Goal: Contribute content: Contribute content

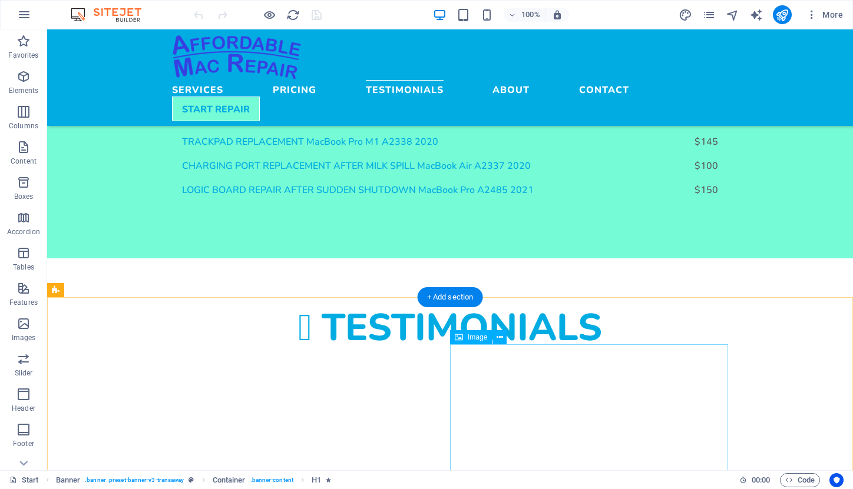
scroll to position [1729, 0]
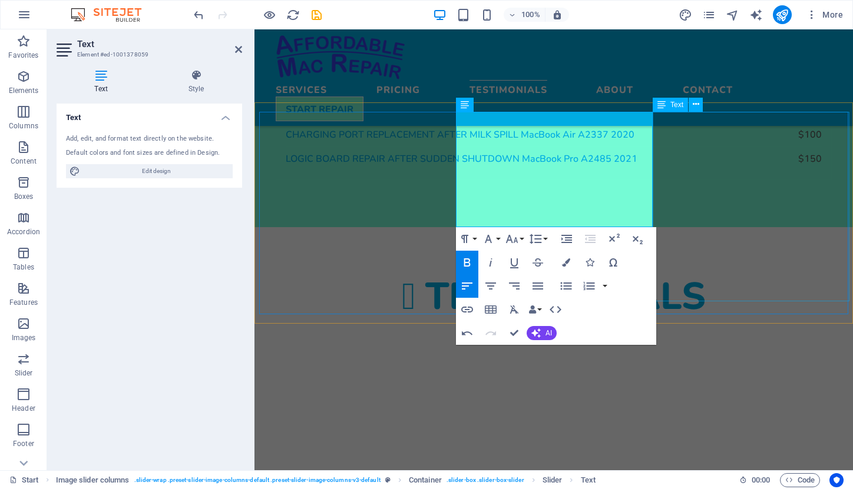
scroll to position [1726, 0]
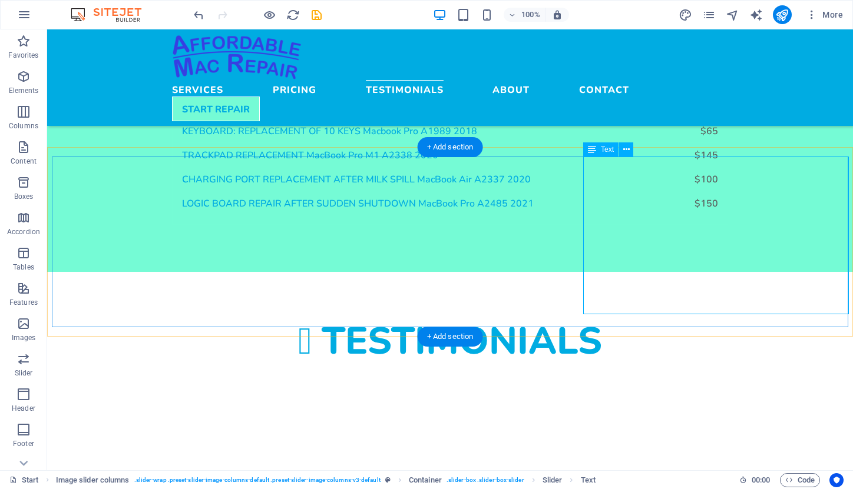
scroll to position [1722, 0]
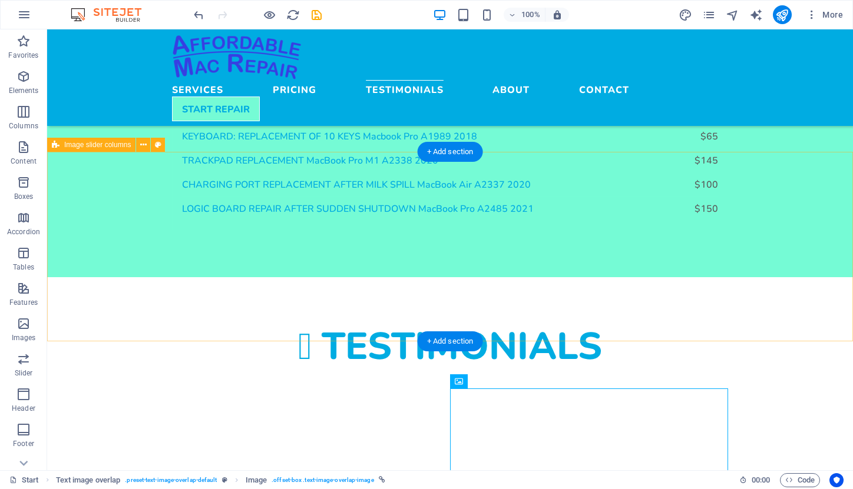
scroll to position [1728, 0]
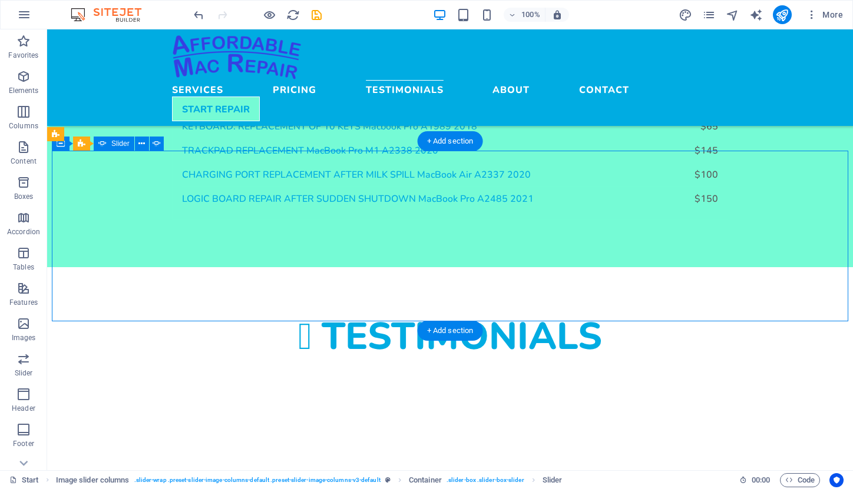
click at [69, 135] on span "Image slider columns" at bounding box center [97, 134] width 67 height 7
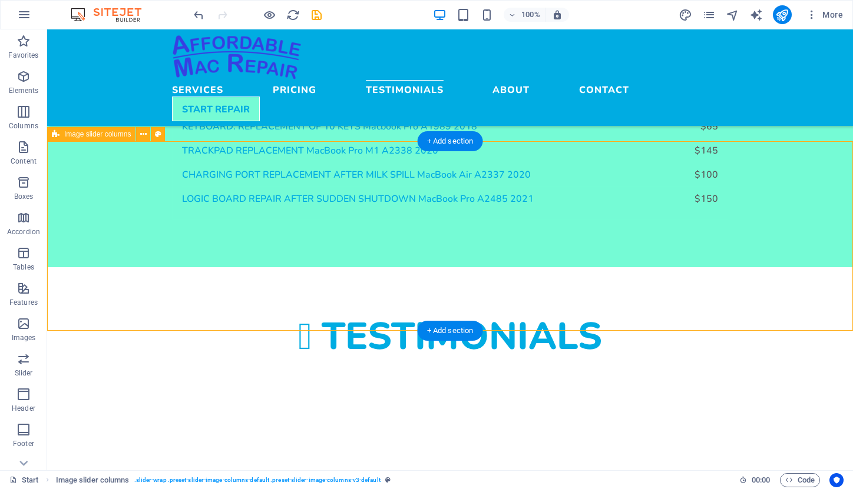
click at [69, 135] on span "Image slider columns" at bounding box center [97, 134] width 67 height 7
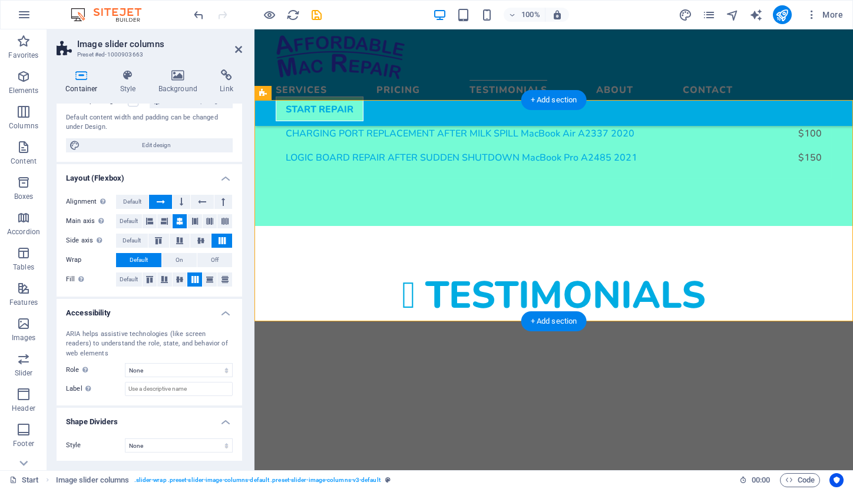
scroll to position [117, 0]
click at [123, 77] on icon at bounding box center [128, 75] width 34 height 12
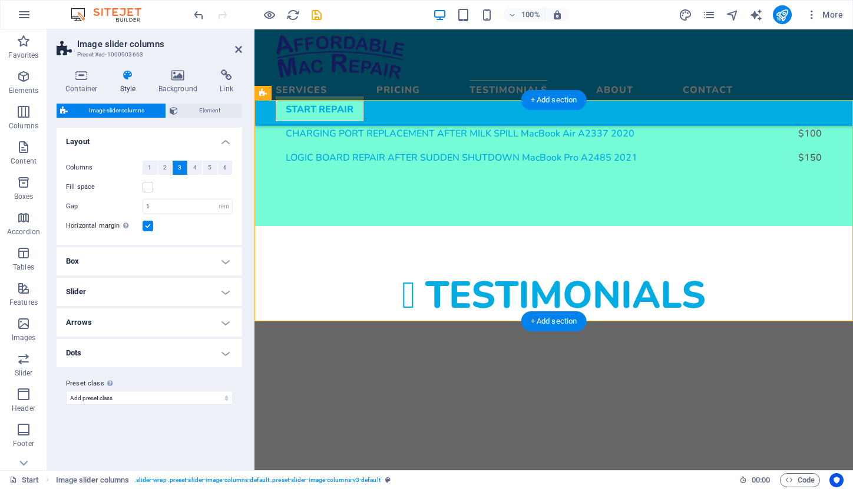
click at [226, 319] on h4 "Arrows" at bounding box center [149, 323] width 185 height 28
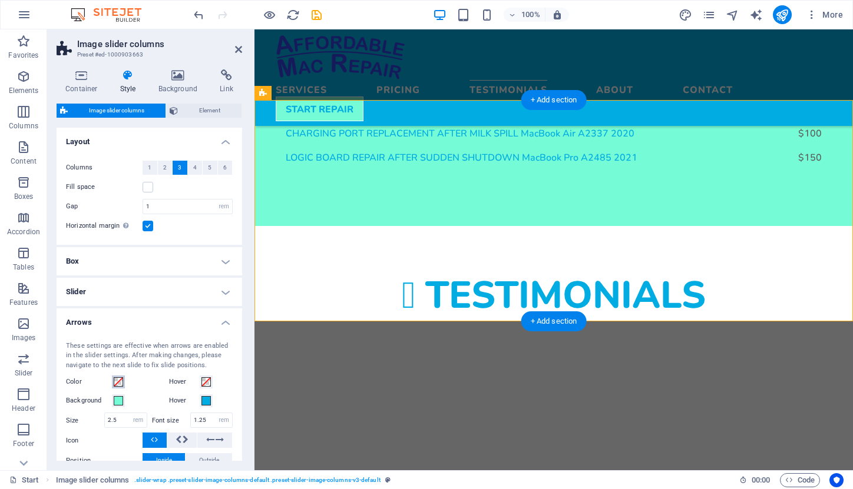
click at [118, 379] on span at bounding box center [118, 381] width 9 height 9
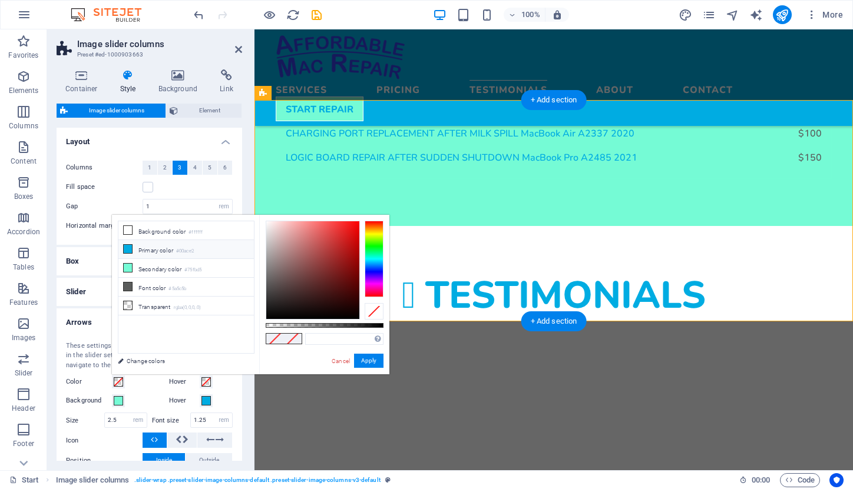
click at [151, 247] on li "Primary color #00ace2" at bounding box center [185, 249] width 135 height 19
type input "#00ace2"
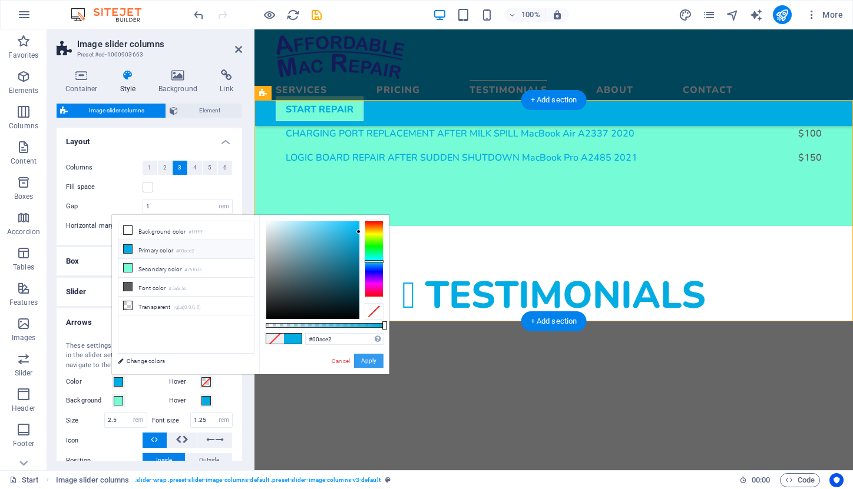
click at [363, 360] on button "Apply" at bounding box center [368, 361] width 29 height 14
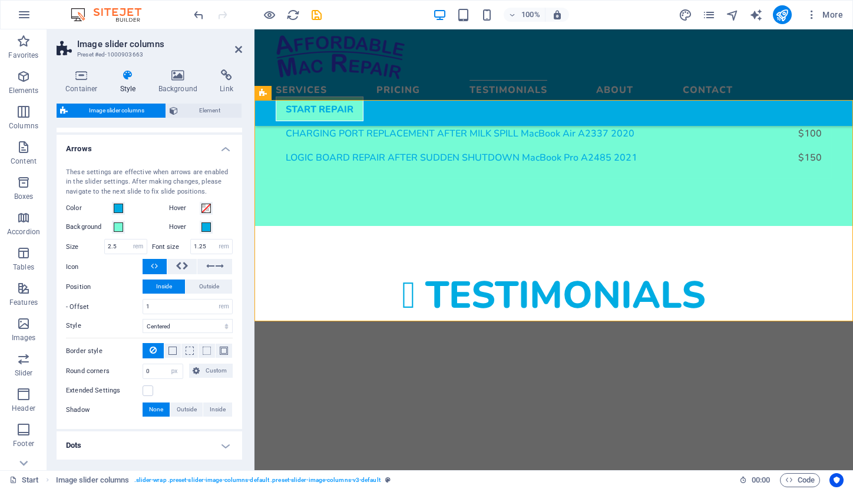
scroll to position [175, 0]
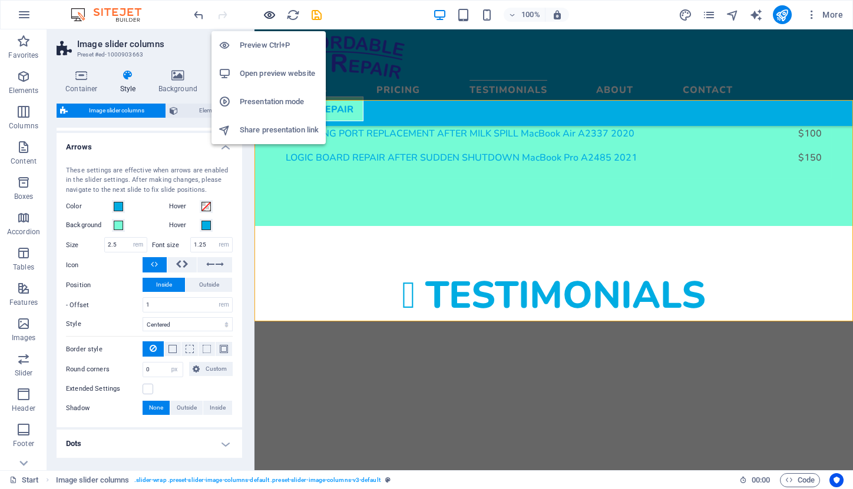
click at [271, 15] on icon "button" at bounding box center [270, 15] width 14 height 14
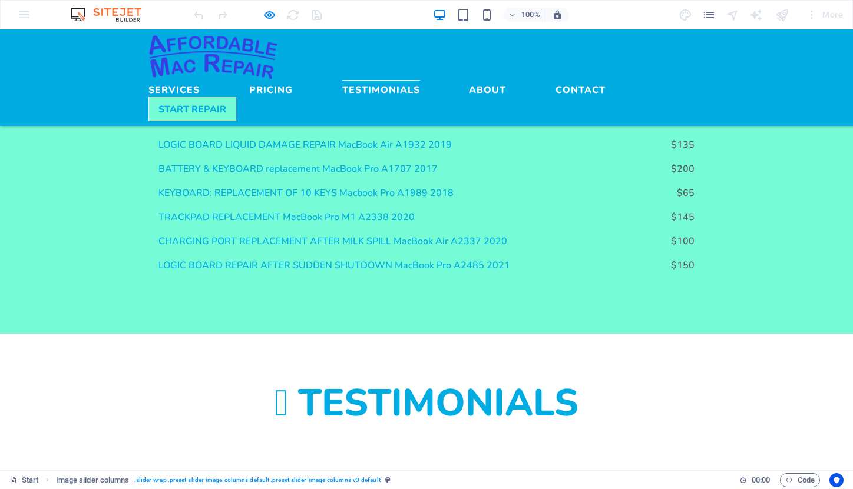
scroll to position [1672, 0]
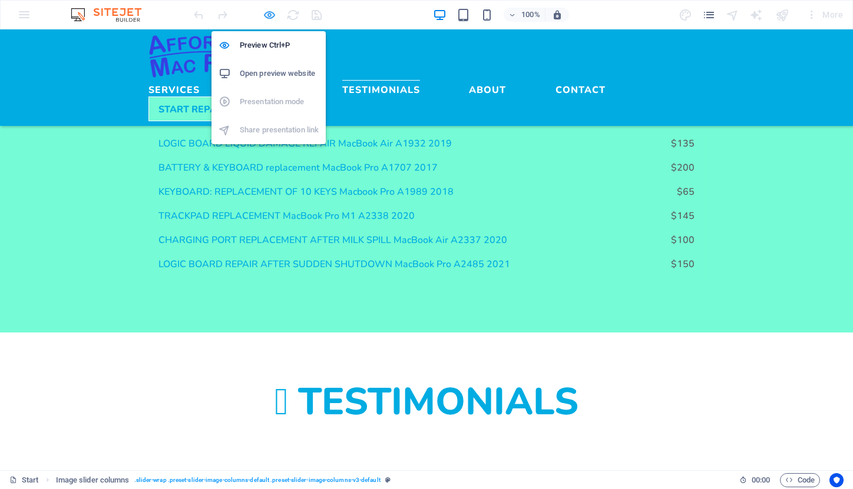
click at [271, 11] on icon "button" at bounding box center [270, 15] width 14 height 14
select select "rem"
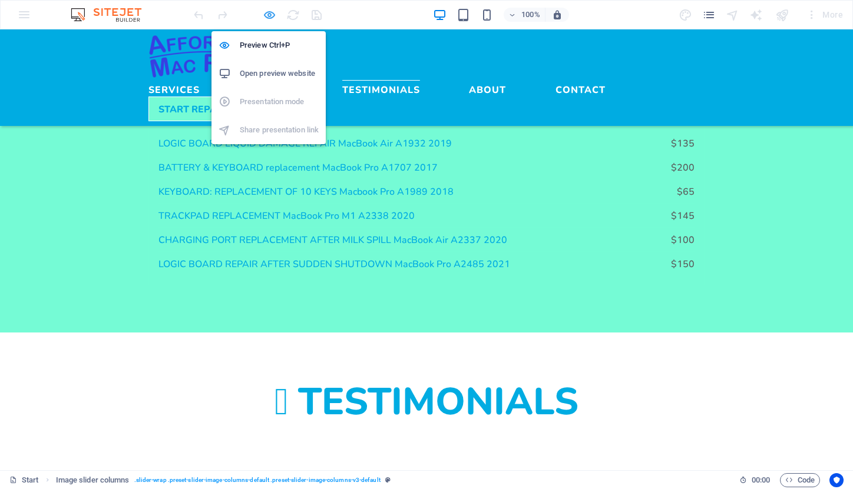
select select "px"
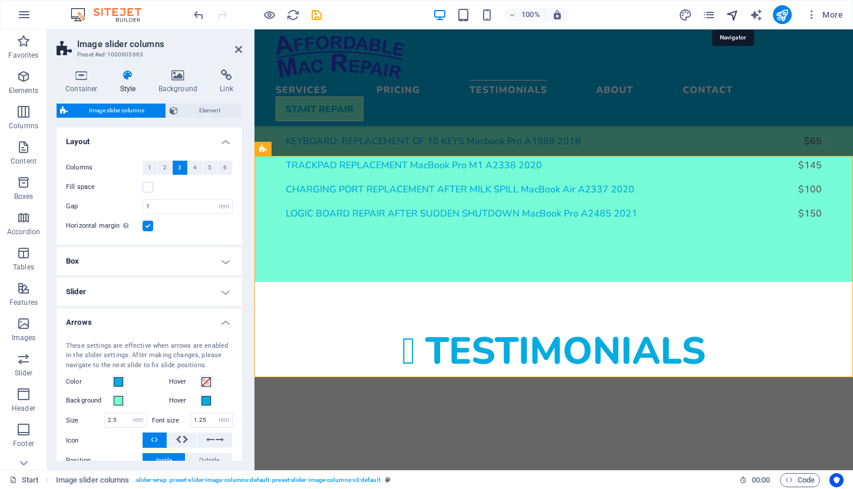
click at [732, 12] on icon "navigator" at bounding box center [732, 15] width 14 height 14
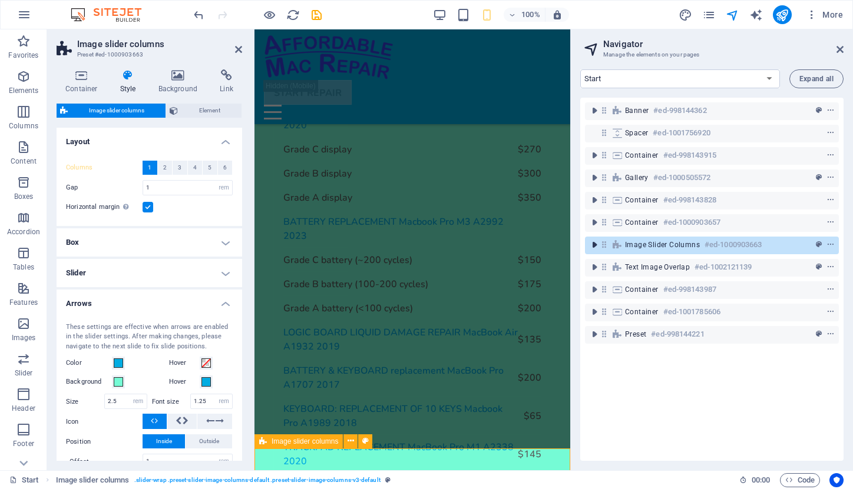
click at [594, 245] on icon "toggle-expand" at bounding box center [594, 245] width 12 height 12
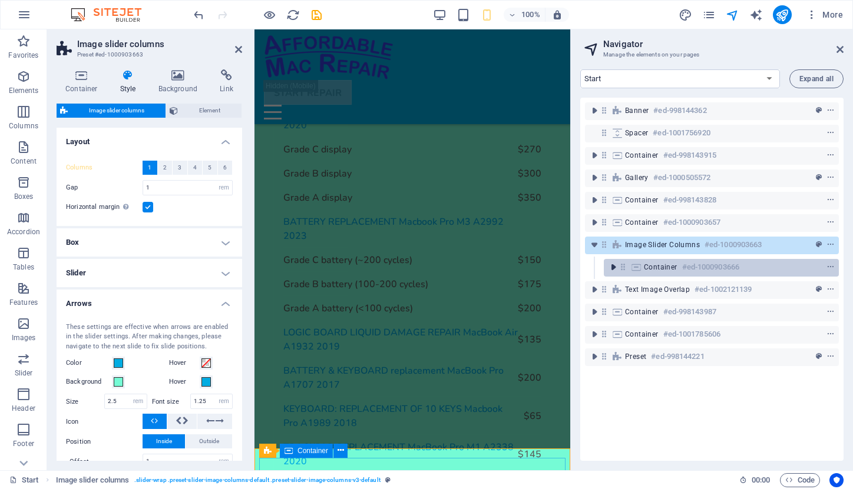
click at [614, 266] on icon "toggle-expand" at bounding box center [613, 267] width 12 height 12
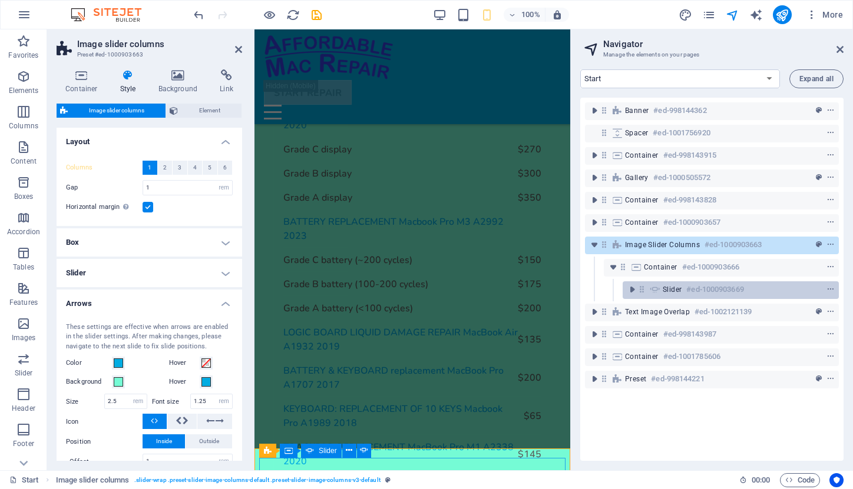
click at [678, 288] on span "Slider" at bounding box center [671, 289] width 19 height 9
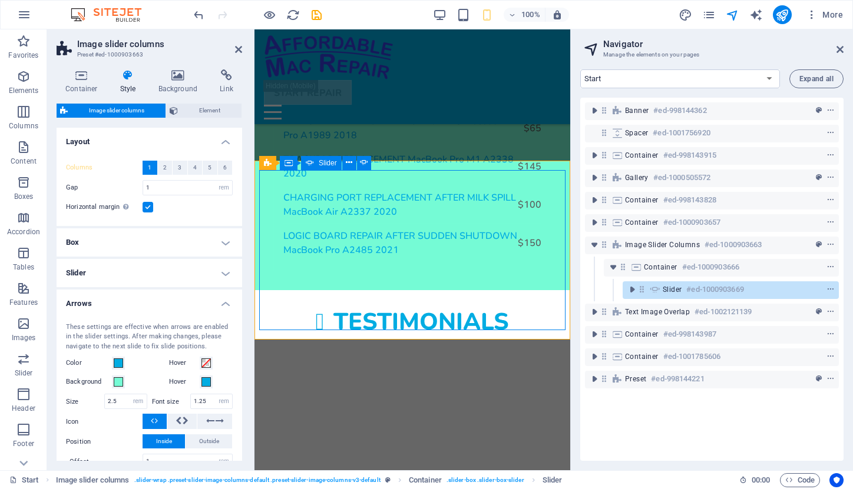
click at [678, 288] on span "Slider" at bounding box center [671, 289] width 19 height 9
select select "ms"
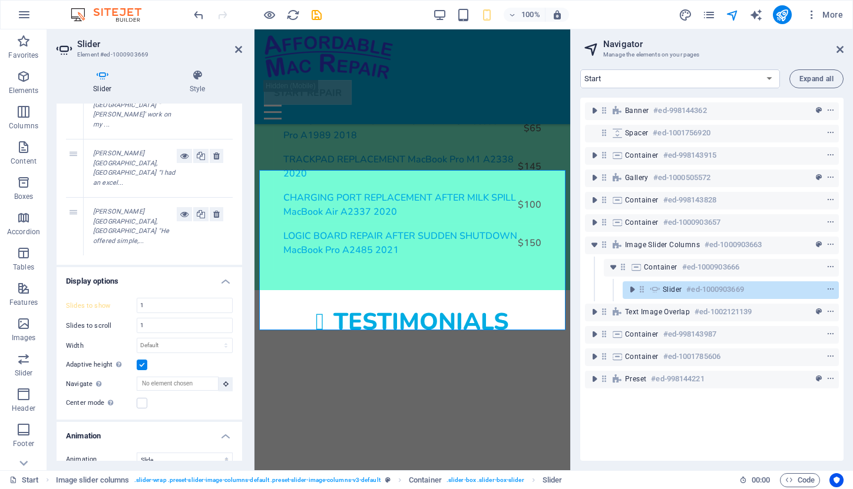
scroll to position [254, 0]
click at [0, 0] on input "Arrows" at bounding box center [0, 0] width 0 height 0
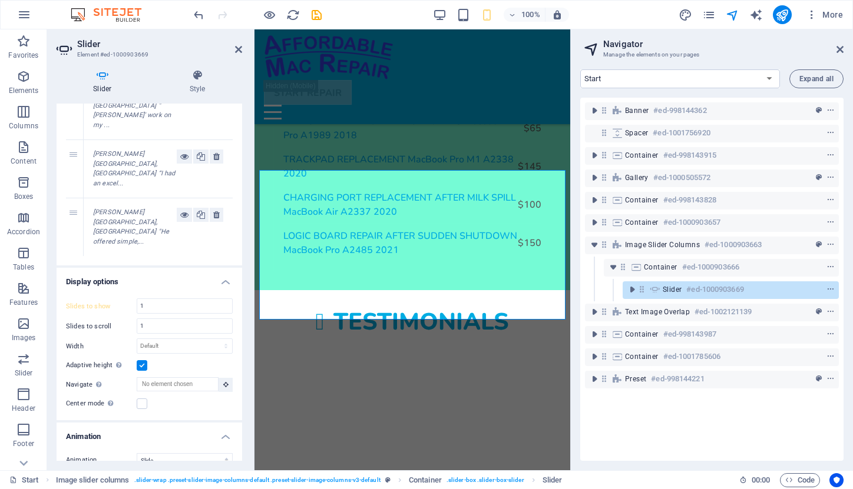
click at [0, 0] on input "Arrows" at bounding box center [0, 0] width 0 height 0
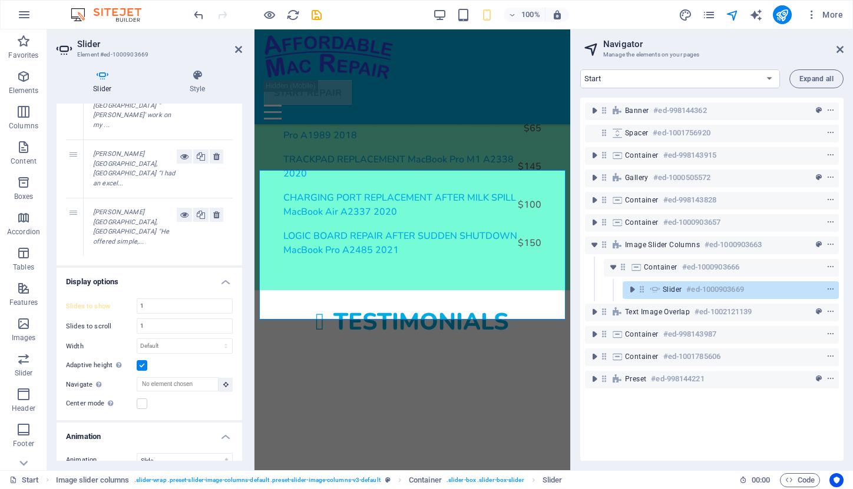
click at [0, 0] on input "Arrows" at bounding box center [0, 0] width 0 height 0
click at [0, 0] on input "Dots" at bounding box center [0, 0] width 0 height 0
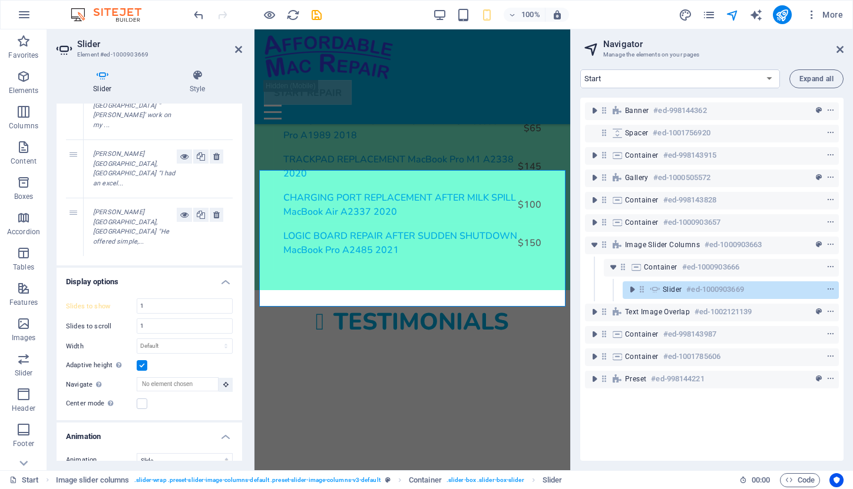
click at [0, 0] on input "Dots" at bounding box center [0, 0] width 0 height 0
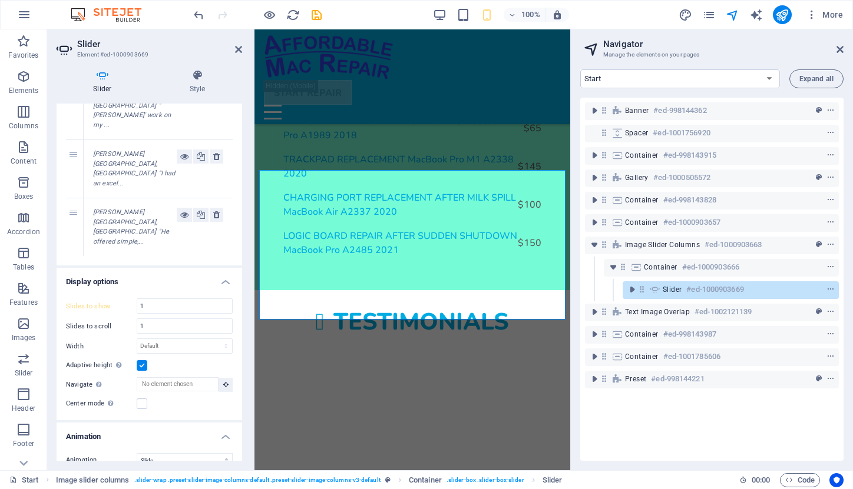
click at [0, 0] on input "Loop" at bounding box center [0, 0] width 0 height 0
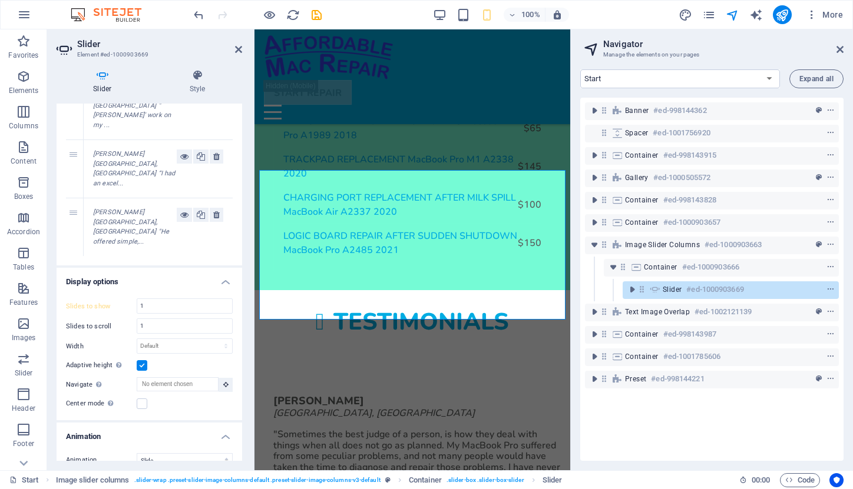
click at [0, 0] on input "Loop" at bounding box center [0, 0] width 0 height 0
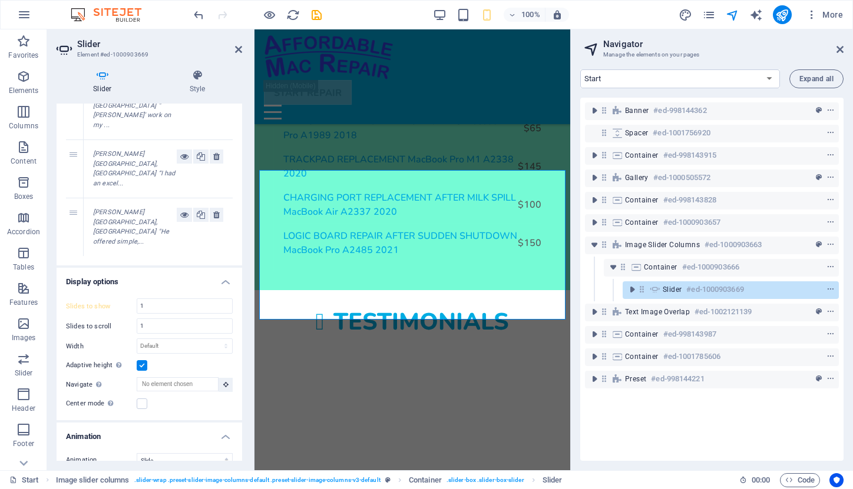
click at [0, 0] on input "Arrows" at bounding box center [0, 0] width 0 height 0
drag, startPoint x: 155, startPoint y: 350, endPoint x: 131, endPoint y: 349, distance: 24.8
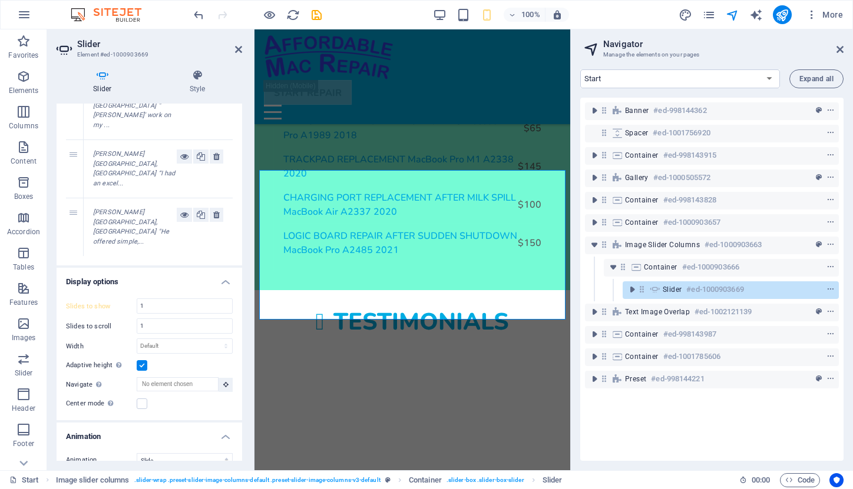
click at [131, 472] on div "Speed 1000 s ms" at bounding box center [149, 479] width 167 height 15
type input "300"
click at [105, 82] on h4 "Slider" at bounding box center [105, 81] width 97 height 25
click at [103, 70] on icon at bounding box center [103, 75] width 92 height 12
click at [200, 72] on icon at bounding box center [197, 75] width 89 height 12
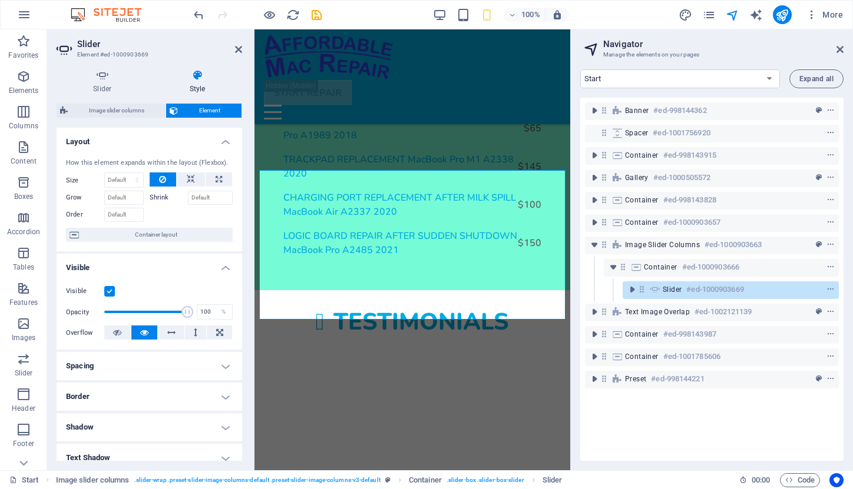
scroll to position [0, 0]
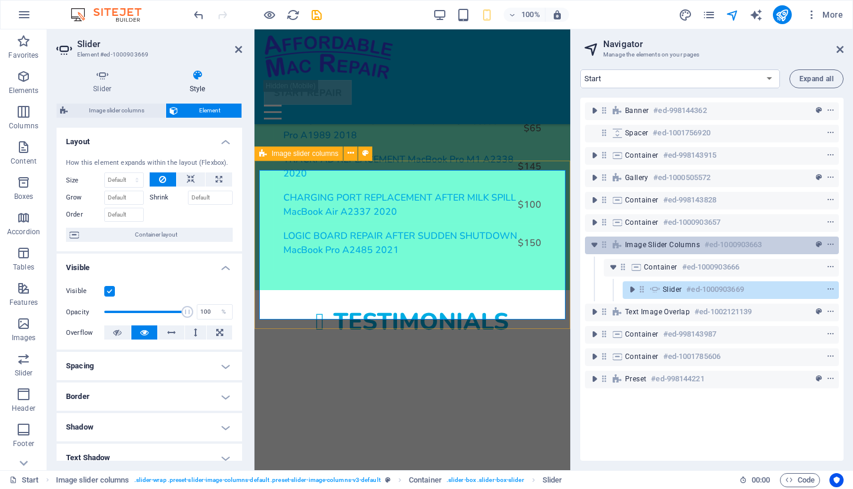
click at [629, 244] on span "Image slider columns" at bounding box center [662, 244] width 75 height 9
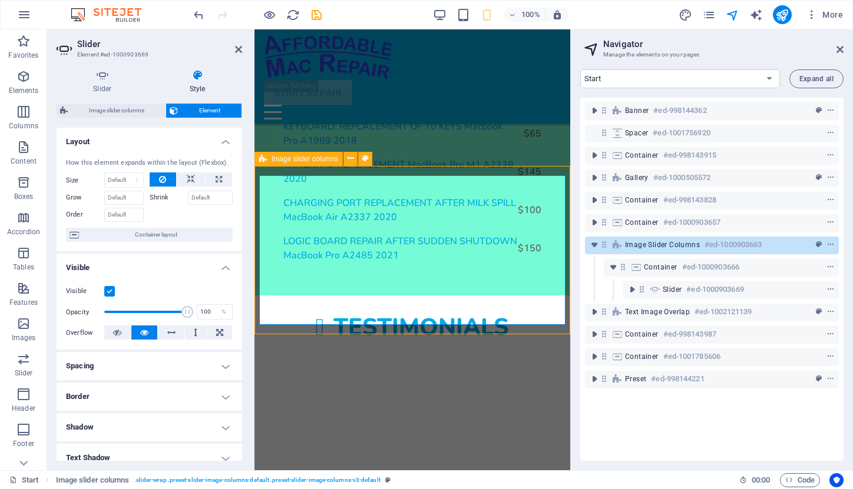
click at [629, 244] on span "Image slider columns" at bounding box center [662, 244] width 75 height 9
select select "rem"
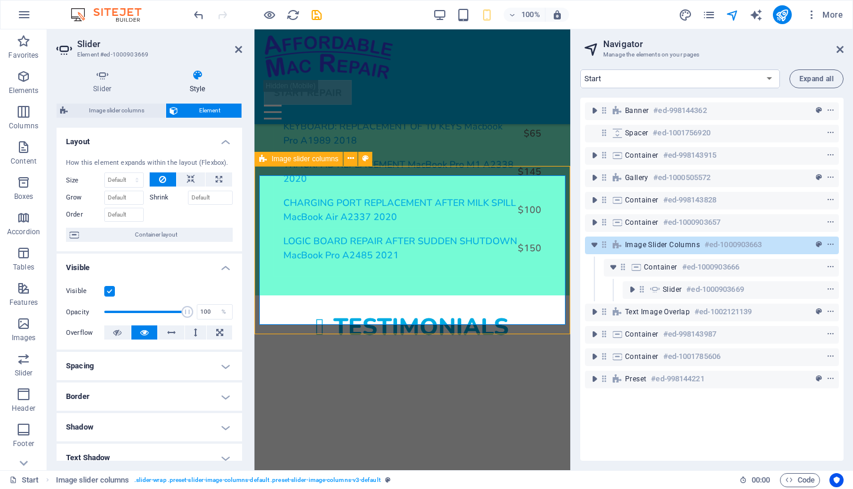
select select "px"
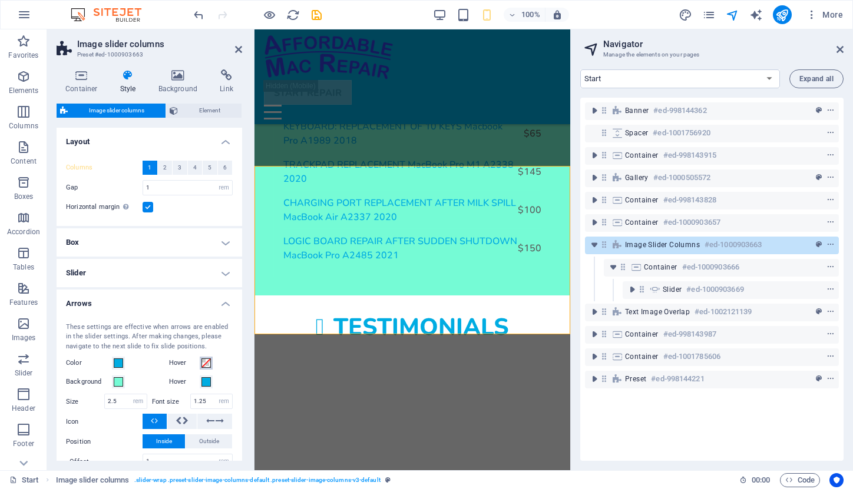
click at [204, 362] on span at bounding box center [205, 363] width 9 height 9
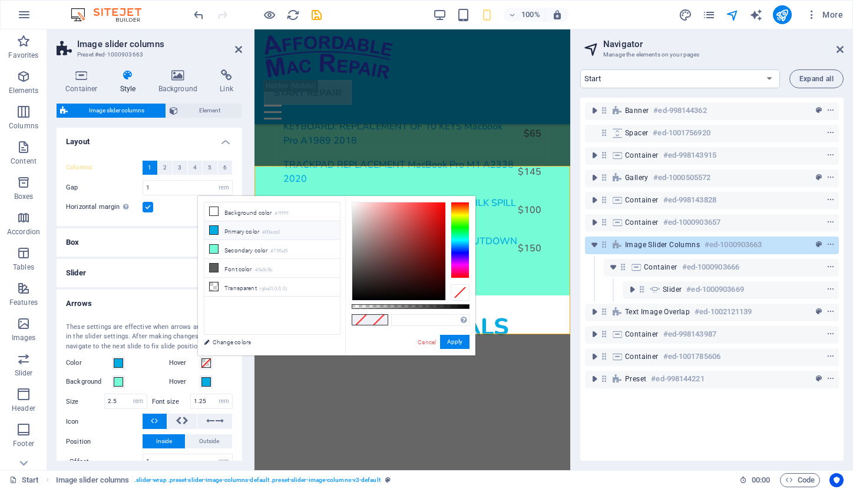
click at [246, 235] on li "Primary color #00ace2" at bounding box center [271, 230] width 135 height 19
type input "#00ace2"
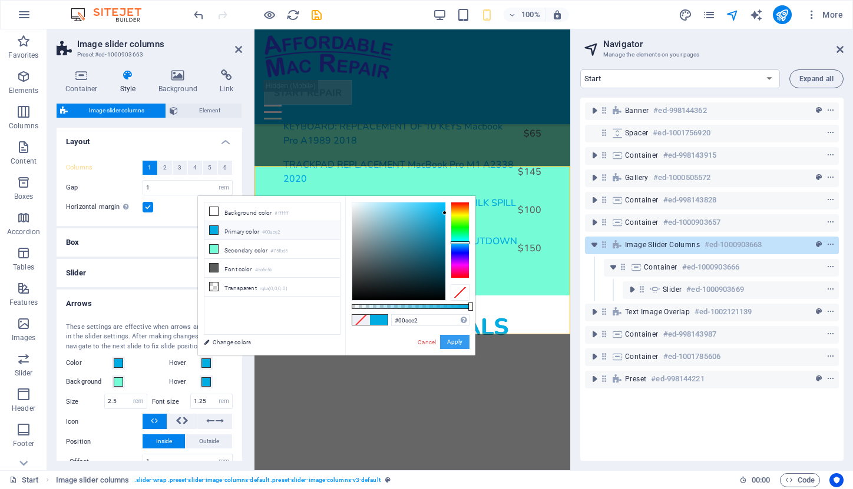
click at [452, 344] on button "Apply" at bounding box center [454, 342] width 29 height 14
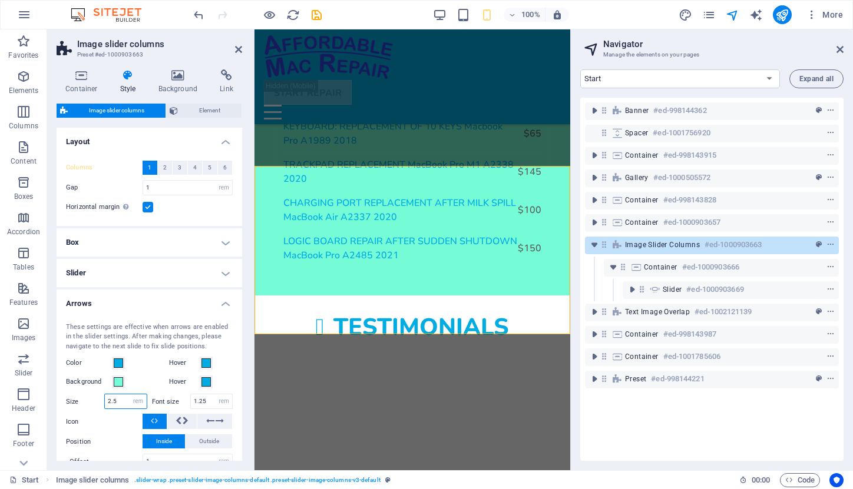
click at [118, 400] on input "2.5" at bounding box center [126, 401] width 42 height 14
type input "2"
type input "1"
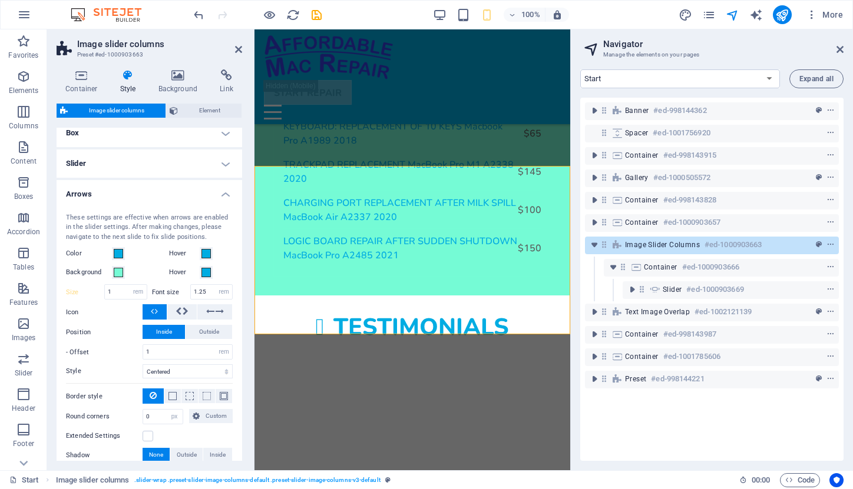
scroll to position [119, 0]
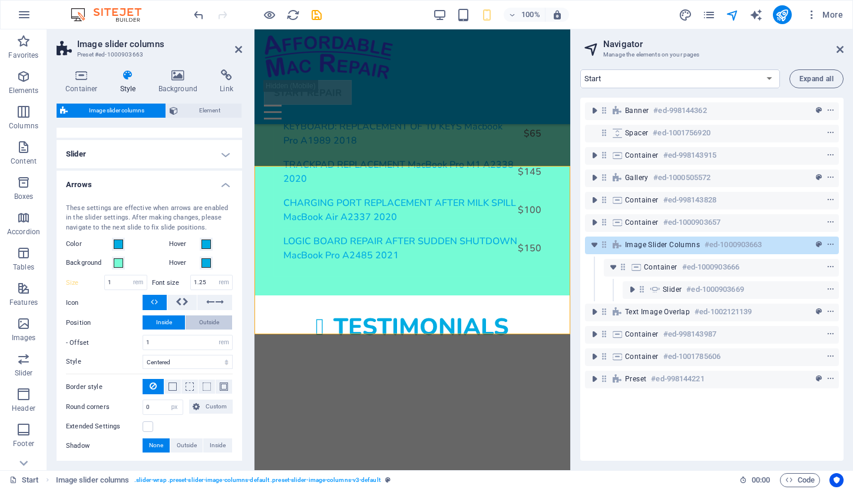
click at [209, 320] on span "Outside" at bounding box center [209, 323] width 20 height 14
click at [159, 323] on span "Inside" at bounding box center [164, 323] width 16 height 14
select select
click at [197, 339] on input "1" at bounding box center [187, 343] width 89 height 14
type input "0"
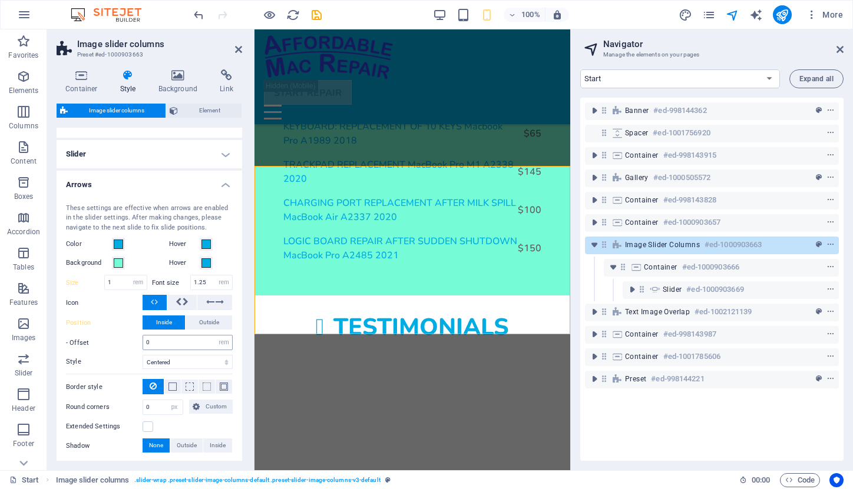
select select
select select "full-height"
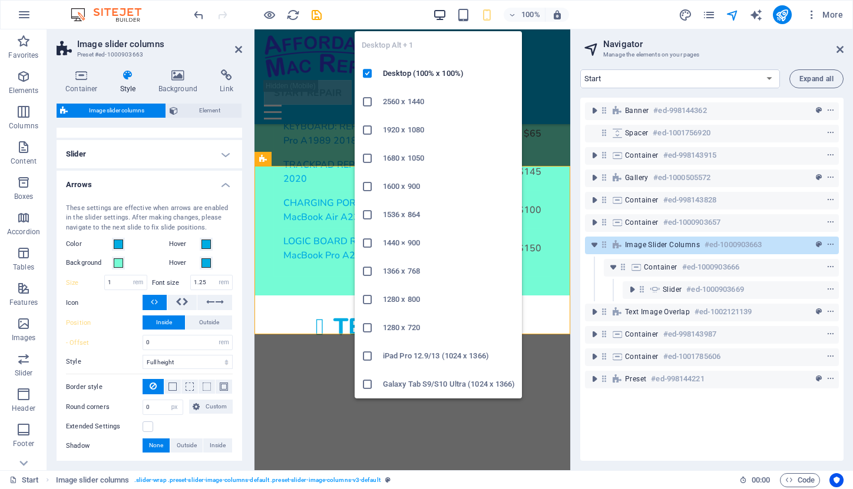
click at [442, 13] on icon "button" at bounding box center [440, 15] width 14 height 14
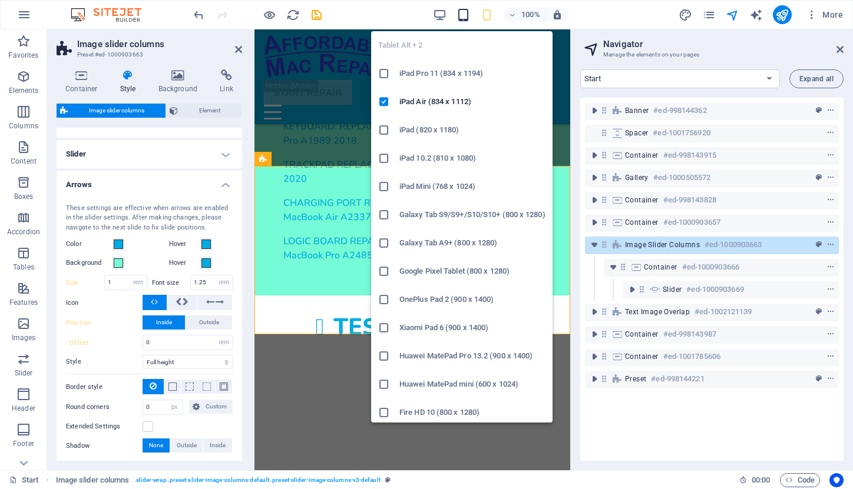
click at [464, 12] on icon "button" at bounding box center [463, 15] width 14 height 14
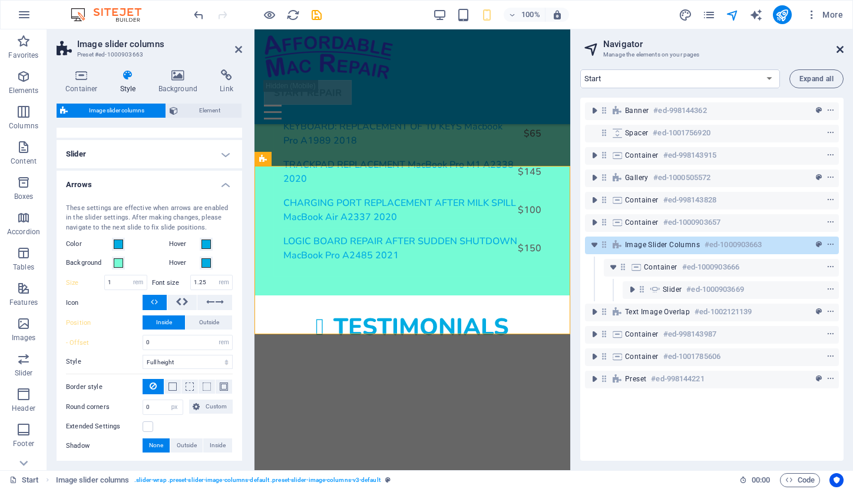
click at [840, 50] on icon at bounding box center [839, 49] width 7 height 9
type input "2.5"
type input "1"
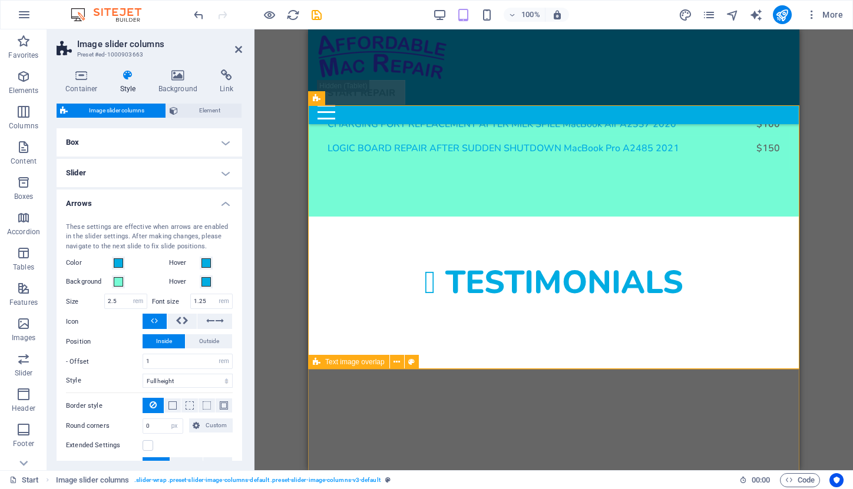
scroll to position [1700, 0]
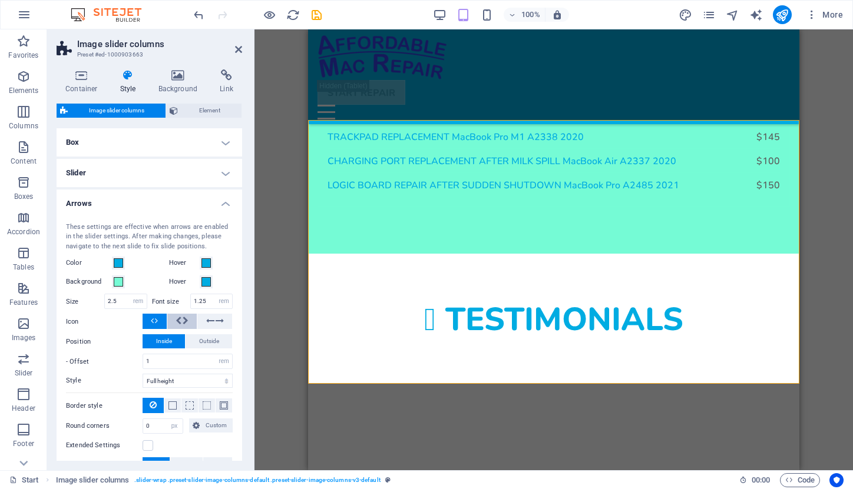
click at [184, 317] on icon at bounding box center [186, 321] width 6 height 14
click at [154, 317] on span at bounding box center [154, 321] width 7 height 15
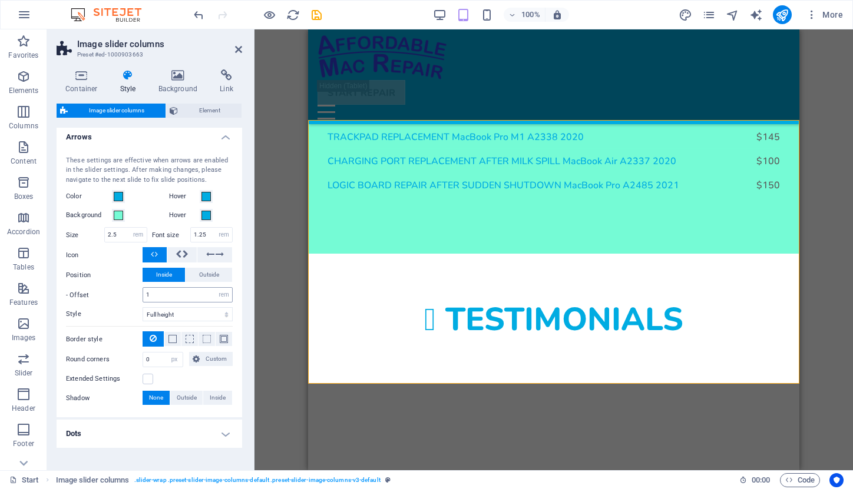
scroll to position [190, 0]
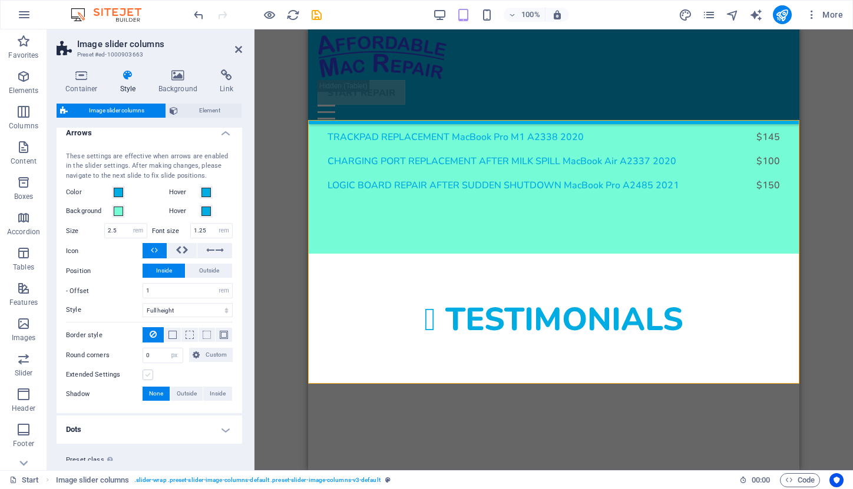
click at [148, 374] on label at bounding box center [147, 375] width 11 height 11
click at [0, 0] on input "Extended Settings" at bounding box center [0, 0] width 0 height 0
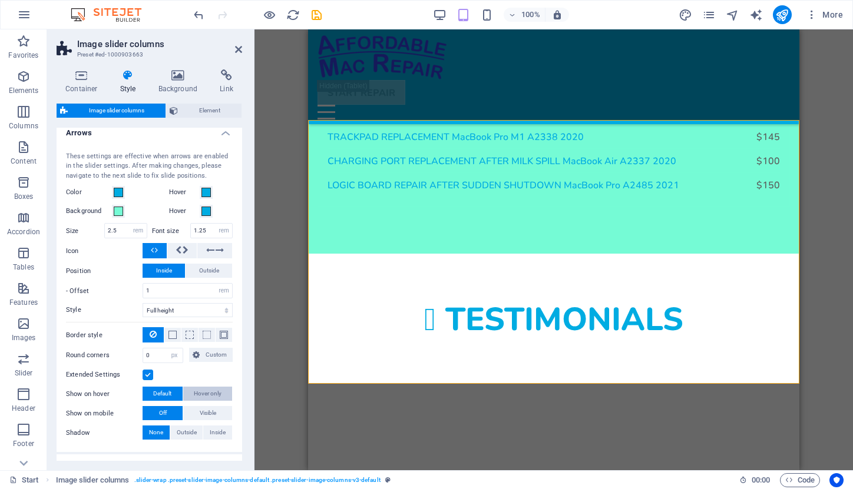
click at [207, 394] on span "Hover only" at bounding box center [208, 394] width 28 height 14
click at [213, 267] on span "Outside" at bounding box center [209, 271] width 20 height 14
click at [161, 271] on span "Inside" at bounding box center [164, 271] width 16 height 14
select select
click at [115, 209] on span at bounding box center [118, 211] width 9 height 9
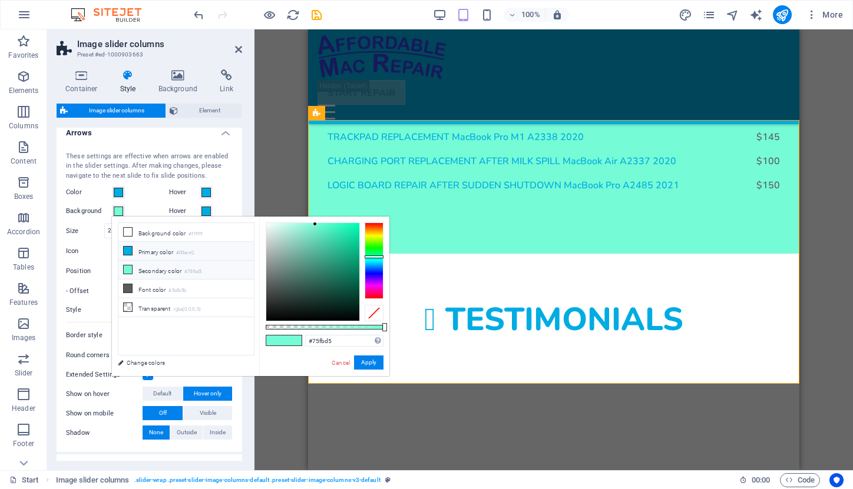
click at [160, 251] on li "Primary color #00ace2" at bounding box center [185, 251] width 135 height 19
type input "#00ace2"
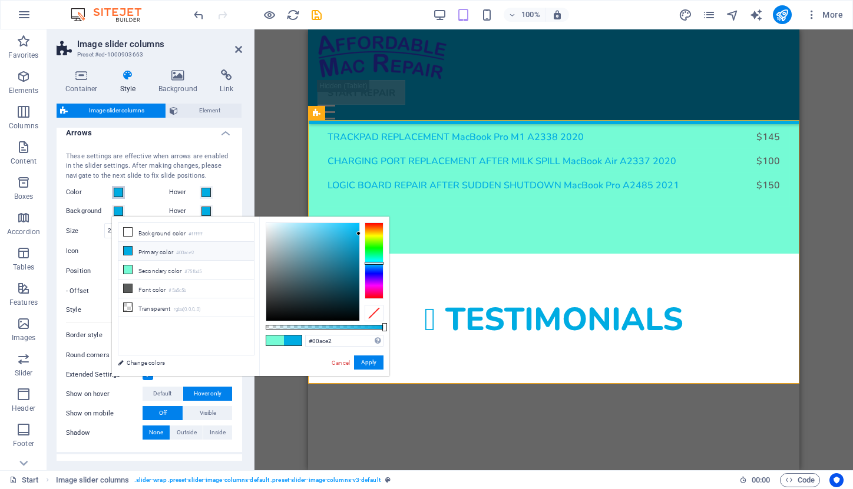
click at [117, 195] on span at bounding box center [118, 192] width 9 height 9
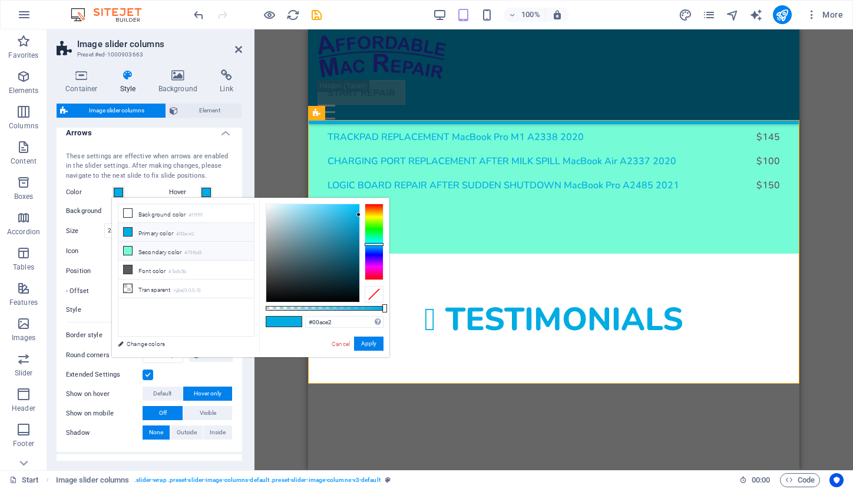
click at [145, 254] on li "Secondary color #75fbd5" at bounding box center [185, 251] width 135 height 19
type input "#75fbd5"
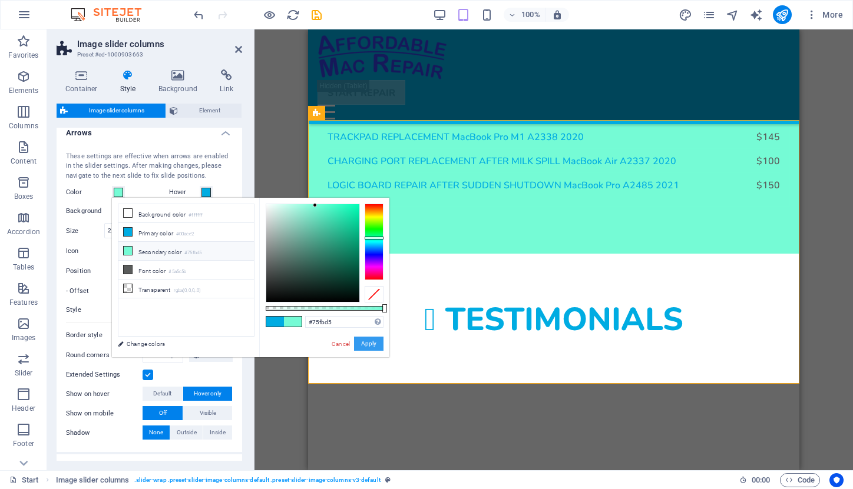
click at [360, 344] on button "Apply" at bounding box center [368, 344] width 29 height 14
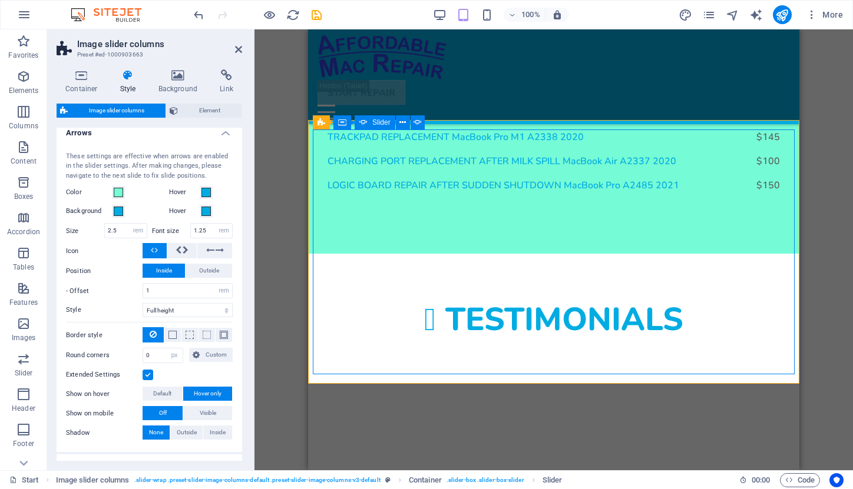
click at [160, 394] on span "Default" at bounding box center [162, 394] width 18 height 14
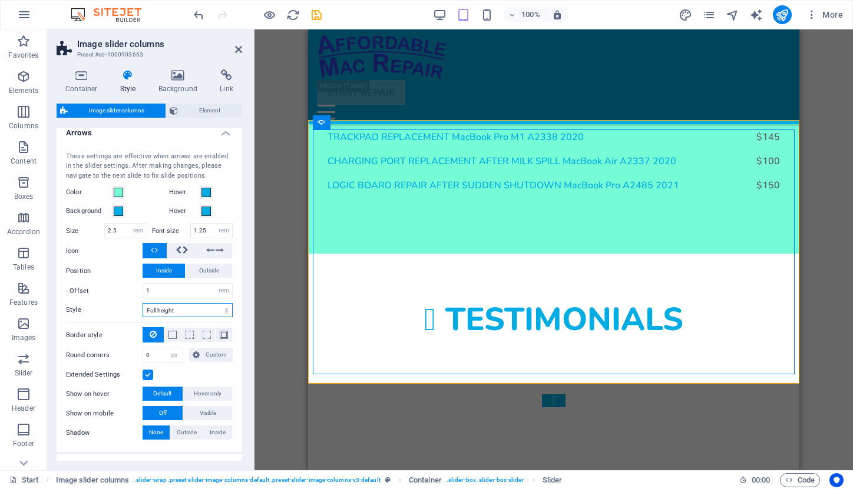
select select "centered"
click at [159, 290] on input "1" at bounding box center [187, 291] width 89 height 14
type input ".5"
select select
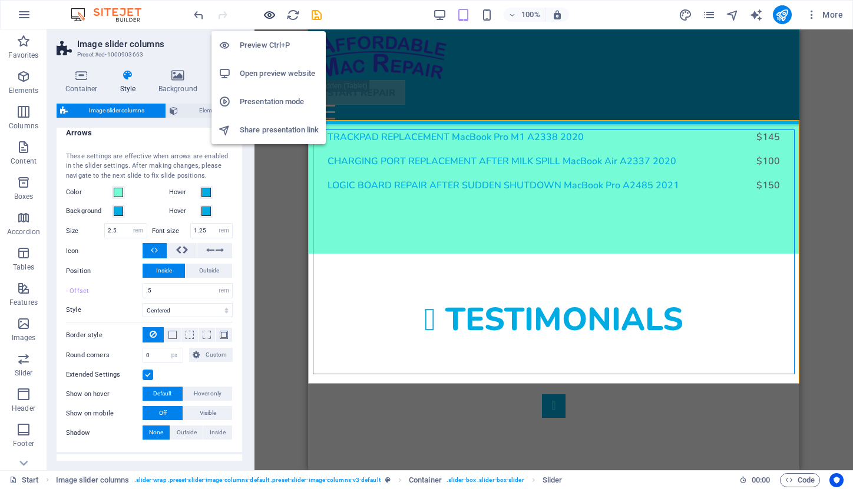
click at [271, 12] on icon "button" at bounding box center [270, 15] width 14 height 14
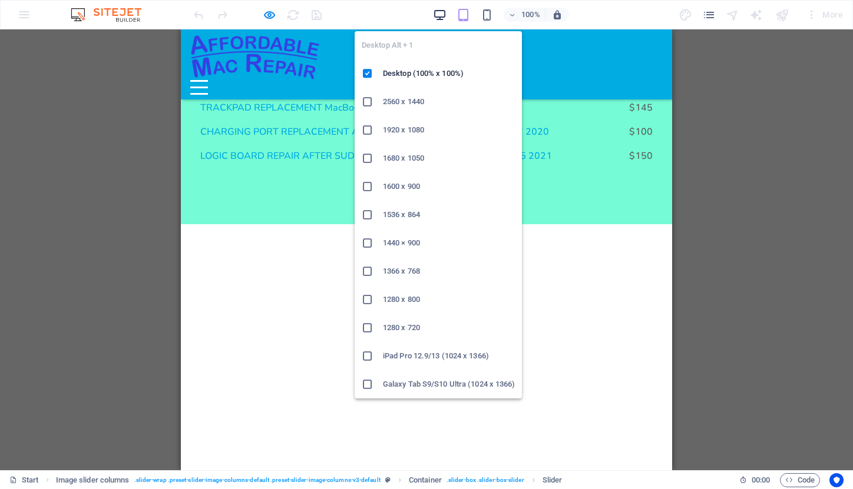
click at [436, 14] on icon "button" at bounding box center [440, 15] width 14 height 14
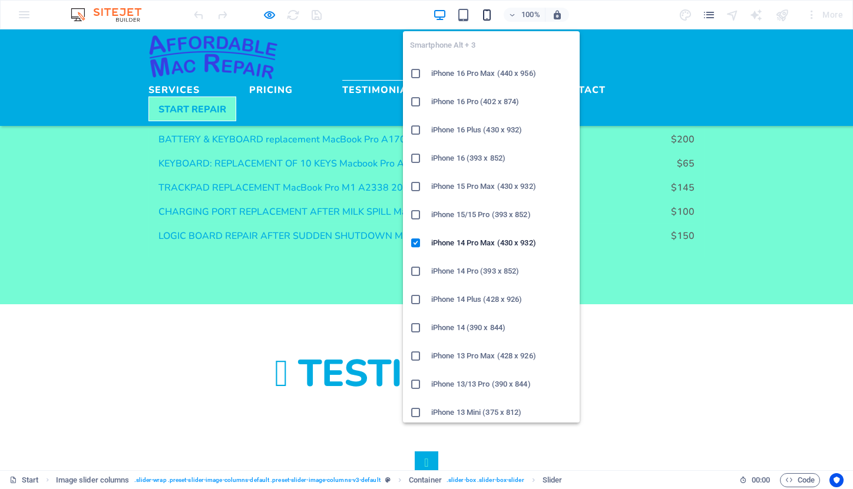
click at [486, 12] on icon "button" at bounding box center [487, 15] width 14 height 14
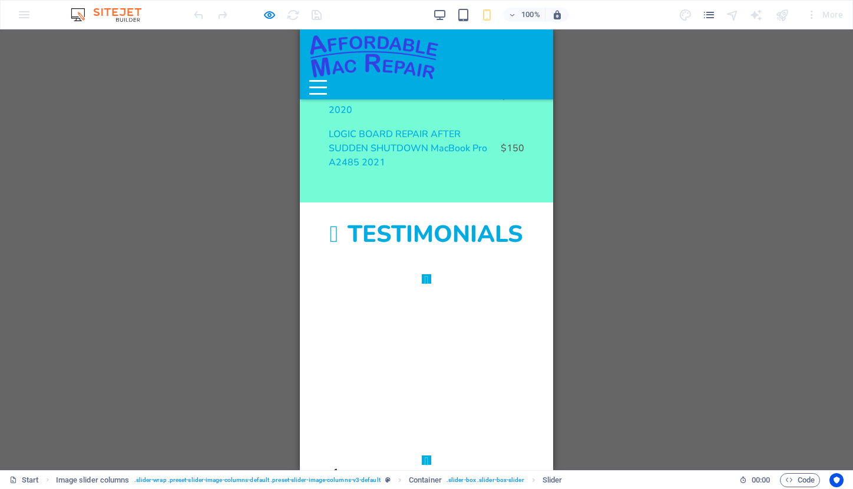
scroll to position [2025, 0]
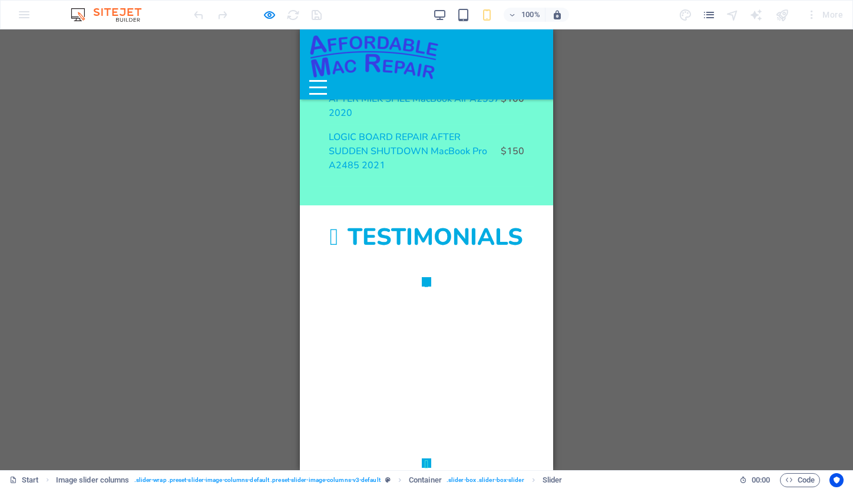
click at [422, 277] on button "Image Slider" at bounding box center [426, 281] width 9 height 9
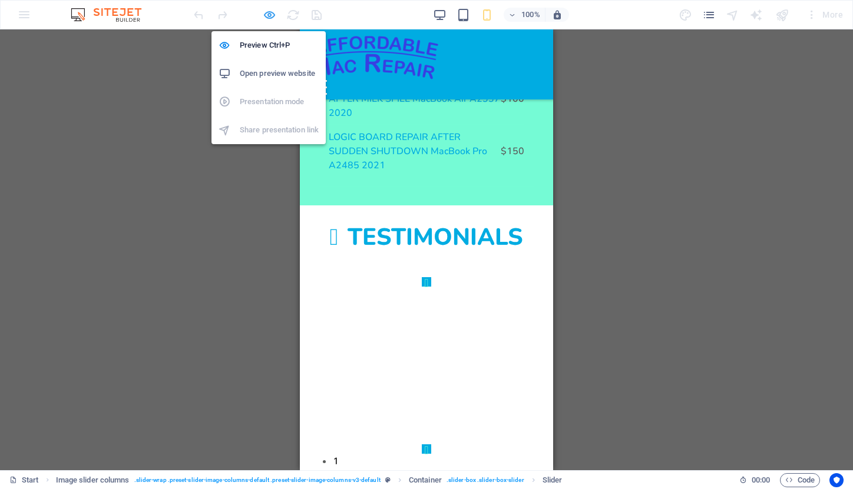
click at [268, 14] on icon "button" at bounding box center [270, 15] width 14 height 14
select select "rem"
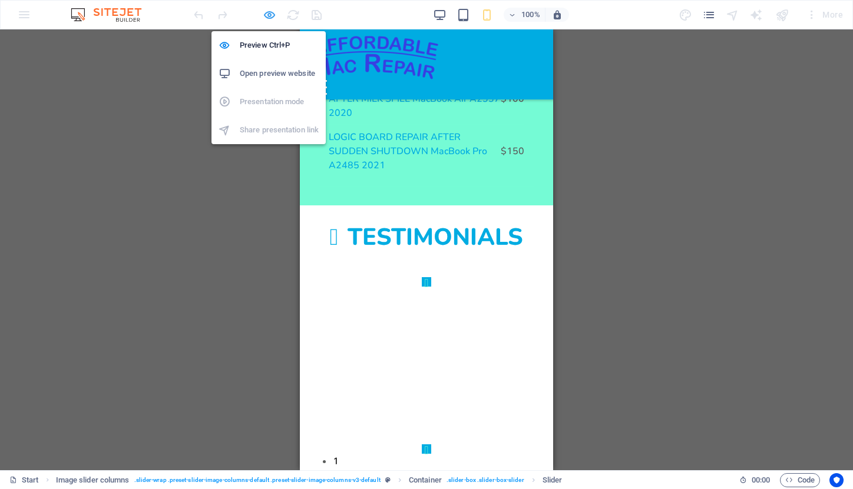
select select "px"
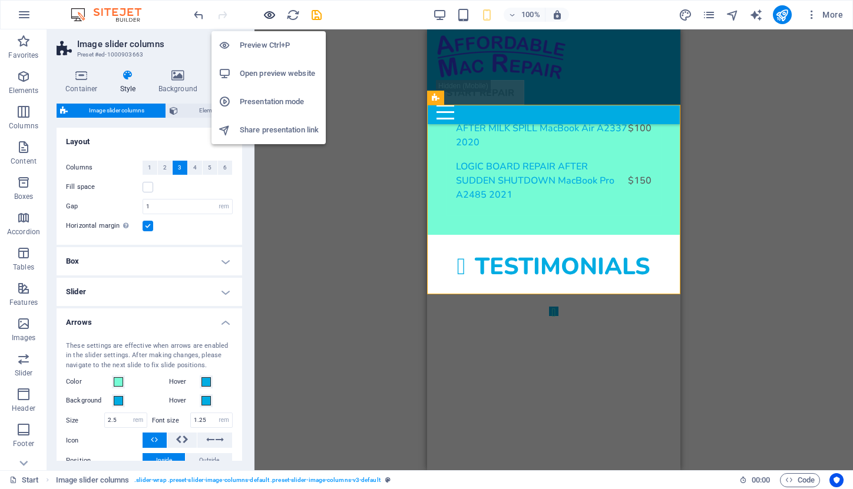
type input "1"
type input "0"
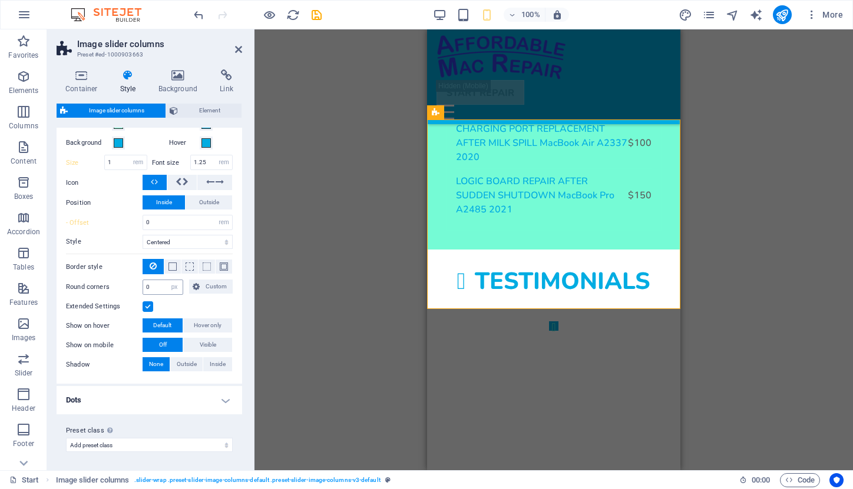
scroll to position [238, 0]
click at [204, 341] on span "Visible" at bounding box center [208, 346] width 16 height 14
click at [164, 342] on span "Off" at bounding box center [163, 346] width 8 height 14
click at [213, 322] on span "Hover only" at bounding box center [208, 326] width 28 height 14
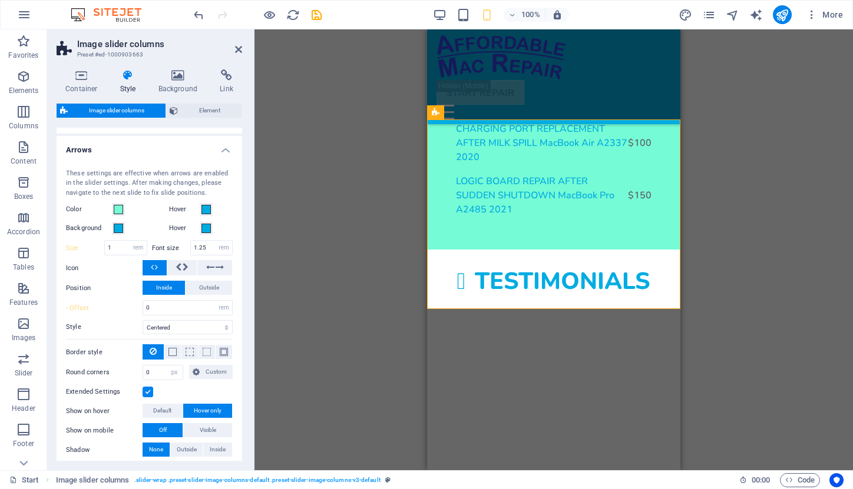
scroll to position [149, 0]
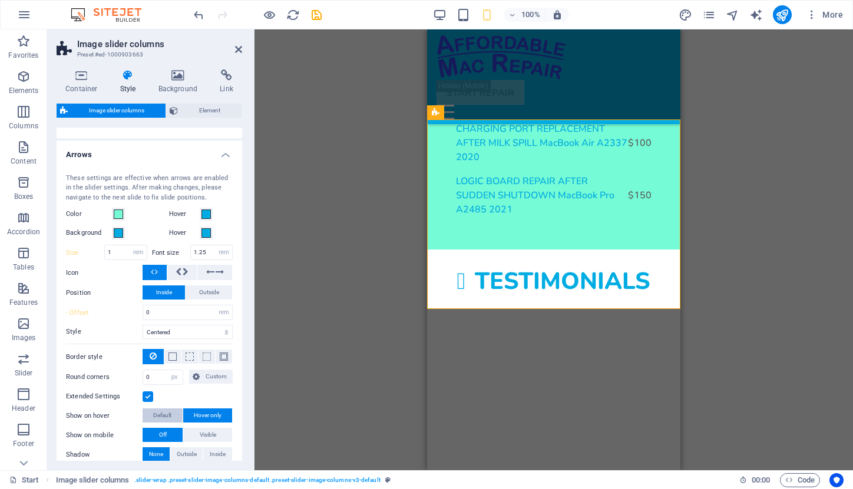
click at [166, 412] on span "Default" at bounding box center [162, 416] width 18 height 14
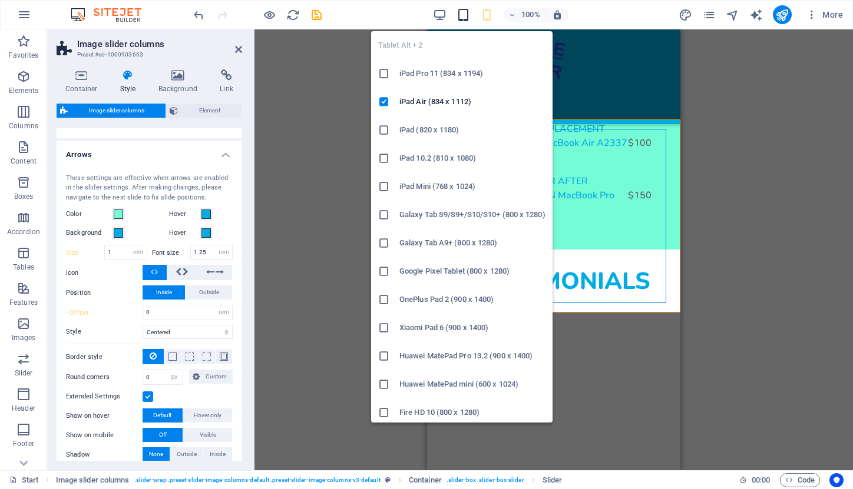
click at [460, 11] on icon "button" at bounding box center [463, 15] width 14 height 14
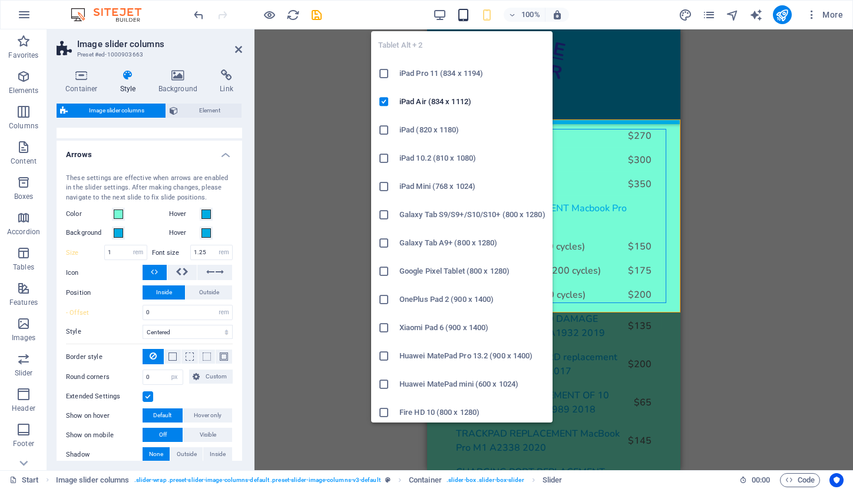
type input "2.5"
type input ".5"
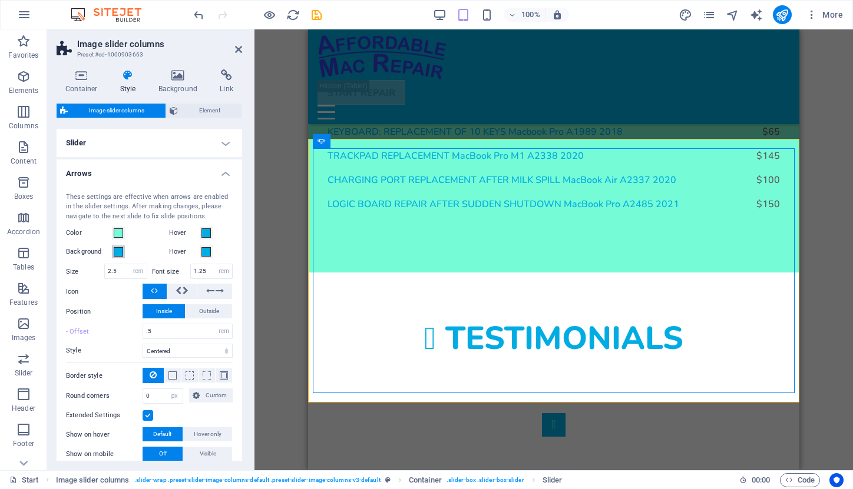
click at [118, 250] on span at bounding box center [118, 251] width 9 height 9
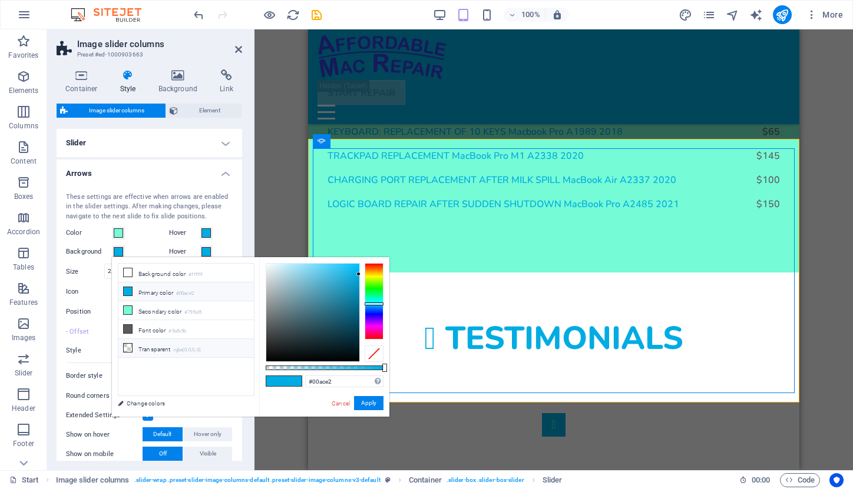
click at [152, 350] on li "Transparent rgba(0,0,0,.0)" at bounding box center [185, 348] width 135 height 19
type input "rgba(0, 0, 0, 0)"
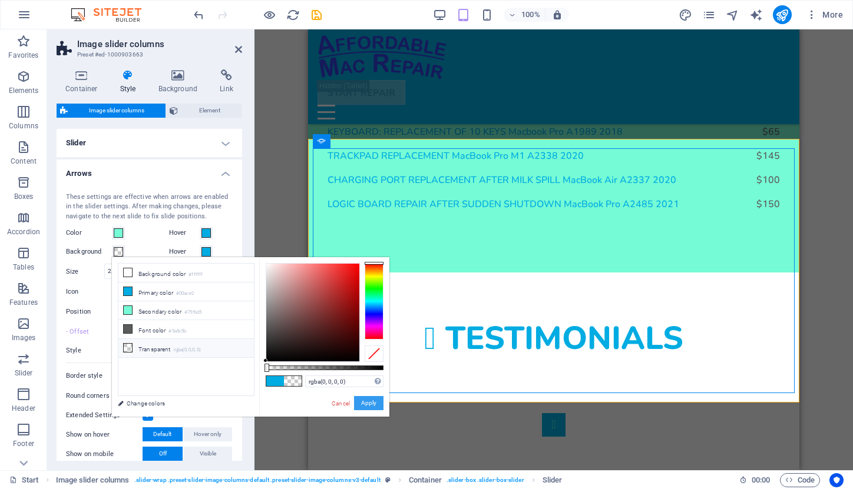
click at [363, 399] on button "Apply" at bounding box center [368, 403] width 29 height 14
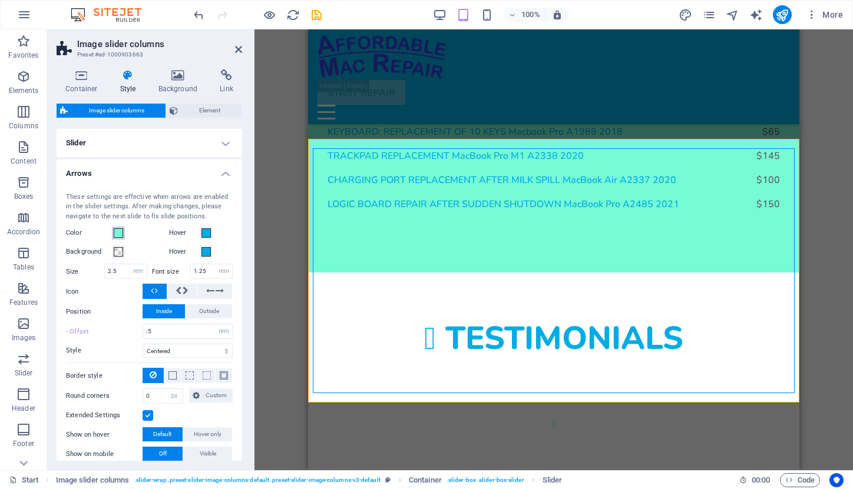
click at [119, 231] on span at bounding box center [118, 232] width 9 height 9
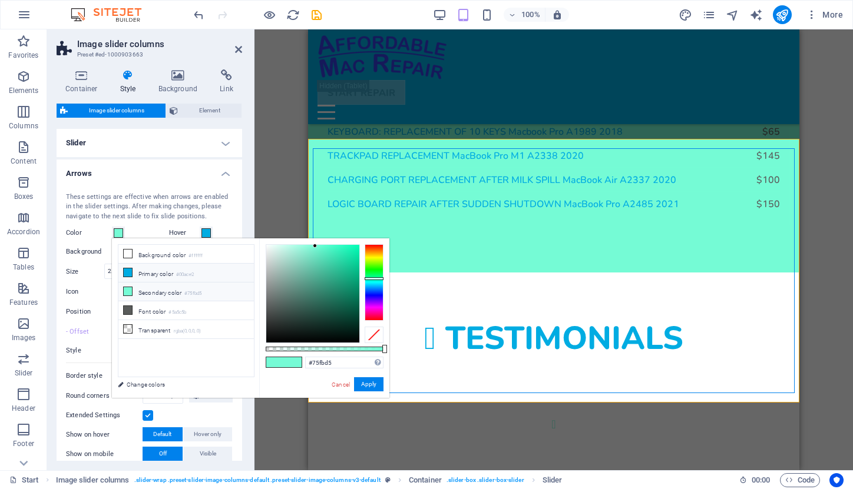
click at [130, 272] on icon at bounding box center [128, 272] width 8 height 8
type input "#00ace2"
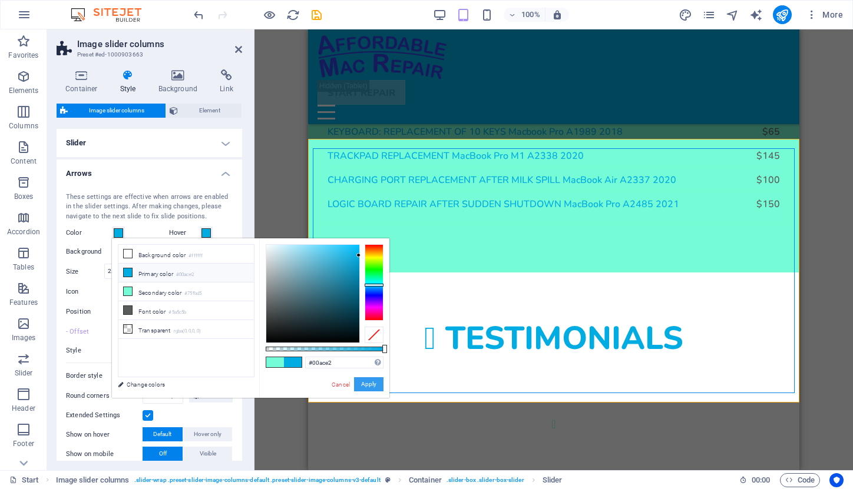
click at [364, 384] on button "Apply" at bounding box center [368, 384] width 29 height 14
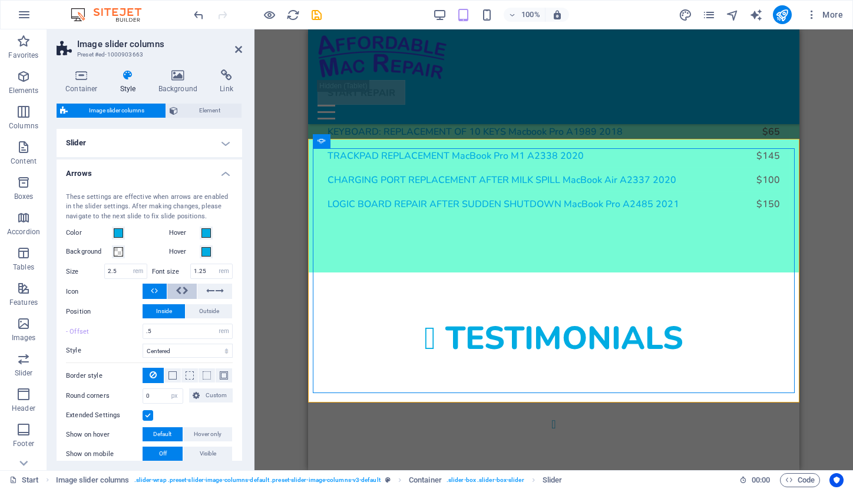
click at [179, 286] on icon at bounding box center [178, 291] width 6 height 14
drag, startPoint x: 118, startPoint y: 269, endPoint x: 99, endPoint y: 269, distance: 18.8
click at [99, 269] on div "Size 2.5 px rem vh vw" at bounding box center [106, 271] width 81 height 15
type input "4"
select select
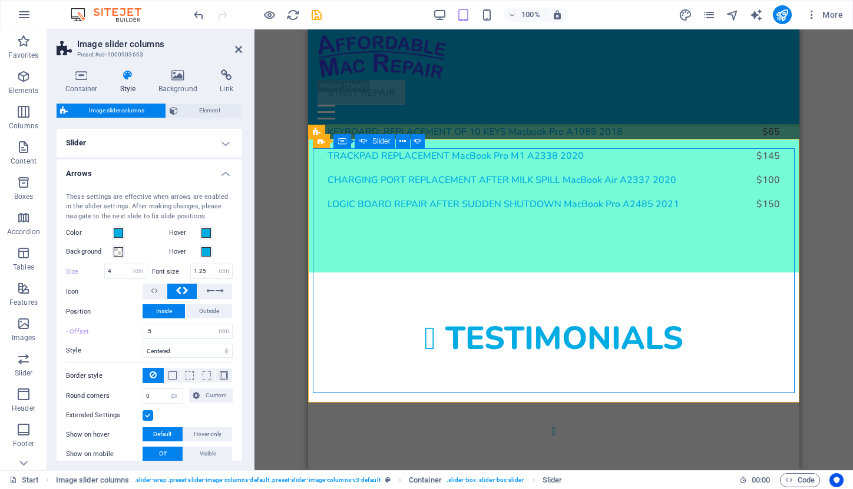
drag, startPoint x: 155, startPoint y: 331, endPoint x: 140, endPoint y: 330, distance: 16.0
click at [140, 330] on div "- Offset .5 px rem % vh vw" at bounding box center [149, 331] width 167 height 15
type input "0"
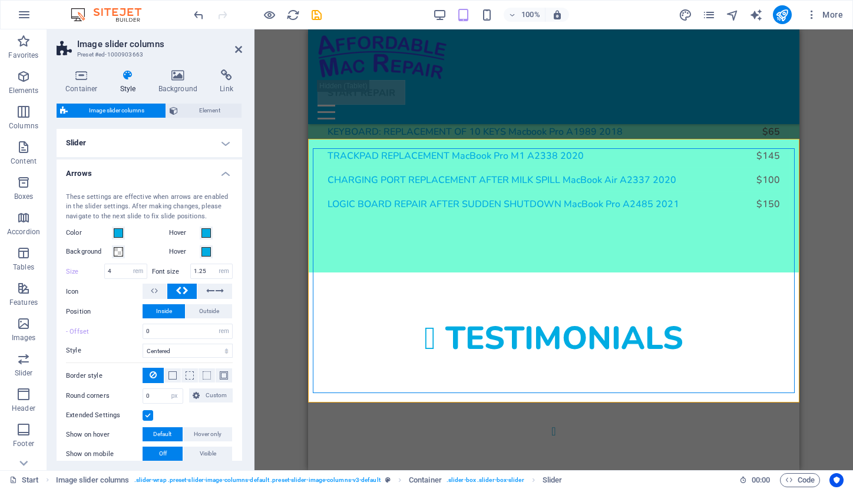
select select
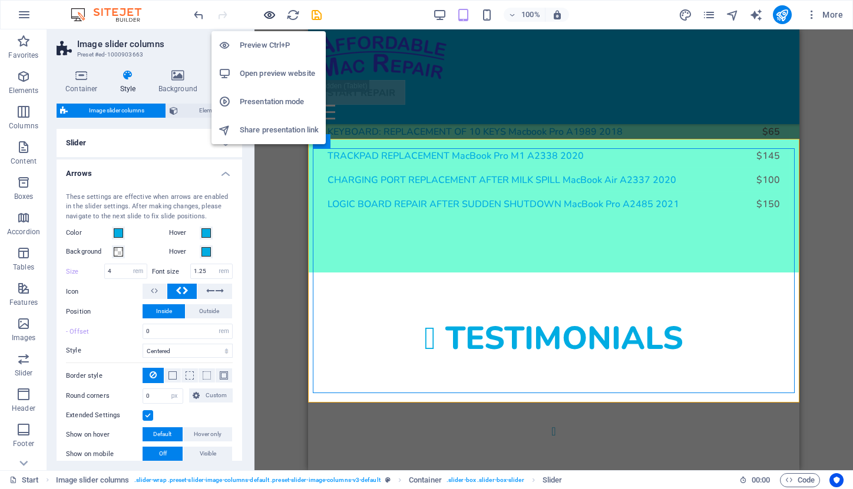
click at [268, 16] on icon "button" at bounding box center [270, 15] width 14 height 14
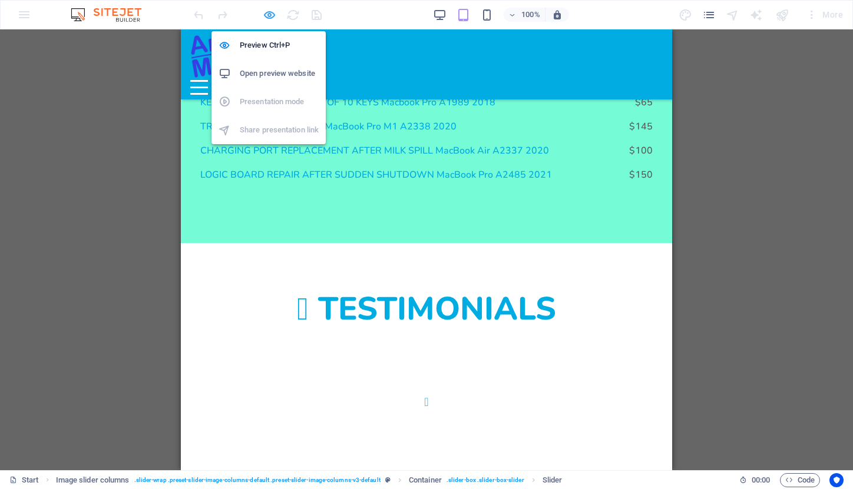
click at [265, 12] on icon "button" at bounding box center [270, 15] width 14 height 14
select select "rem"
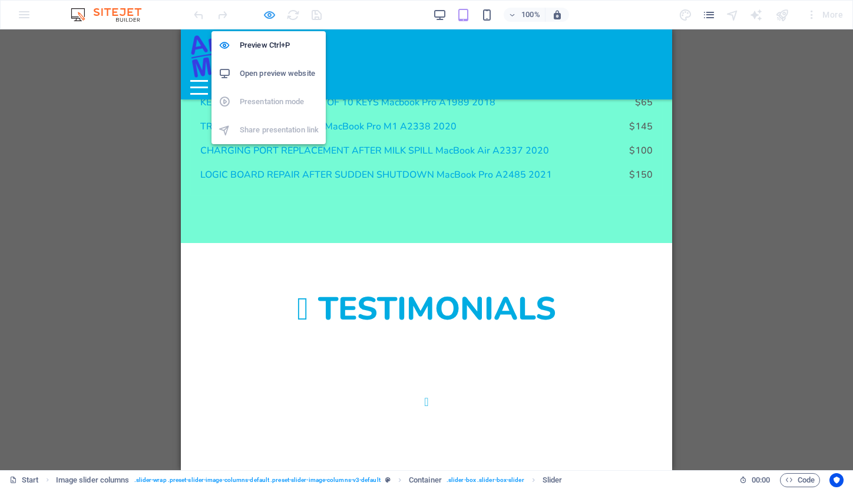
select select "px"
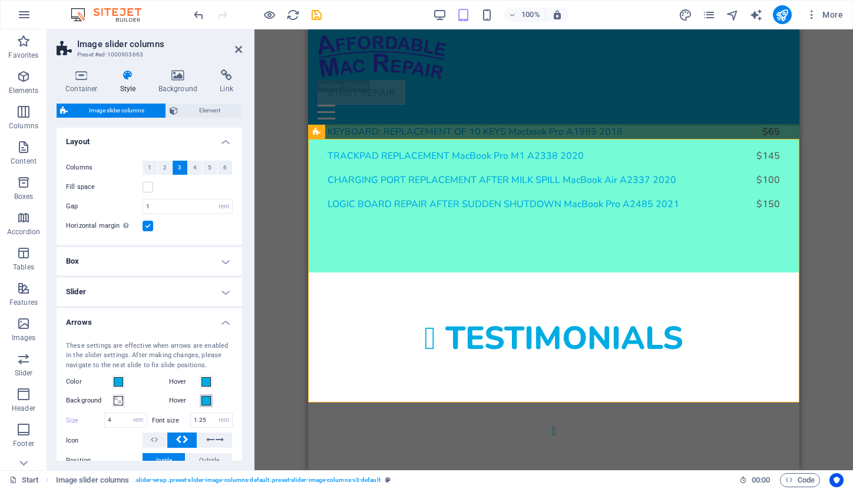
click at [203, 403] on span at bounding box center [205, 400] width 9 height 9
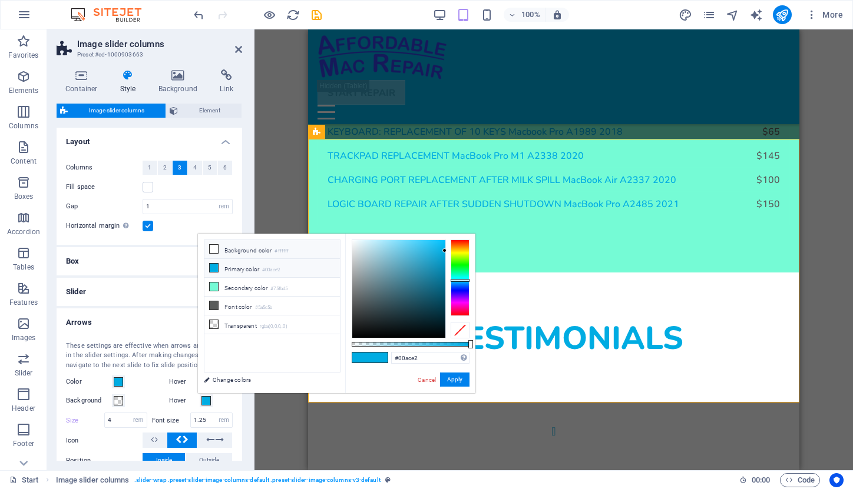
click at [243, 250] on li "Background color #ffffff" at bounding box center [271, 249] width 135 height 19
type input "#ffffff"
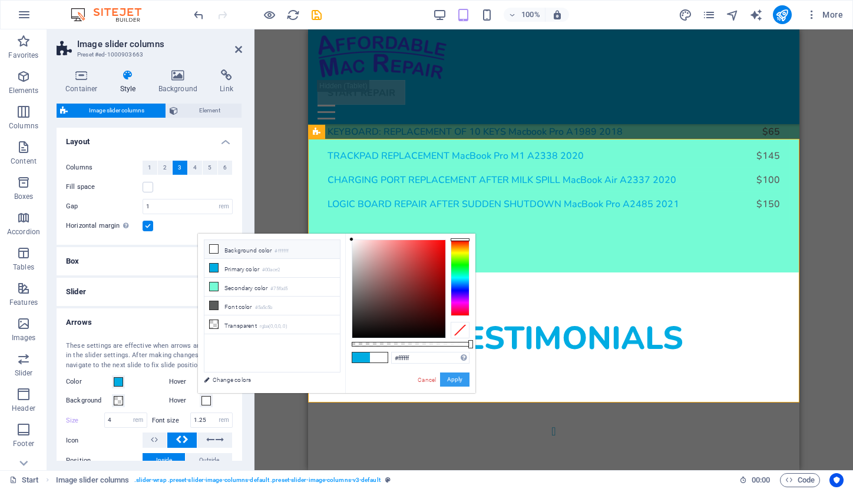
click at [452, 379] on button "Apply" at bounding box center [454, 380] width 29 height 14
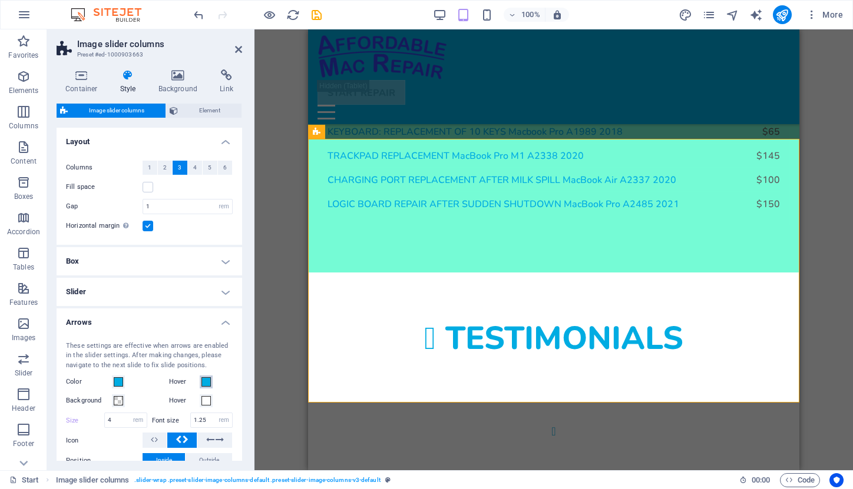
click at [203, 382] on span at bounding box center [205, 381] width 9 height 9
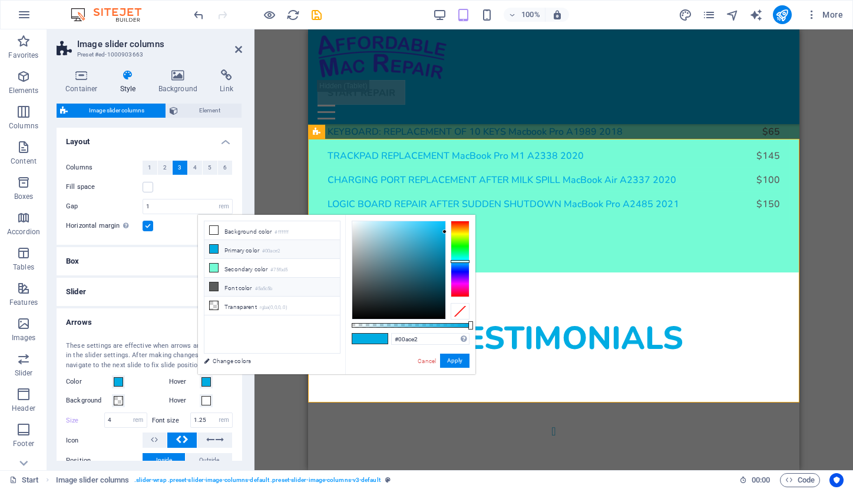
click at [231, 286] on li "Font color #5a5c5b" at bounding box center [271, 287] width 135 height 19
type input "#5a5c5b"
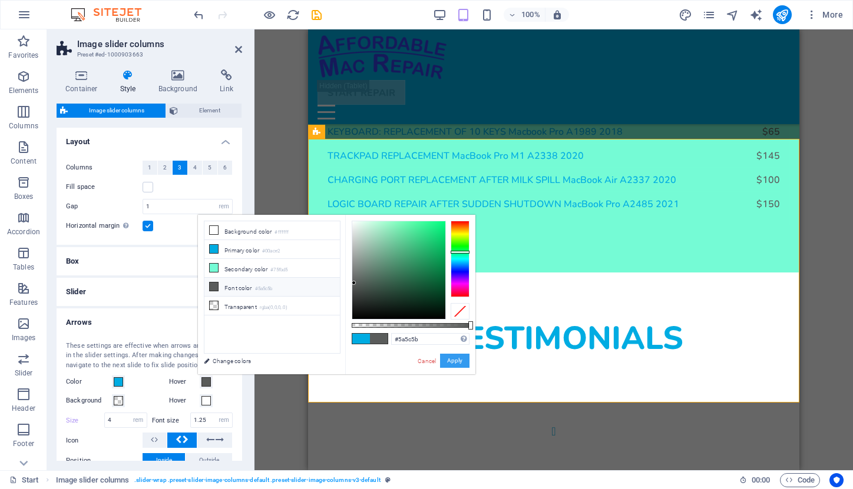
click at [456, 362] on button "Apply" at bounding box center [454, 361] width 29 height 14
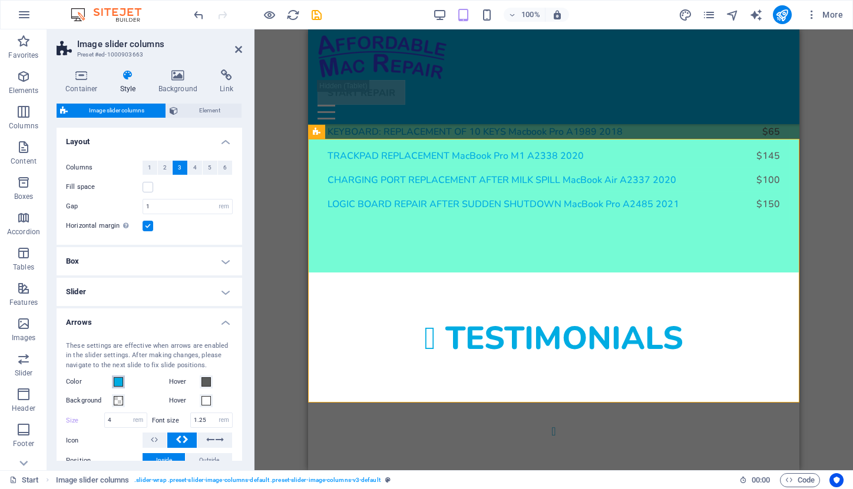
click at [120, 380] on span at bounding box center [118, 381] width 9 height 9
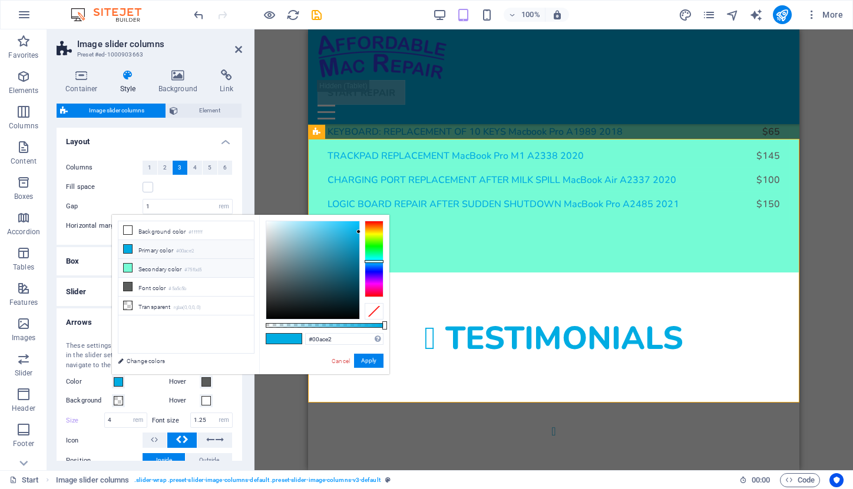
click at [177, 271] on li "Secondary color #75fbd5" at bounding box center [185, 268] width 135 height 19
type input "#75fbd5"
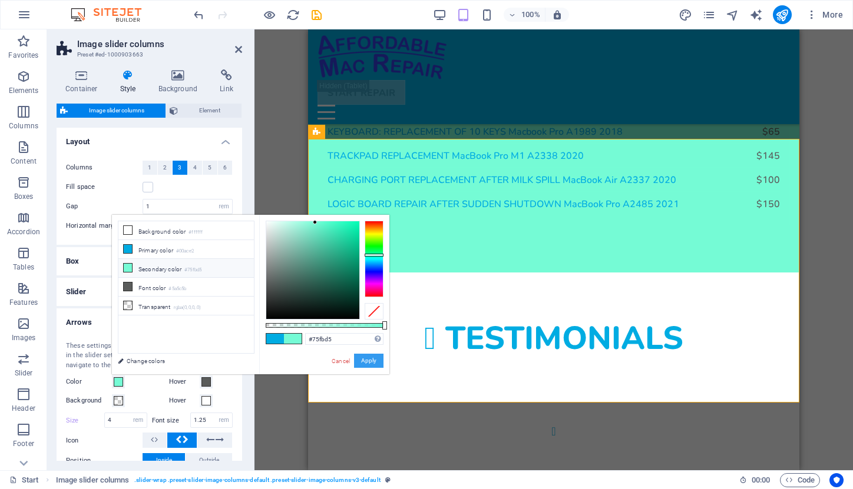
click at [365, 357] on button "Apply" at bounding box center [368, 361] width 29 height 14
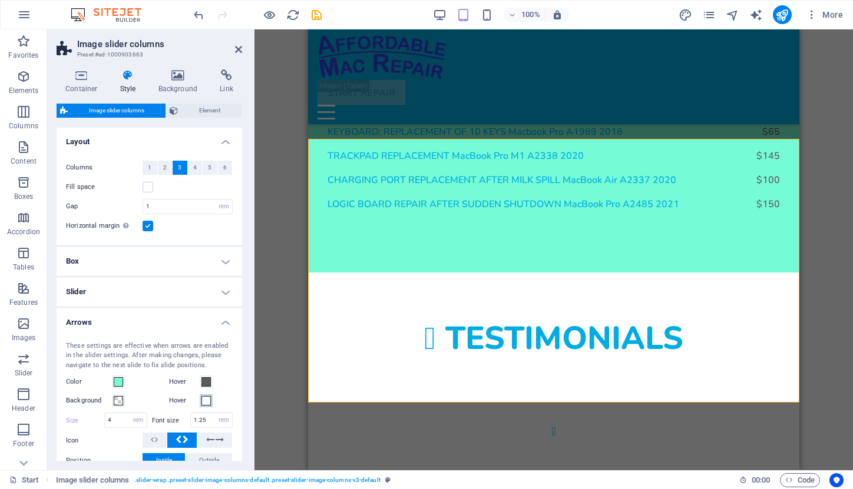
click at [209, 399] on span at bounding box center [205, 400] width 9 height 9
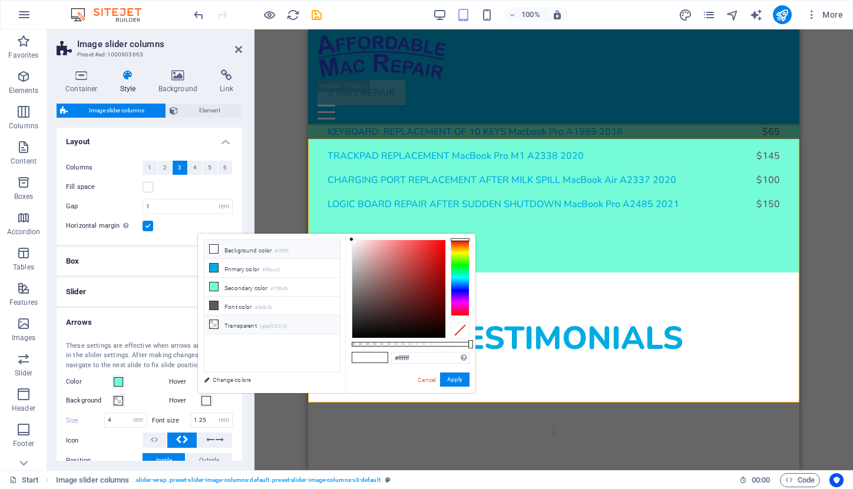
click at [238, 322] on li "Transparent rgba(0,0,0,.0)" at bounding box center [271, 325] width 135 height 19
type input "rgba(0, 0, 0, 0)"
click at [455, 376] on button "Apply" at bounding box center [454, 380] width 29 height 14
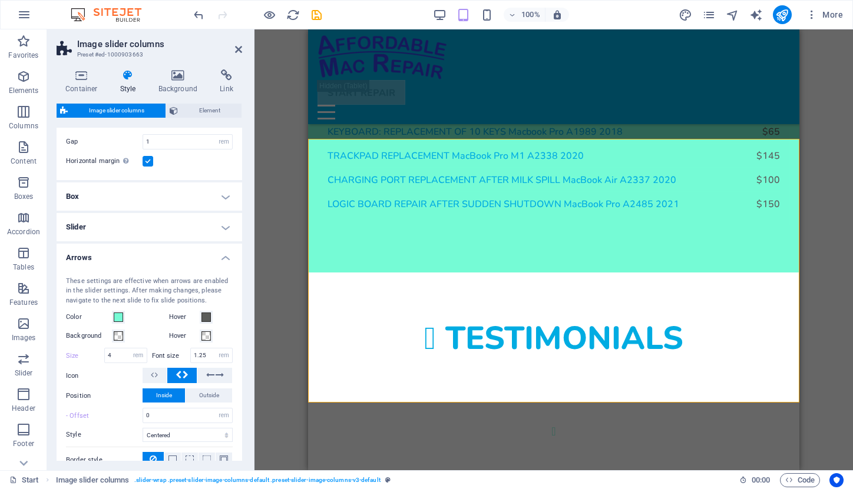
scroll to position [77, 0]
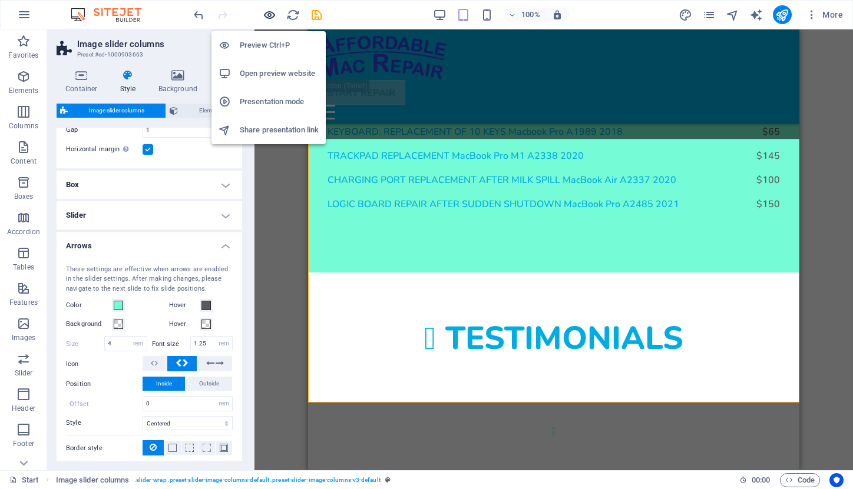
click at [267, 14] on icon "button" at bounding box center [270, 15] width 14 height 14
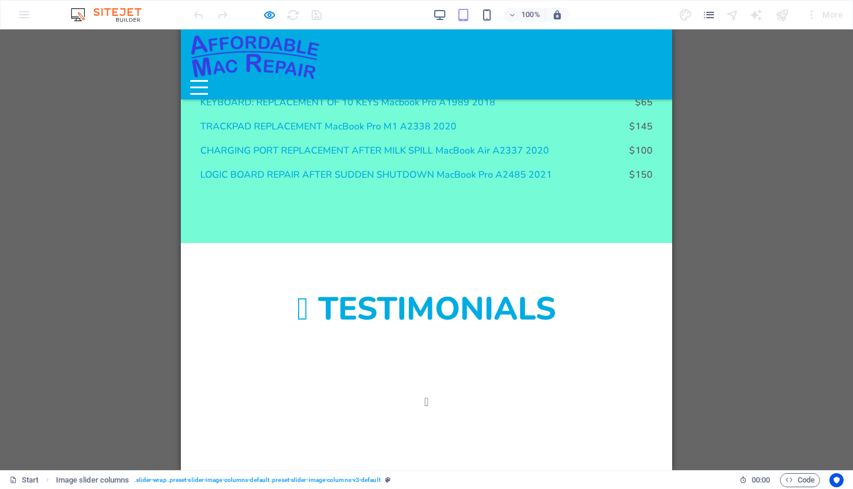
click at [407, 384] on button "Image Slider" at bounding box center [426, 403] width 38 height 38
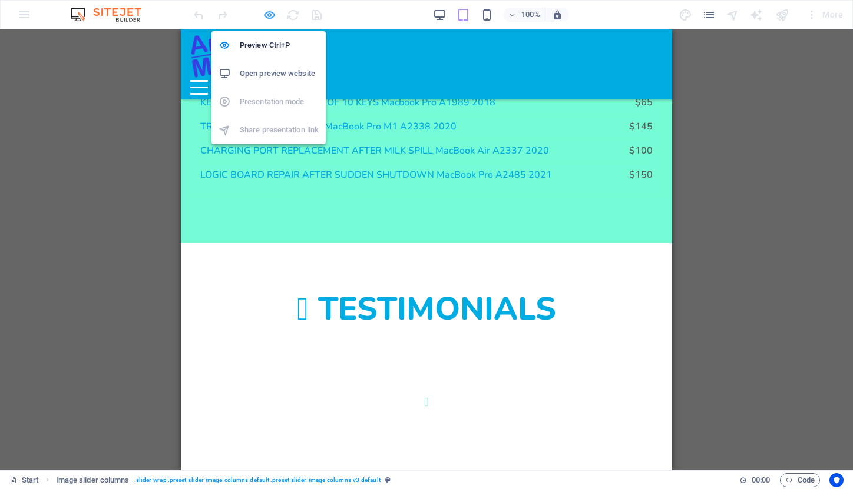
click at [264, 14] on icon "button" at bounding box center [270, 15] width 14 height 14
select select "rem"
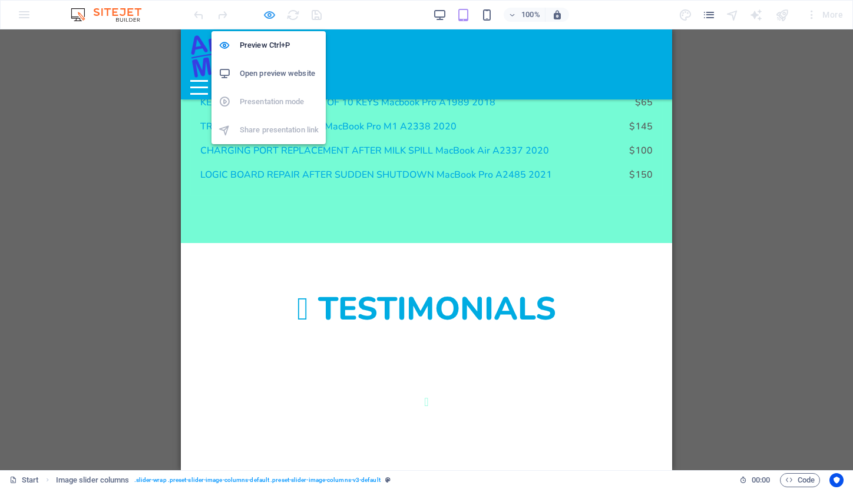
select select "px"
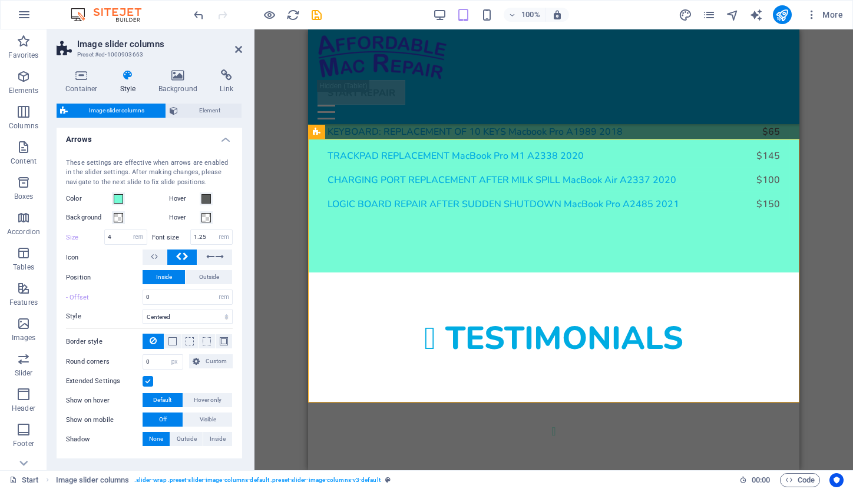
scroll to position [183, 0]
click at [203, 397] on span "Hover only" at bounding box center [208, 400] width 28 height 14
click at [316, 12] on icon "save" at bounding box center [317, 15] width 14 height 14
select select "rem"
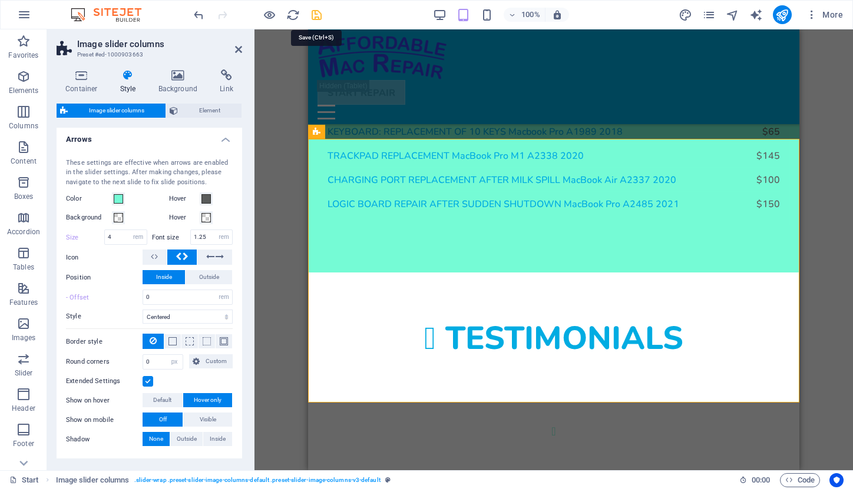
select select "rem"
select select "px"
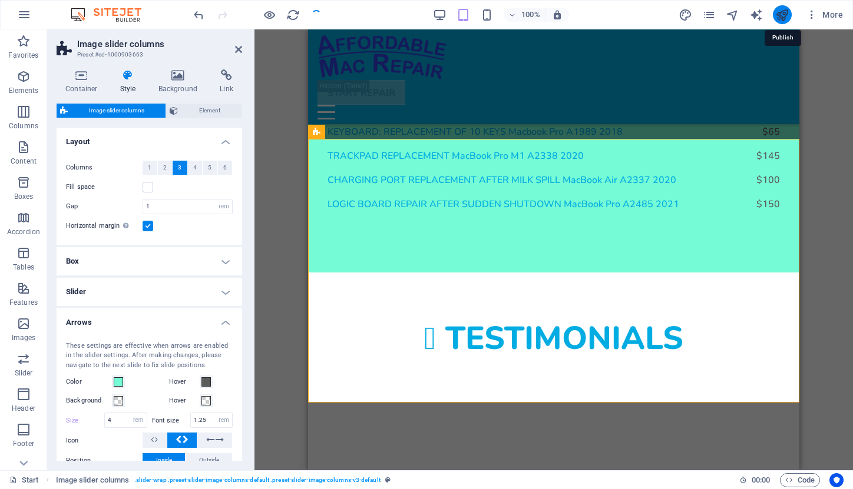
click at [781, 12] on icon "publish" at bounding box center [782, 15] width 14 height 14
select select "rem"
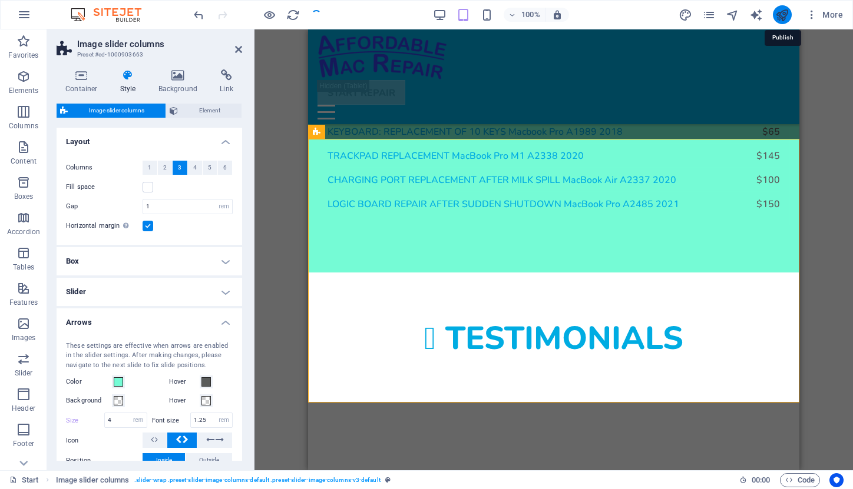
select select "px"
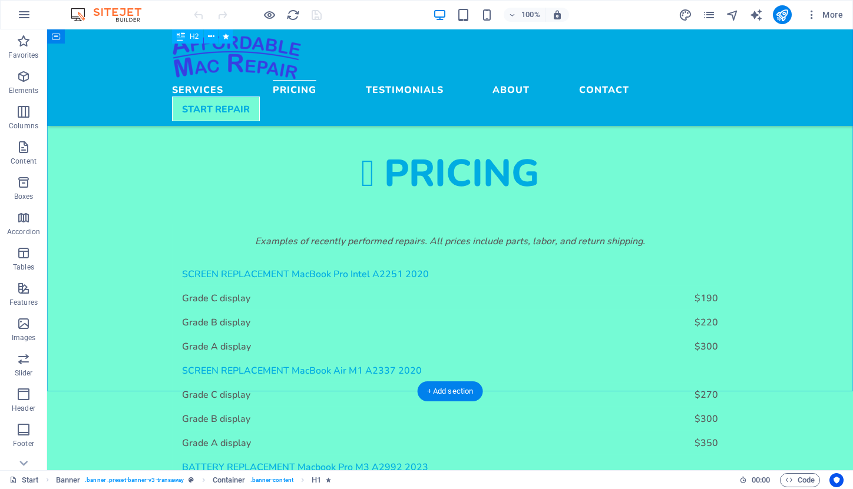
scroll to position [1342, 0]
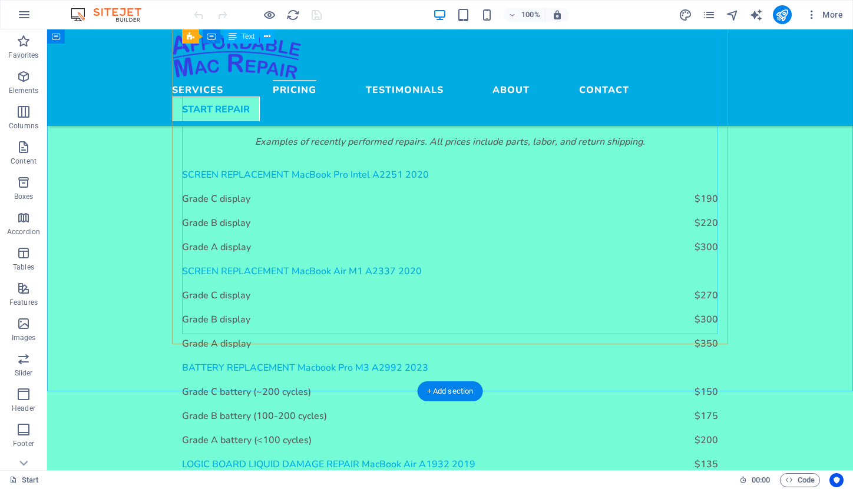
click at [320, 227] on div "SCREEN REPLACEMENT MacBook Pro Intel A2251 2020 Grade C display $190 Grade B di…" at bounding box center [450, 380] width 536 height 434
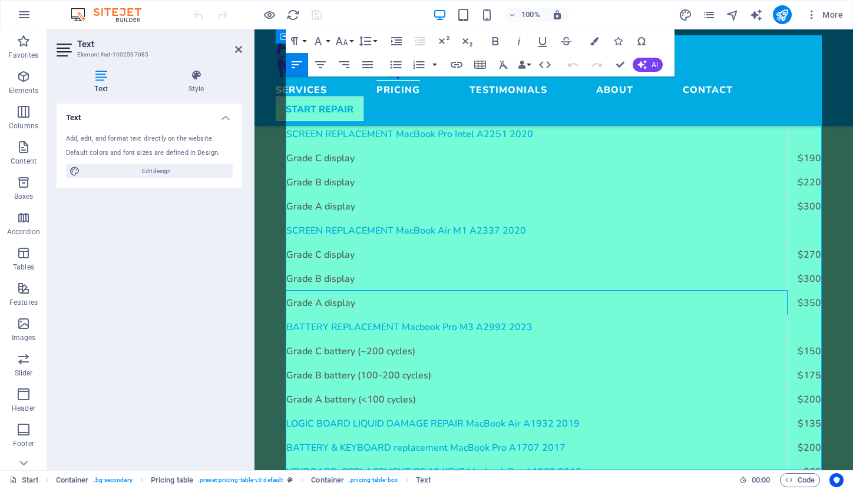
click at [320, 290] on td "Grade A display" at bounding box center [536, 302] width 501 height 24
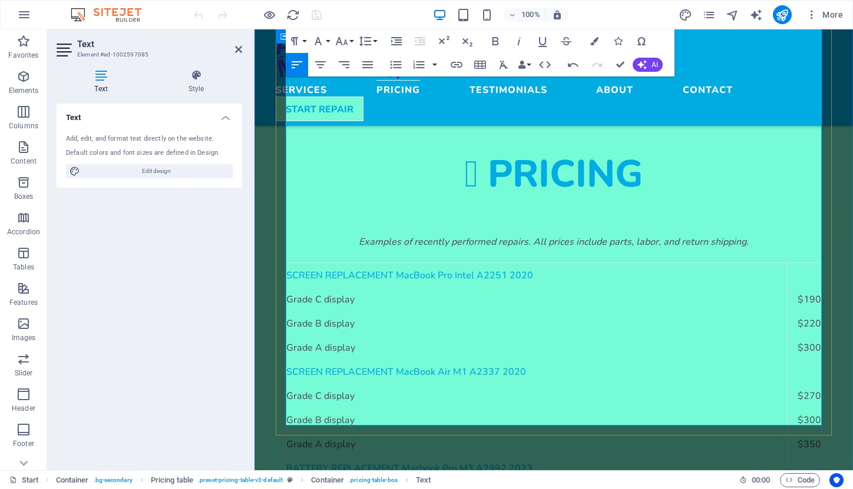
scroll to position [1221, 0]
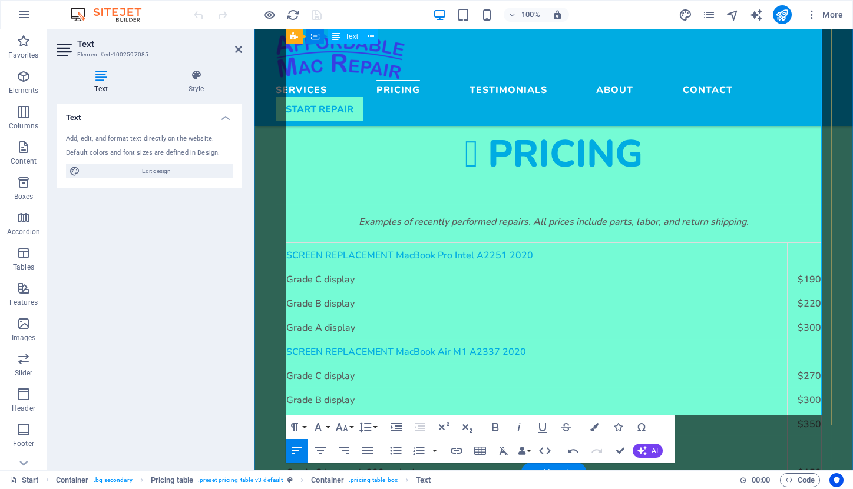
click at [236, 49] on icon at bounding box center [238, 49] width 7 height 9
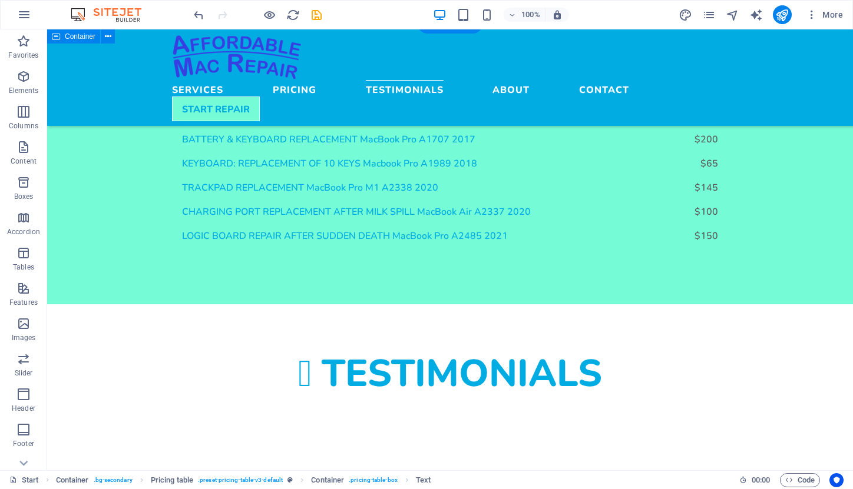
scroll to position [1715, 0]
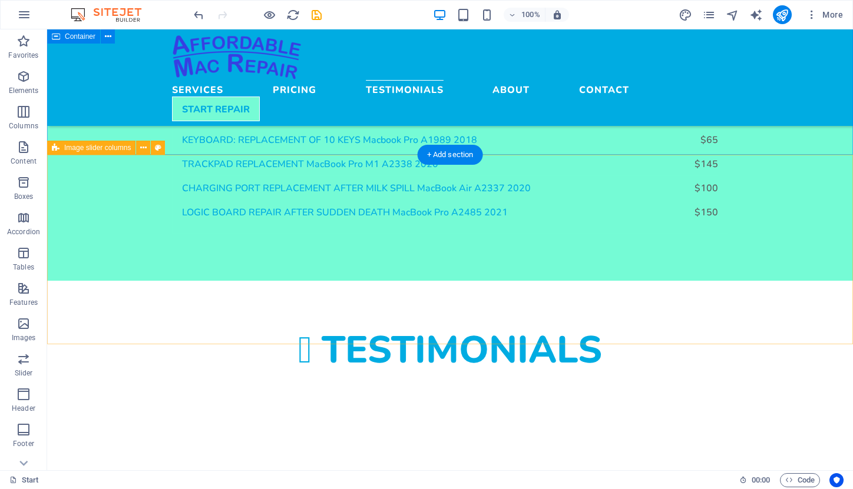
click at [107, 150] on span "Image slider columns" at bounding box center [97, 147] width 67 height 7
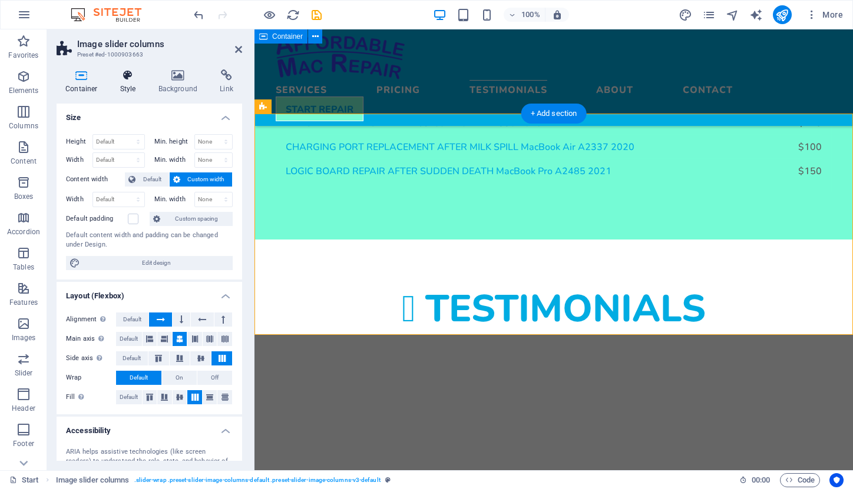
click at [128, 80] on icon at bounding box center [128, 75] width 34 height 12
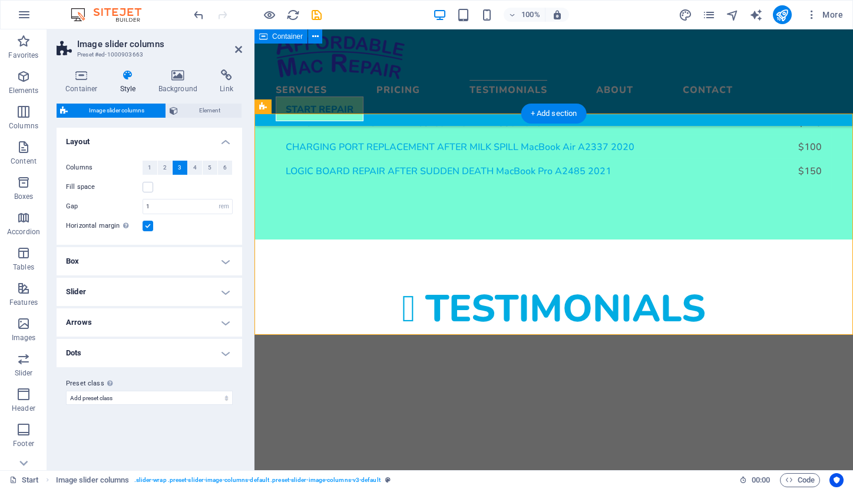
click at [224, 319] on h4 "Arrows" at bounding box center [149, 323] width 185 height 28
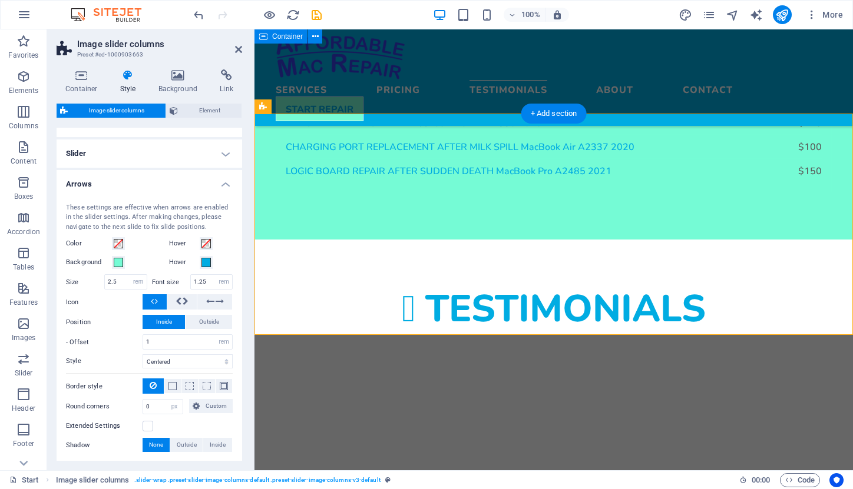
scroll to position [147, 0]
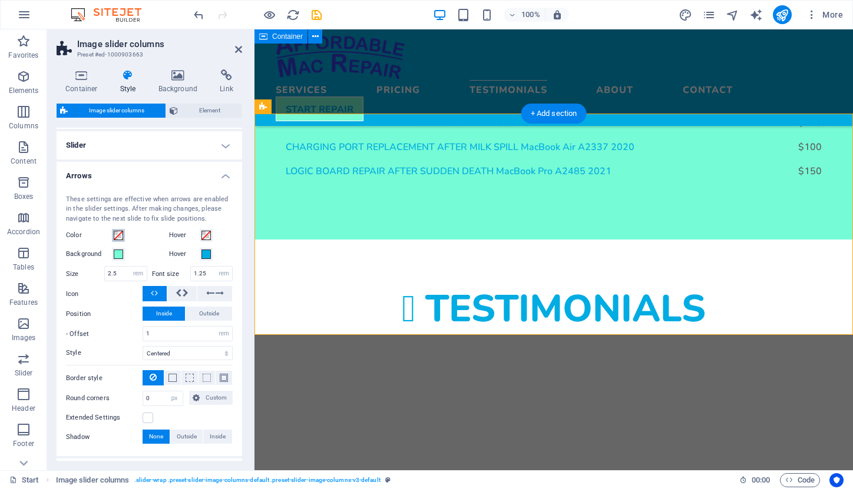
click at [117, 233] on span at bounding box center [118, 235] width 9 height 9
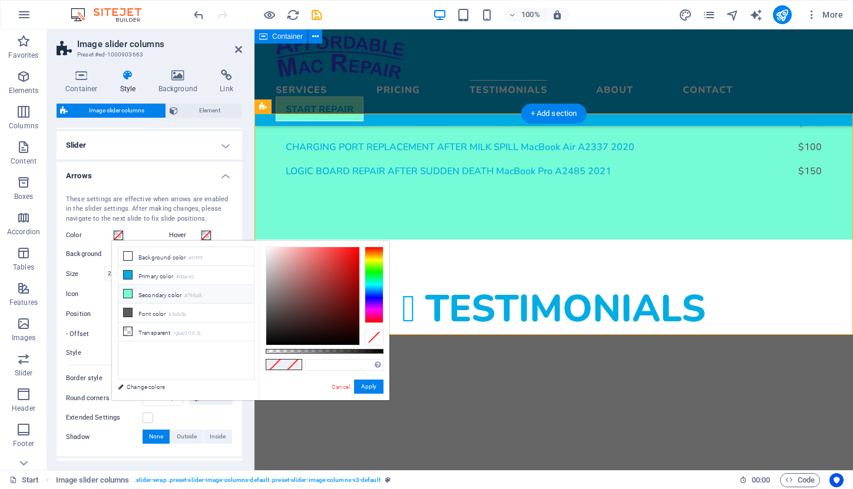
click at [137, 295] on li "Secondary color #75fbd5" at bounding box center [185, 294] width 135 height 19
type input "#75fbd5"
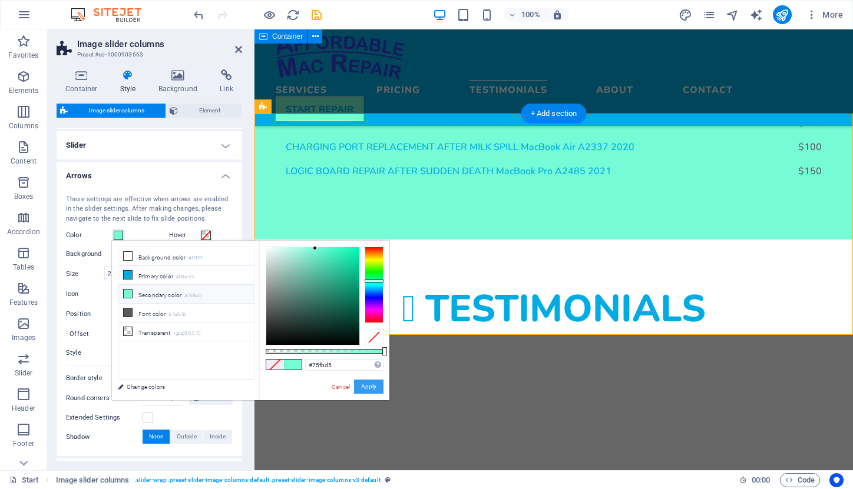
click at [373, 388] on button "Apply" at bounding box center [368, 387] width 29 height 14
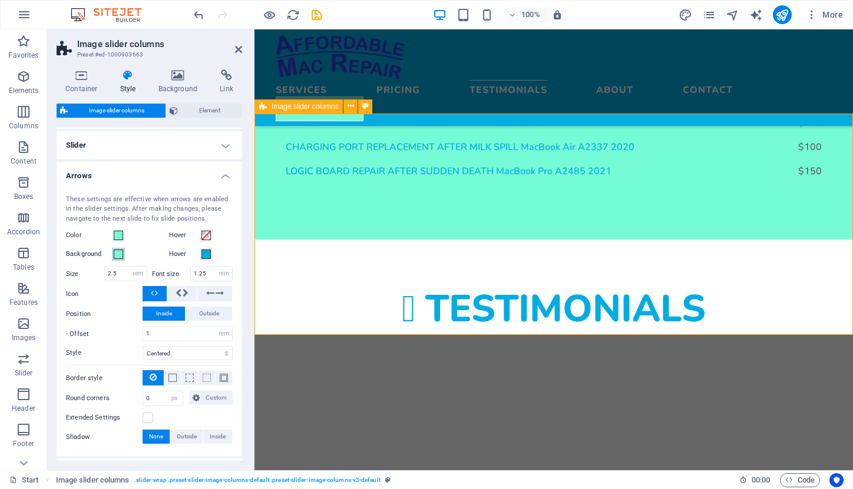
click at [115, 250] on span at bounding box center [118, 254] width 9 height 9
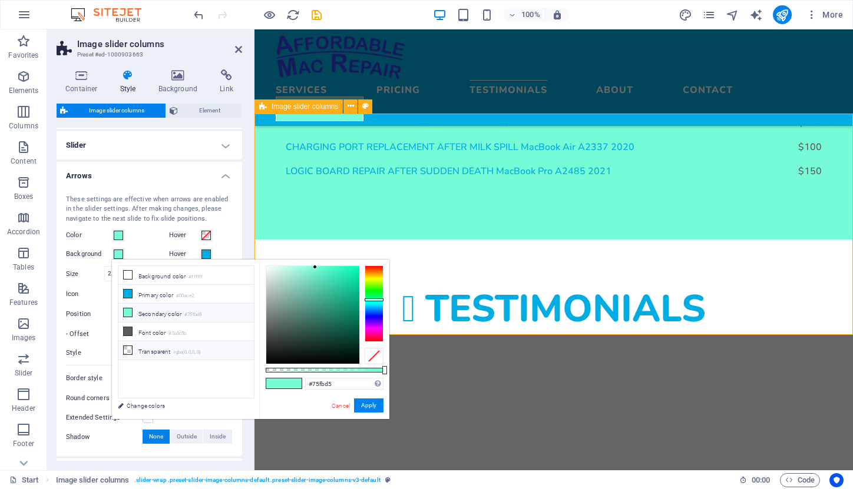
click at [147, 354] on li "Transparent rgba(0,0,0,.0)" at bounding box center [185, 350] width 135 height 19
type input "rgba(0, 0, 0, 0)"
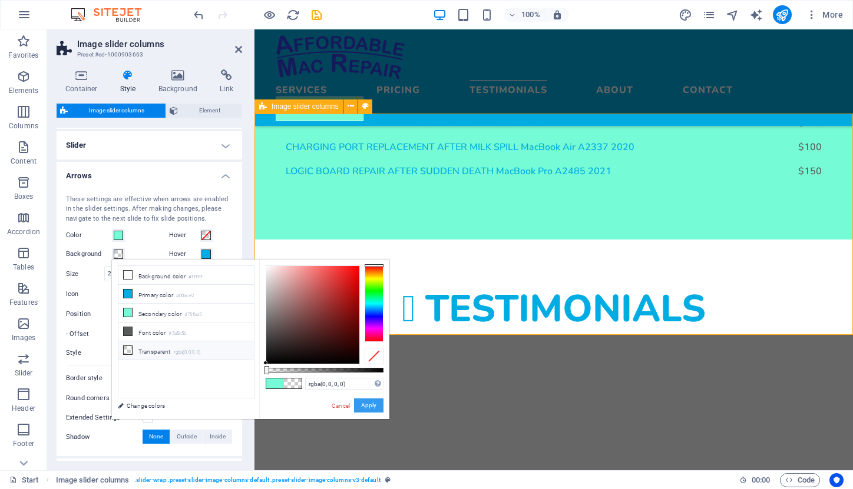
click at [372, 409] on button "Apply" at bounding box center [368, 406] width 29 height 14
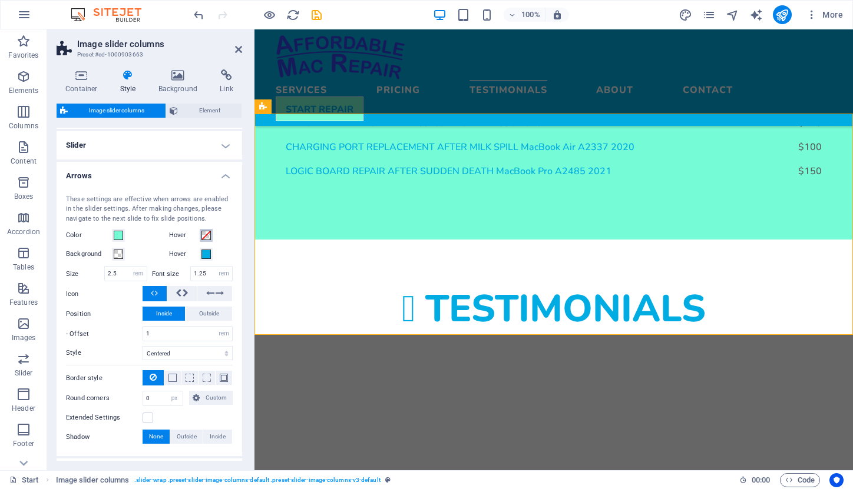
click at [203, 232] on span at bounding box center [205, 235] width 9 height 9
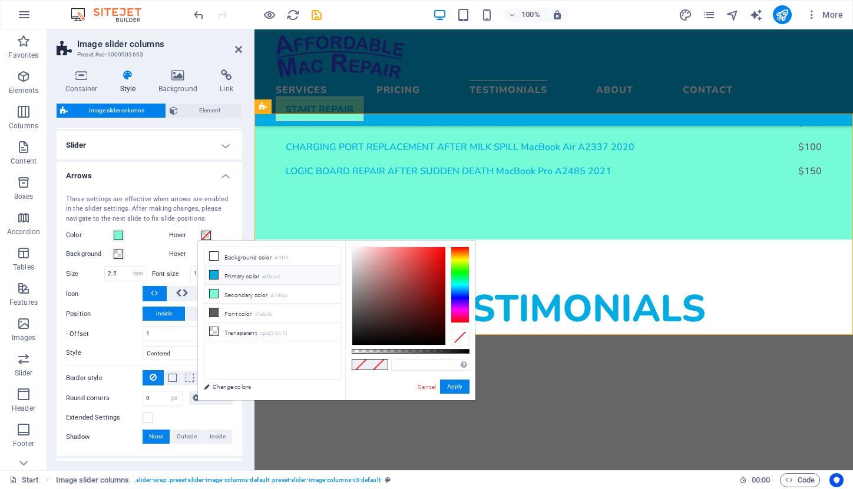
click at [228, 276] on li "Primary color #00ace2" at bounding box center [271, 275] width 135 height 19
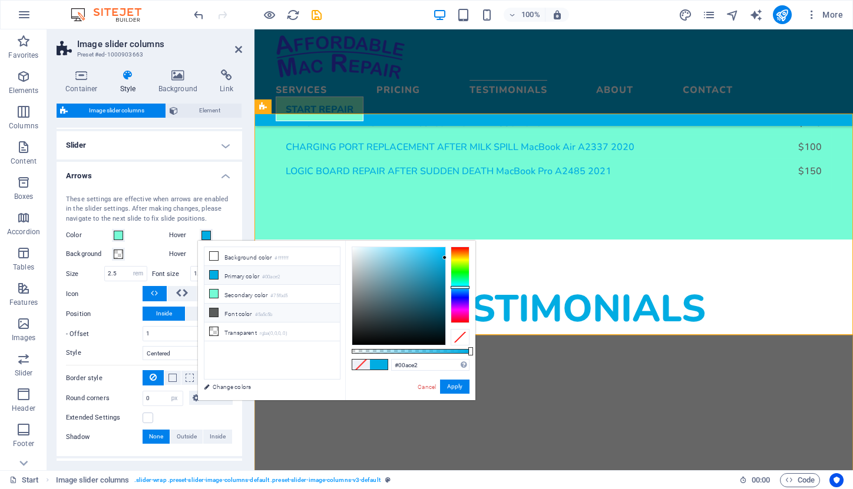
click at [283, 317] on li "Font color #5a5c5b" at bounding box center [271, 313] width 135 height 19
type input "#5a5c5b"
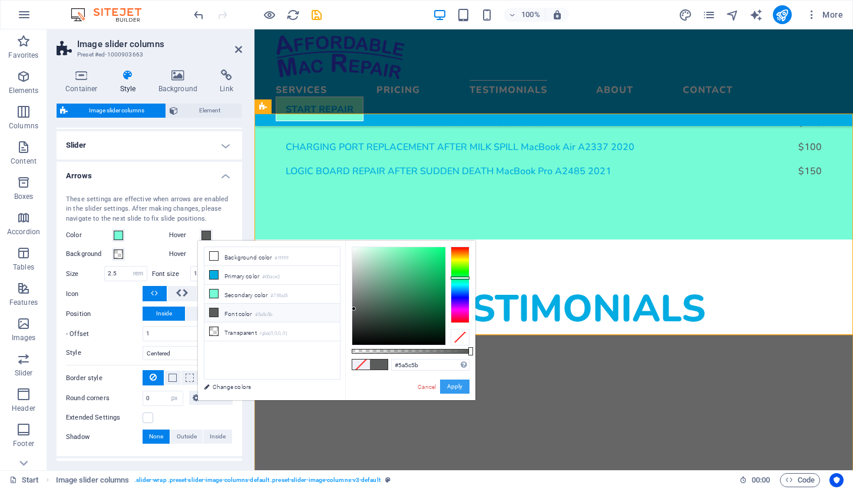
click at [453, 385] on button "Apply" at bounding box center [454, 387] width 29 height 14
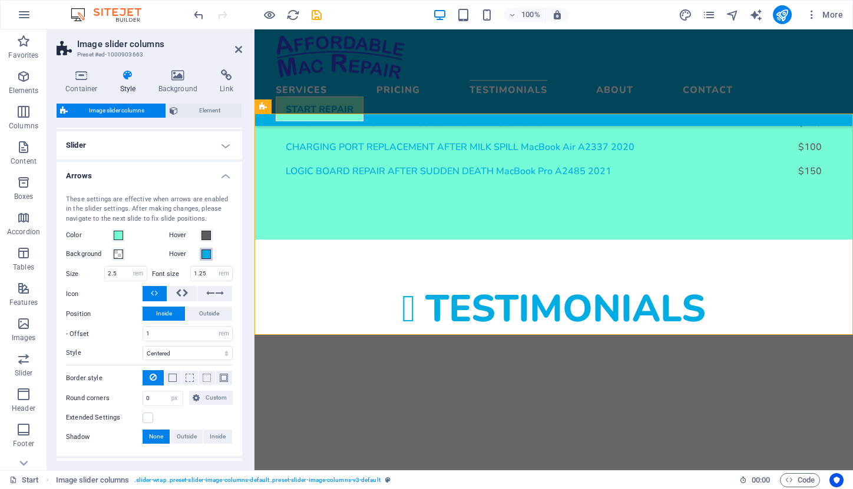
click at [202, 252] on span at bounding box center [205, 254] width 9 height 9
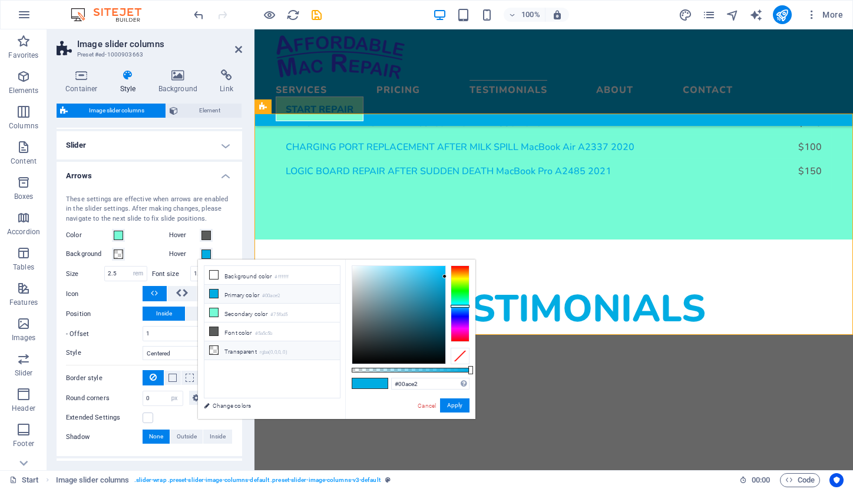
click at [268, 344] on li "Transparent rgba(0,0,0,.0)" at bounding box center [271, 350] width 135 height 19
type input "rgba(0, 0, 0, 0)"
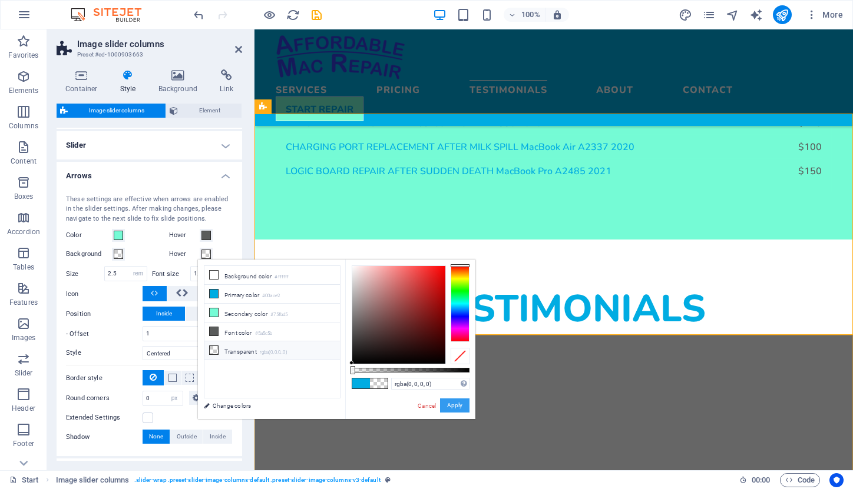
click at [453, 407] on button "Apply" at bounding box center [454, 406] width 29 height 14
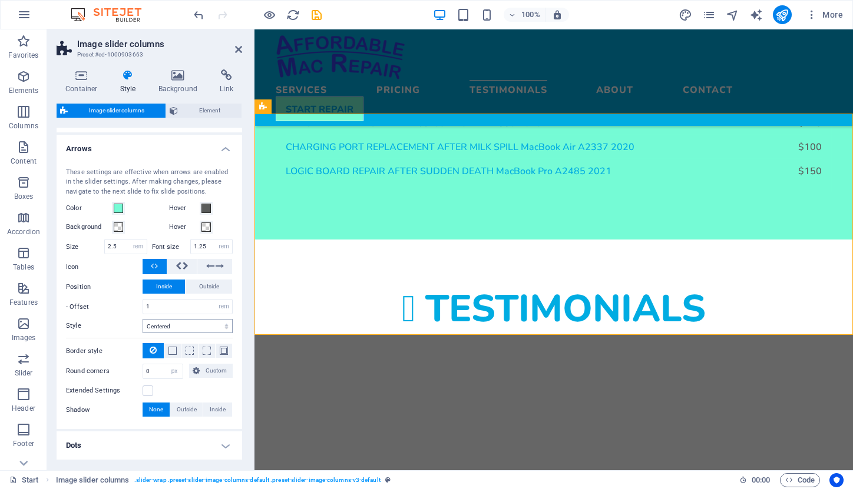
scroll to position [193, 0]
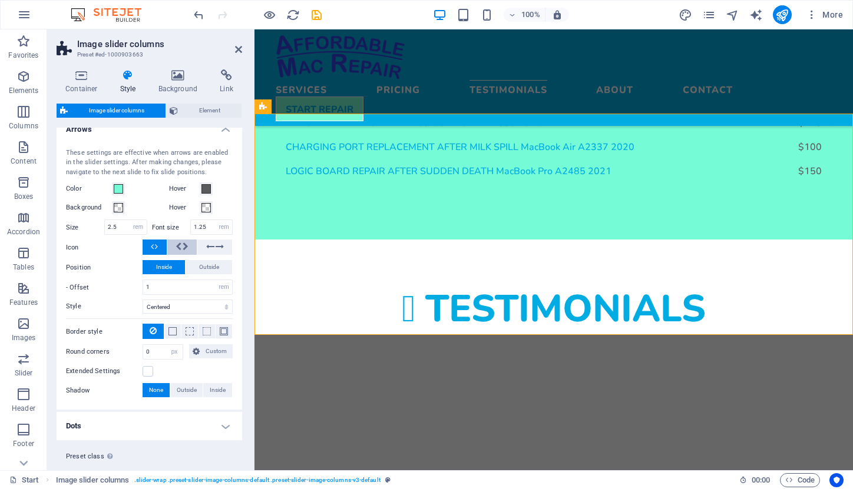
click at [178, 241] on icon at bounding box center [178, 247] width 6 height 14
drag, startPoint x: 119, startPoint y: 226, endPoint x: 98, endPoint y: 226, distance: 21.2
click at [98, 226] on div "Size 2.5 px rem vh vw" at bounding box center [106, 227] width 81 height 15
type input "4"
select select
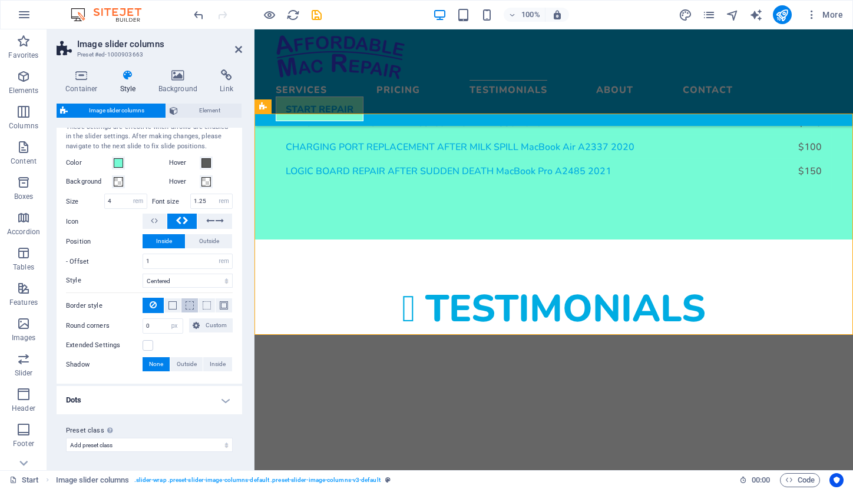
scroll to position [218, 0]
click at [147, 344] on label at bounding box center [147, 346] width 11 height 11
click at [0, 0] on input "Extended Settings" at bounding box center [0, 0] width 0 height 0
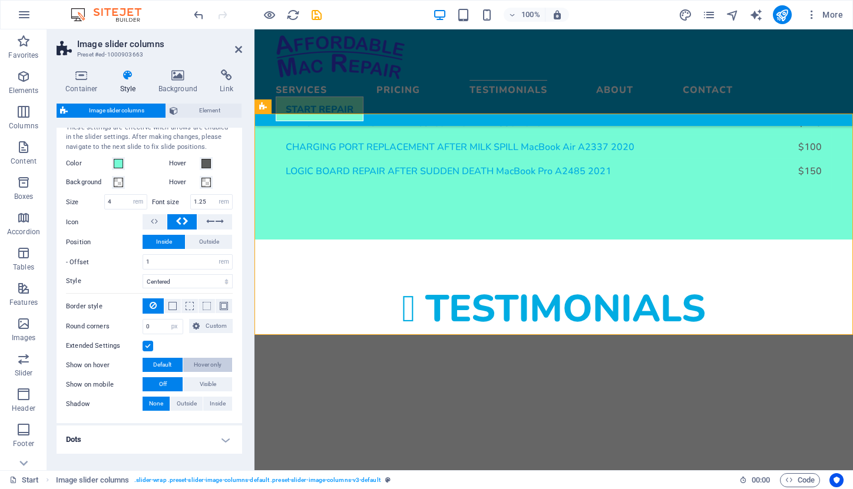
click at [200, 365] on span "Hover only" at bounding box center [208, 365] width 28 height 14
click at [203, 382] on span "Visible" at bounding box center [208, 384] width 16 height 14
click at [166, 380] on button "Off" at bounding box center [162, 384] width 40 height 14
click at [353, 240] on div "Testimonials" at bounding box center [553, 308] width 598 height 137
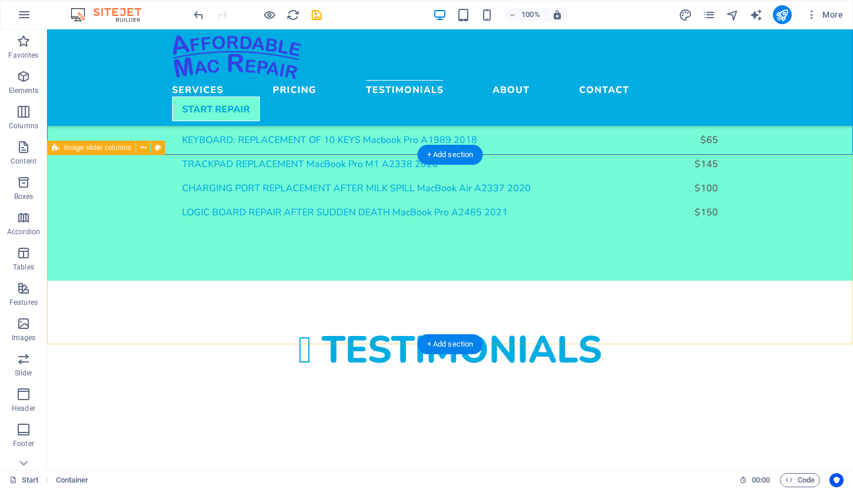
click at [63, 148] on div "Image slider columns" at bounding box center [91, 148] width 88 height 14
select select "rem"
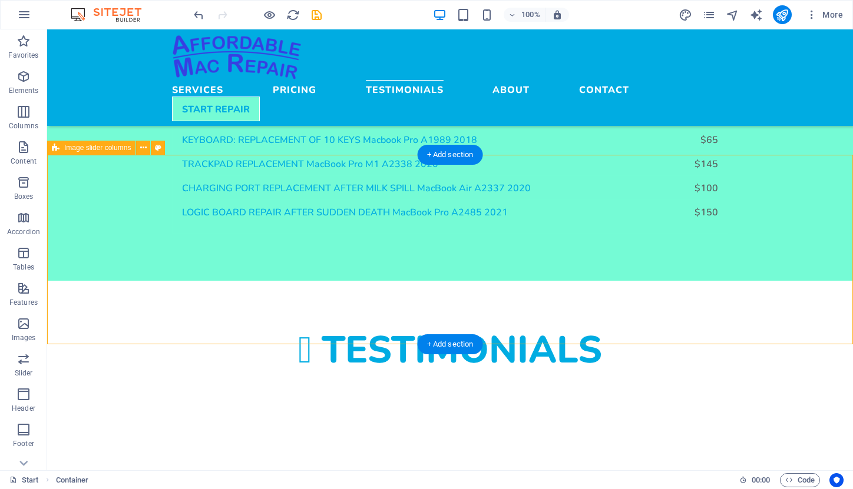
select select "rem"
select select "px"
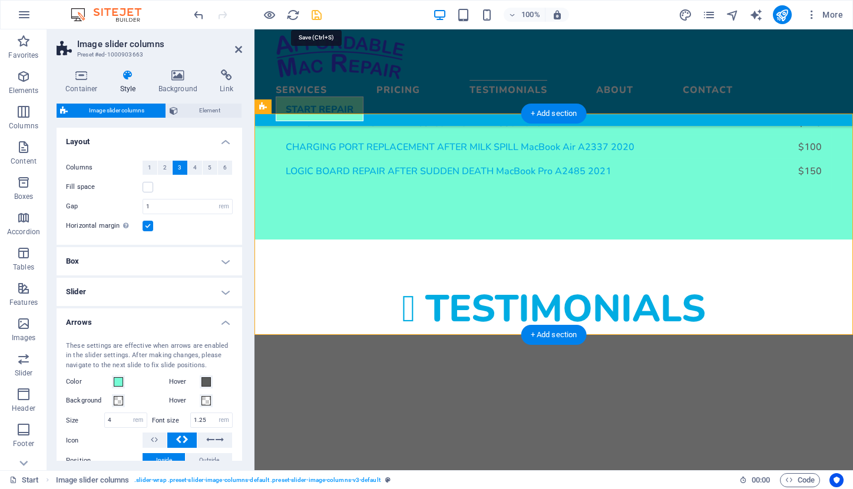
click at [319, 15] on icon "save" at bounding box center [317, 15] width 14 height 14
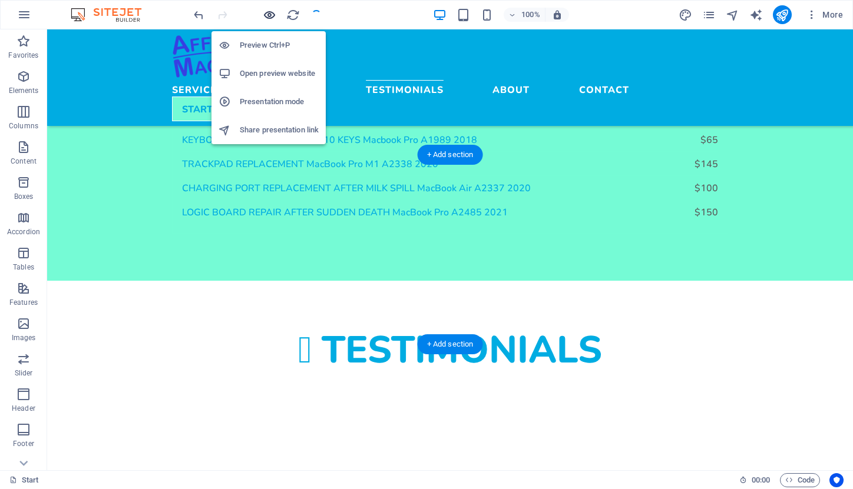
click at [271, 13] on icon "button" at bounding box center [270, 15] width 14 height 14
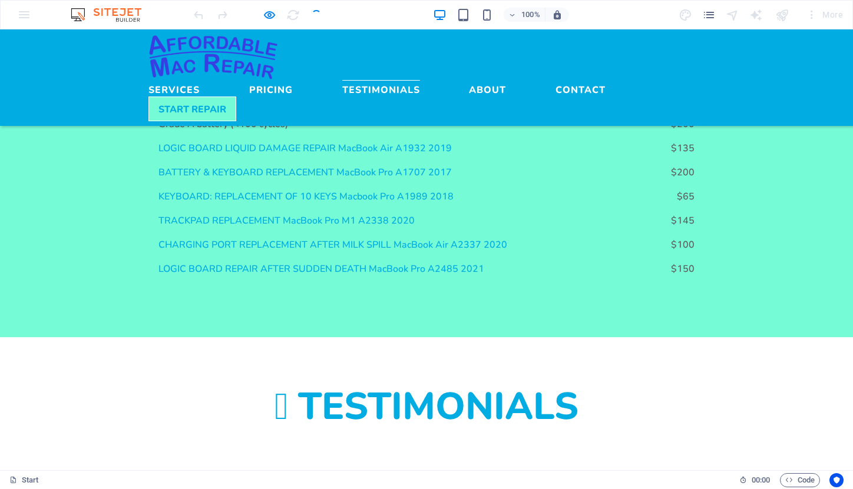
scroll to position [1649, 0]
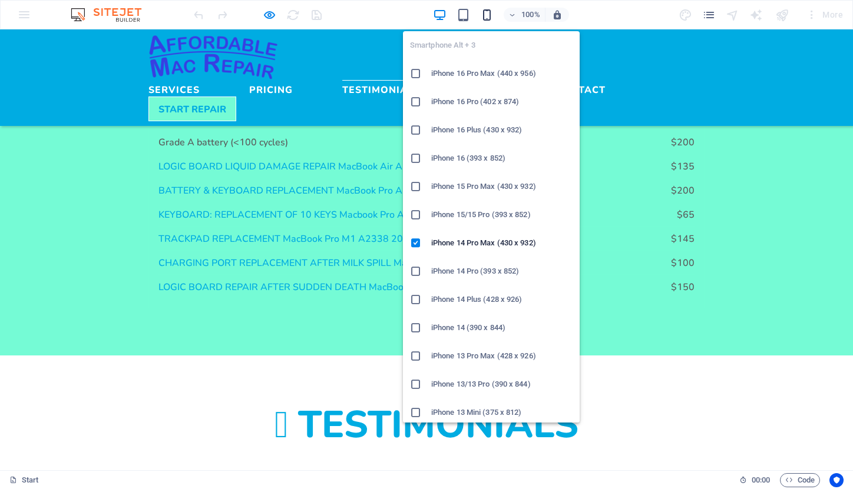
click at [488, 14] on icon "button" at bounding box center [487, 15] width 14 height 14
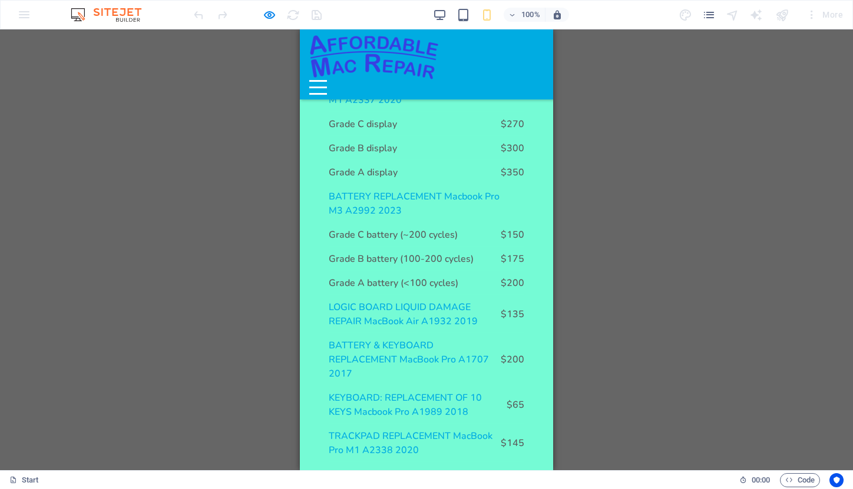
click at [327, 80] on div "Menu" at bounding box center [318, 87] width 18 height 15
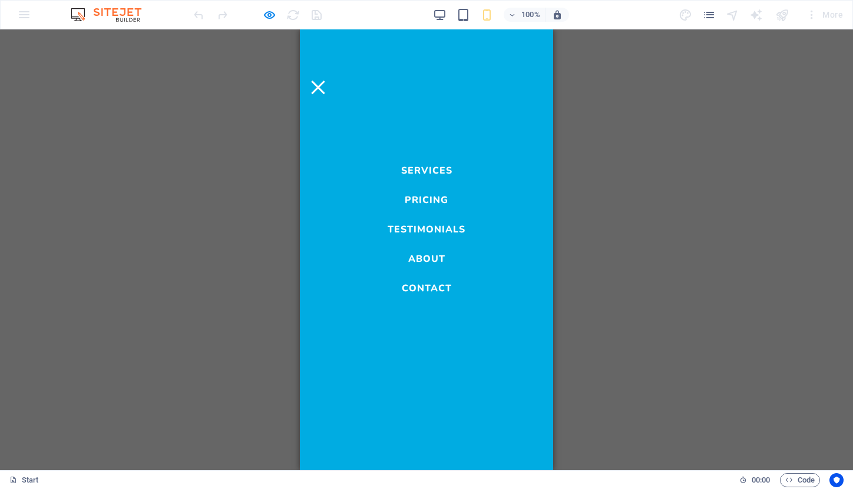
click at [423, 228] on link "Testimonials" at bounding box center [426, 227] width 78 height 14
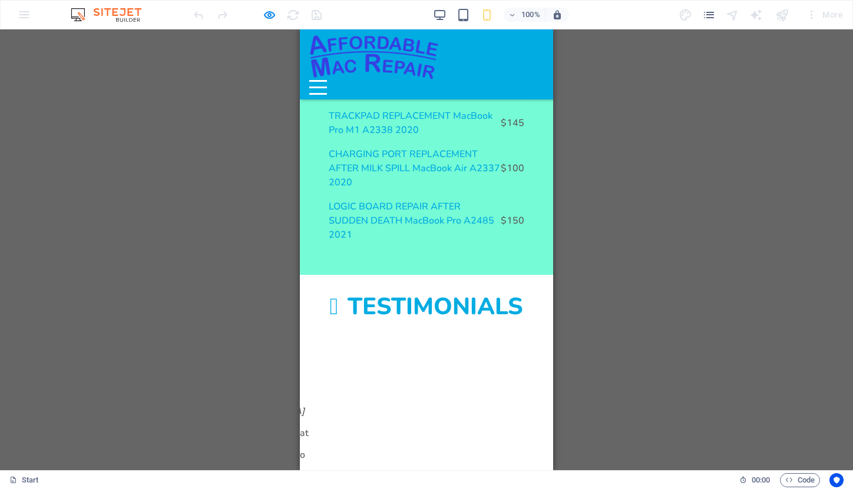
scroll to position [1977, 0]
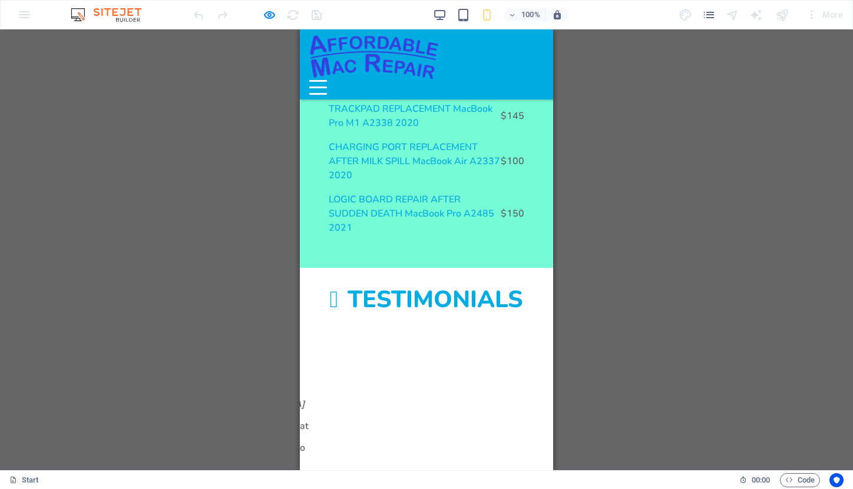
drag, startPoint x: 493, startPoint y: 268, endPoint x: 400, endPoint y: 268, distance: 93.0
drag, startPoint x: 495, startPoint y: 257, endPoint x: 350, endPoint y: 257, distance: 144.8
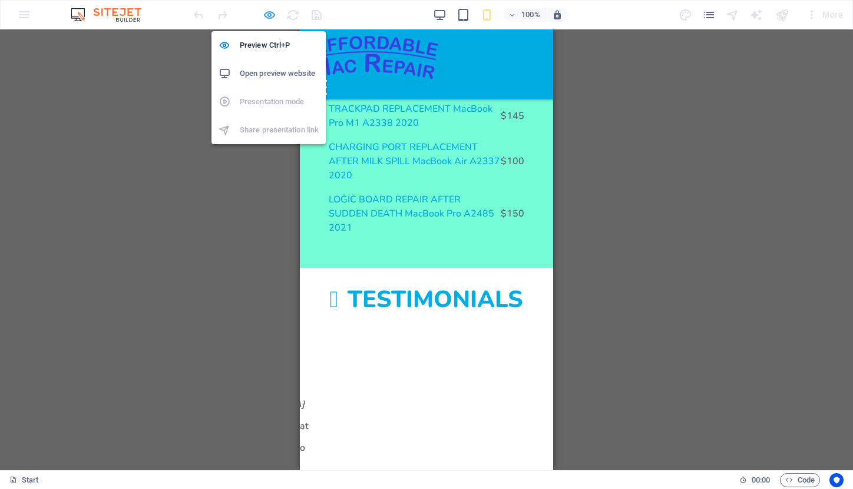
click at [271, 17] on icon "button" at bounding box center [270, 15] width 14 height 14
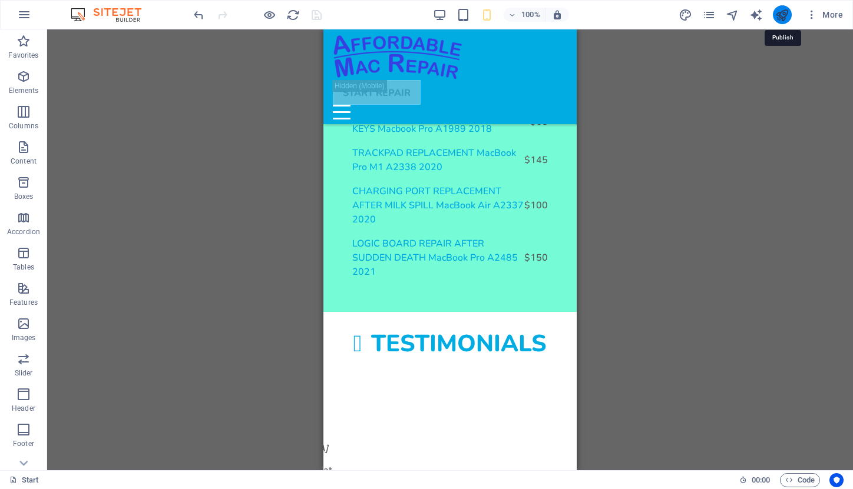
click at [784, 15] on icon "publish" at bounding box center [782, 15] width 14 height 14
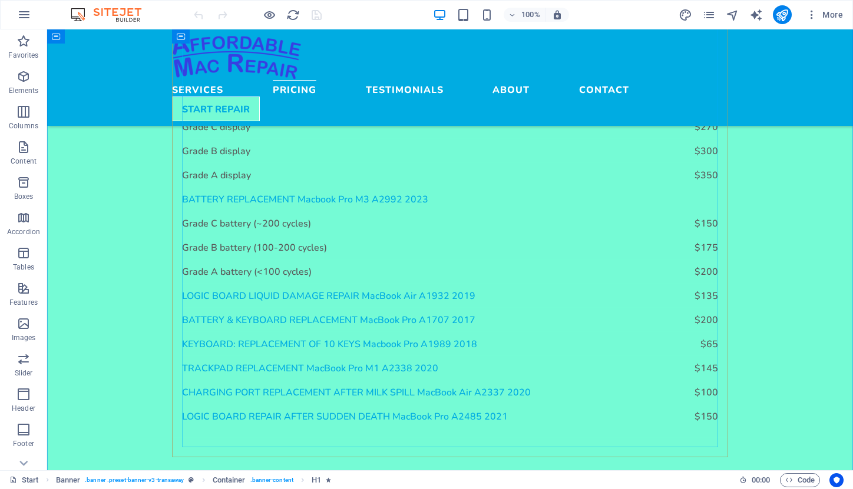
scroll to position [1604, 0]
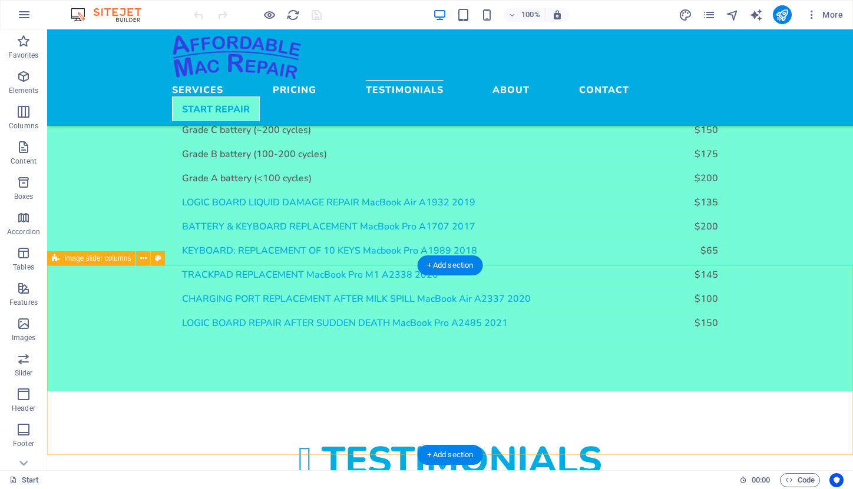
click at [92, 260] on span "Image slider columns" at bounding box center [97, 258] width 67 height 7
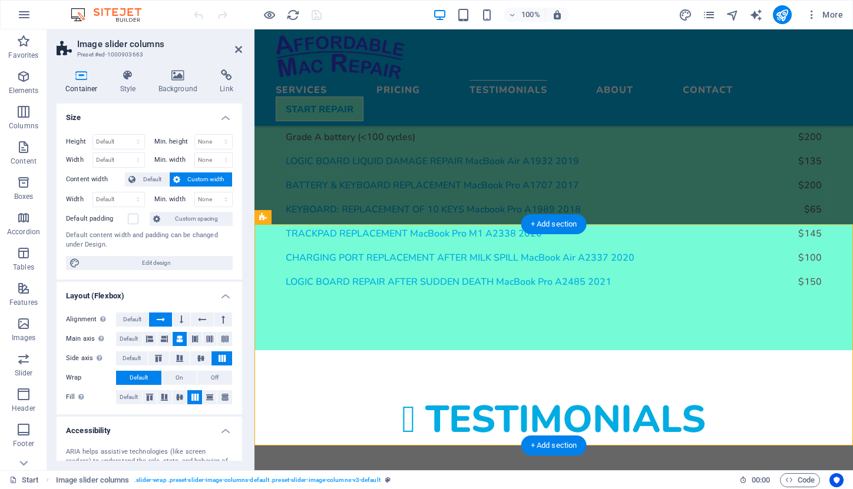
scroll to position [0, 0]
click at [123, 77] on icon at bounding box center [128, 75] width 34 height 12
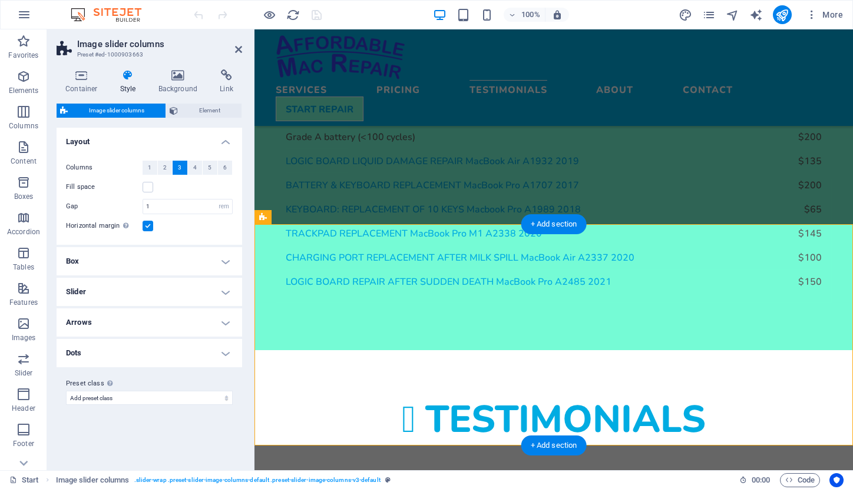
click at [226, 321] on h4 "Arrows" at bounding box center [149, 323] width 185 height 28
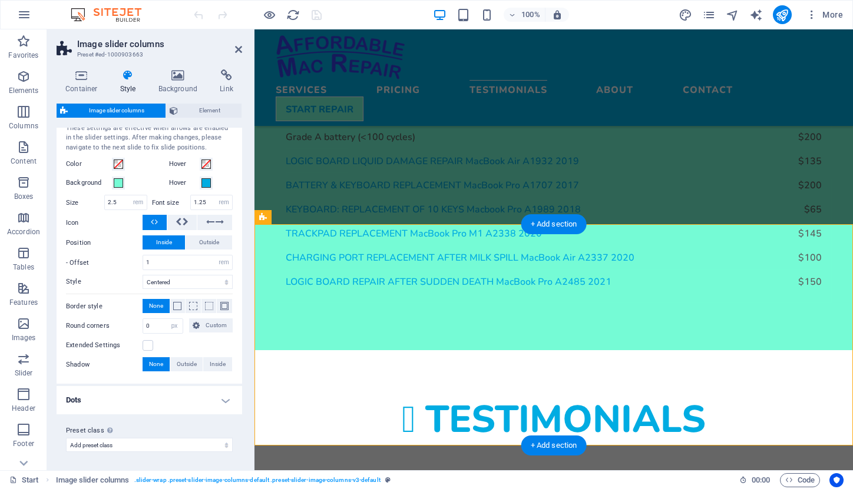
scroll to position [217, 0]
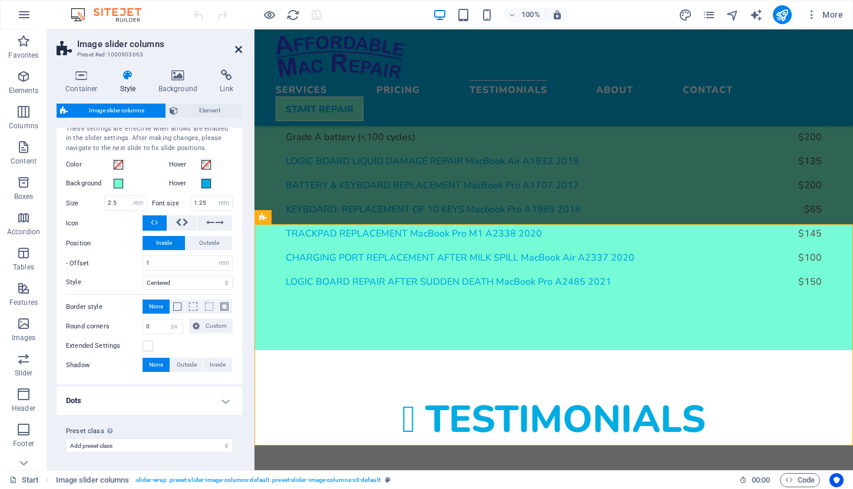
click at [236, 49] on icon at bounding box center [238, 49] width 7 height 9
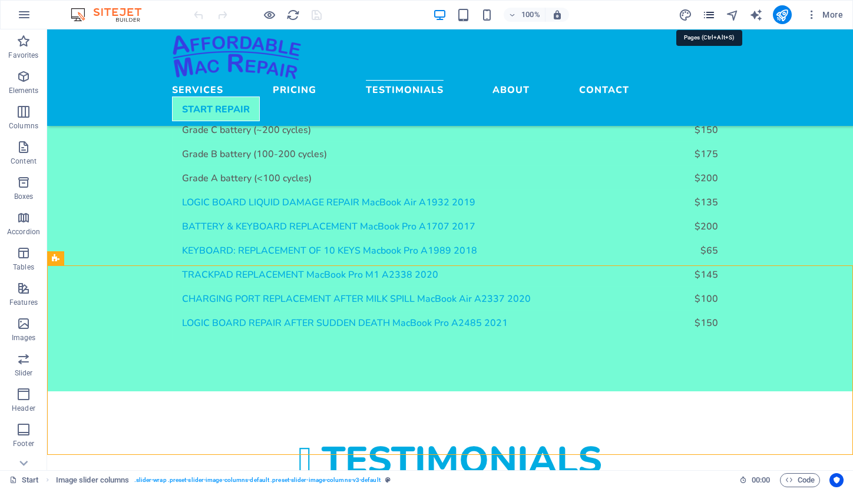
click at [708, 12] on icon "pages" at bounding box center [709, 15] width 14 height 14
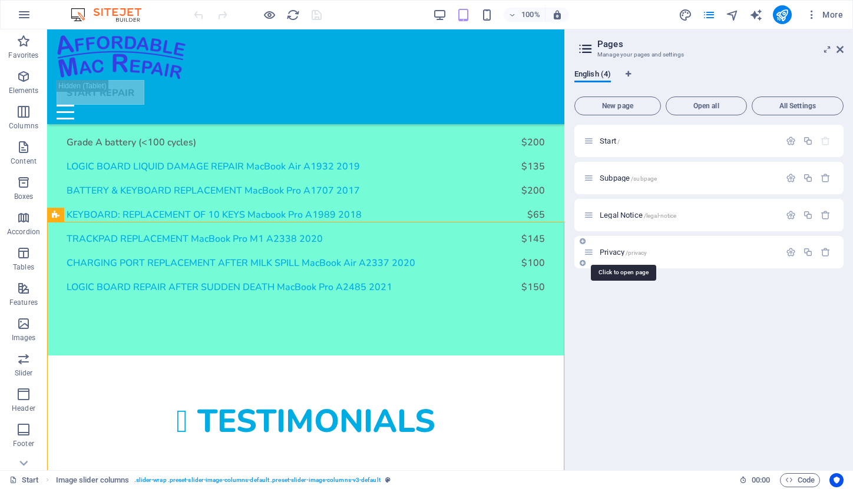
click at [612, 252] on span "Privacy /privacy" at bounding box center [622, 252] width 47 height 9
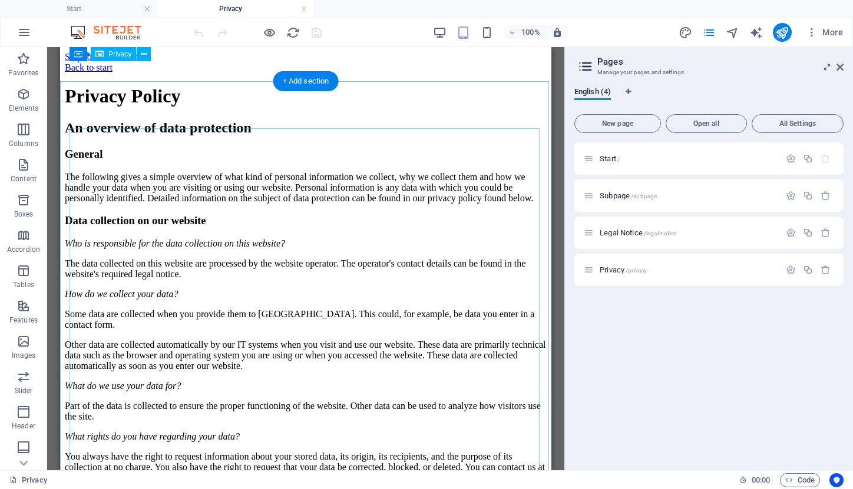
scroll to position [0, 0]
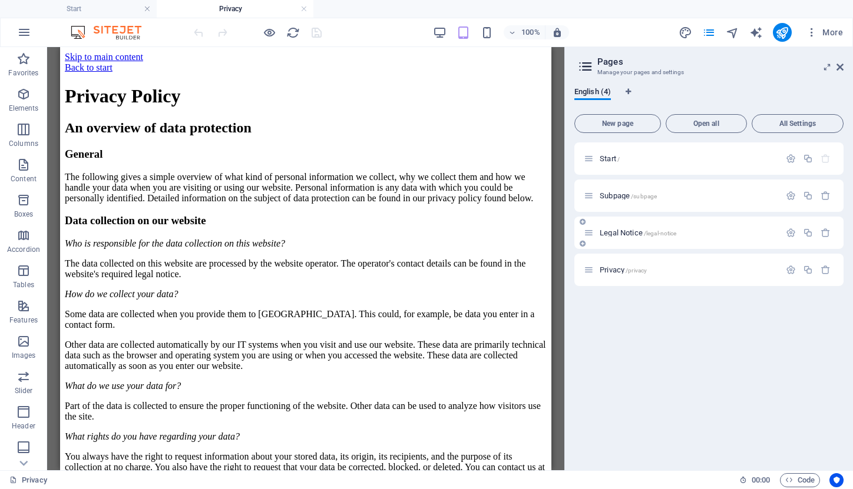
click at [625, 230] on span "Legal Notice /legal-notice" at bounding box center [637, 232] width 77 height 9
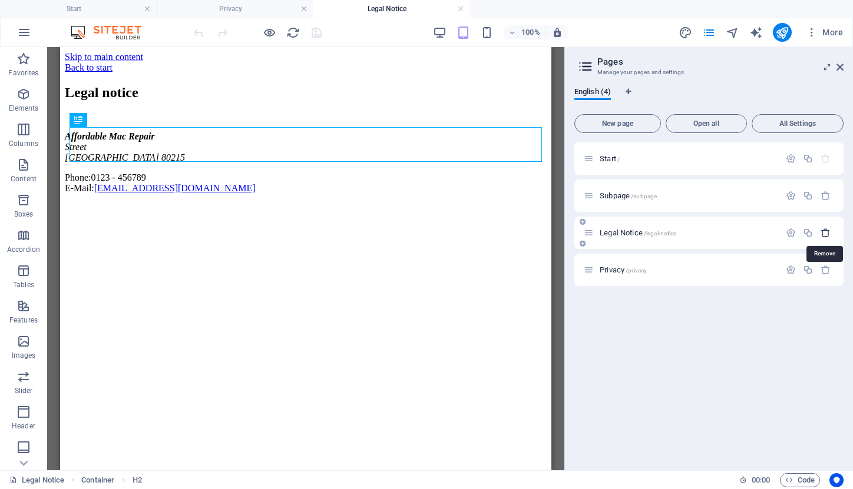
click at [826, 233] on icon "button" at bounding box center [825, 233] width 10 height 10
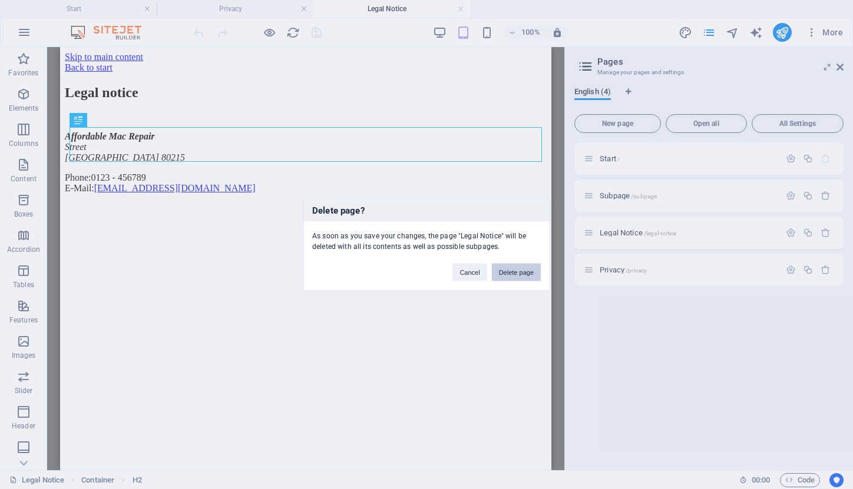
click at [530, 274] on button "Delete page" at bounding box center [516, 272] width 49 height 18
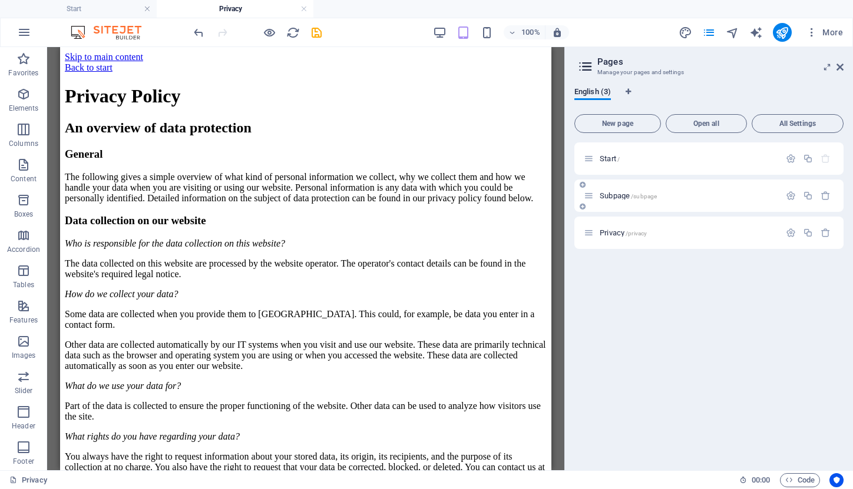
click at [648, 201] on div "Subpage /subpage" at bounding box center [681, 196] width 196 height 14
click at [622, 200] on div "Subpage /subpage" at bounding box center [681, 196] width 196 height 14
click at [619, 193] on span "Subpage /subpage" at bounding box center [627, 195] width 57 height 9
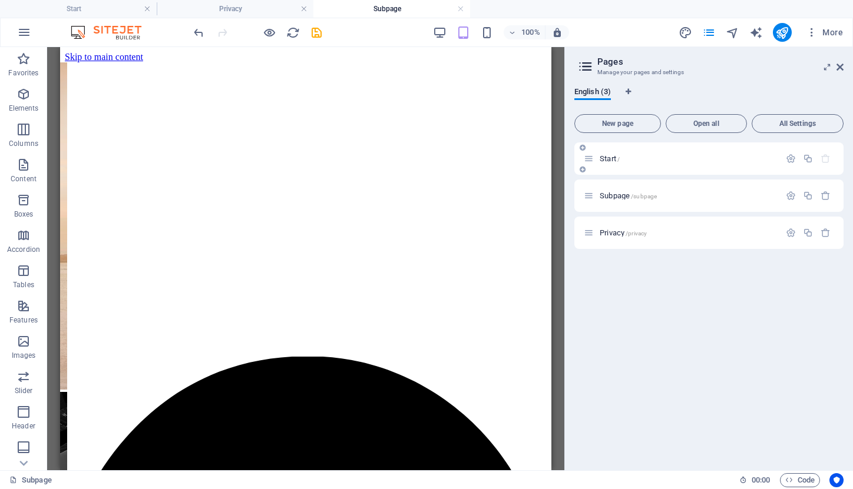
click at [637, 160] on p "Start /" at bounding box center [687, 159] width 177 height 8
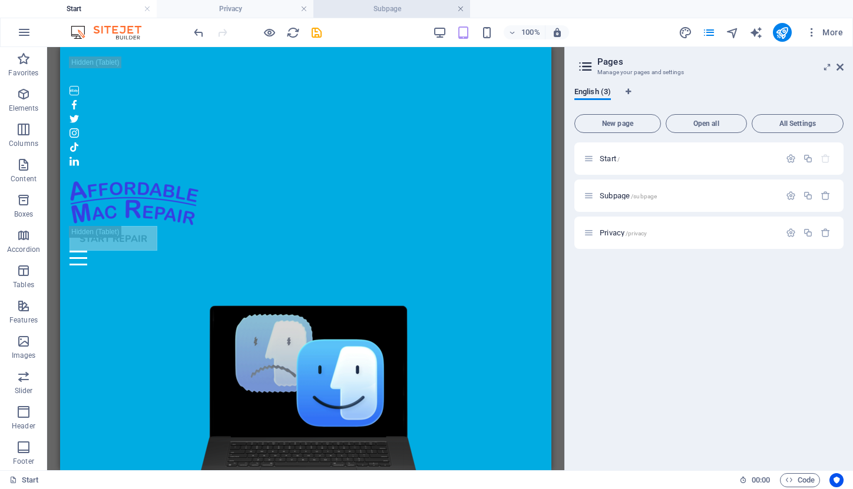
click at [462, 6] on link at bounding box center [460, 9] width 7 height 11
click at [303, 8] on link at bounding box center [303, 9] width 7 height 11
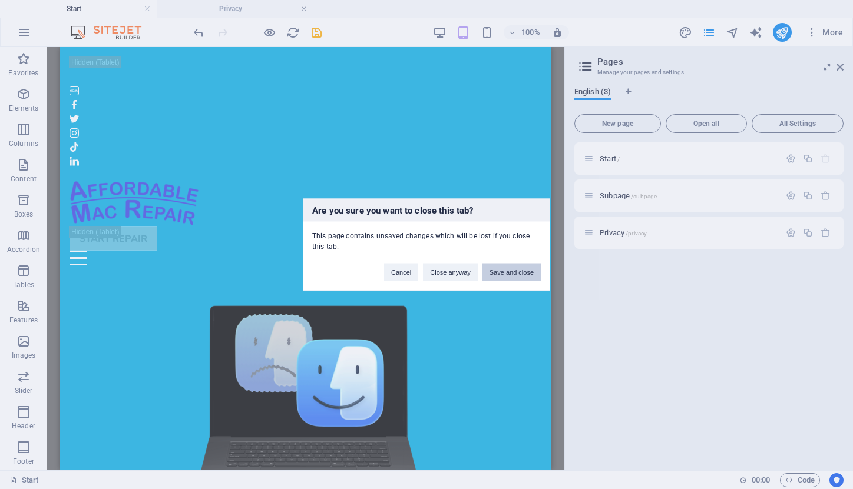
click at [503, 273] on button "Save and close" at bounding box center [511, 272] width 58 height 18
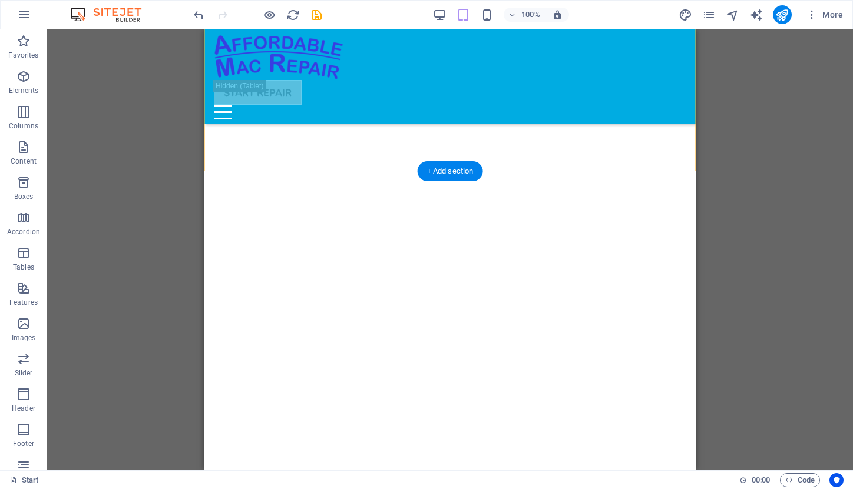
scroll to position [2410, 0]
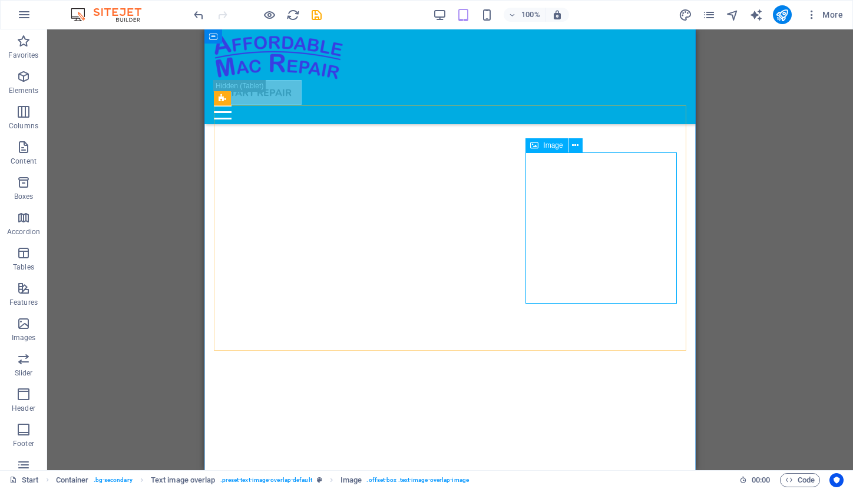
click at [551, 145] on span "Image" at bounding box center [552, 145] width 19 height 7
select select "%"
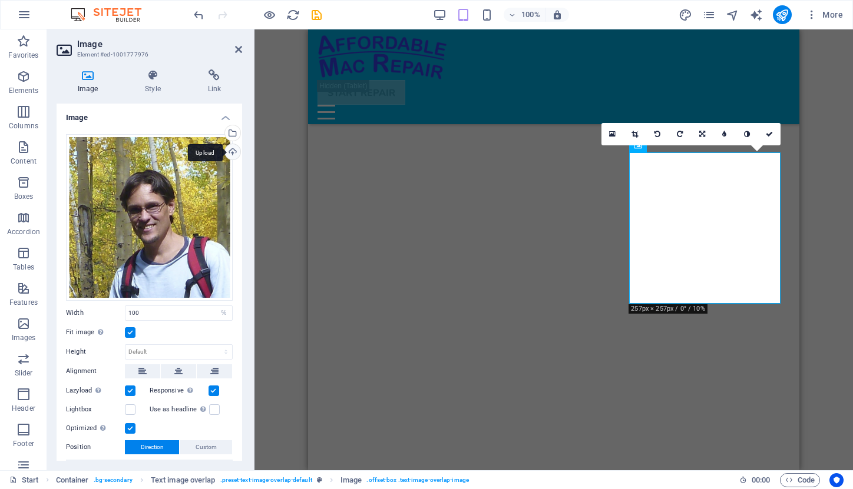
click at [230, 150] on div "Upload" at bounding box center [232, 153] width 18 height 18
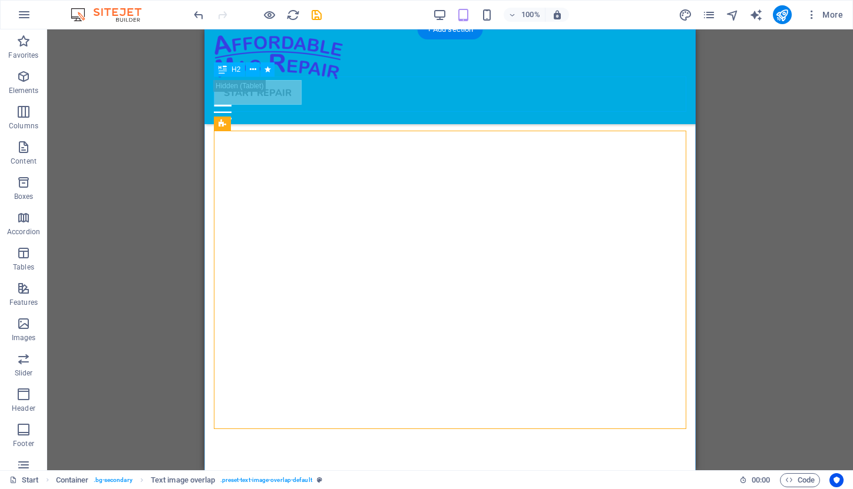
scroll to position [2385, 0]
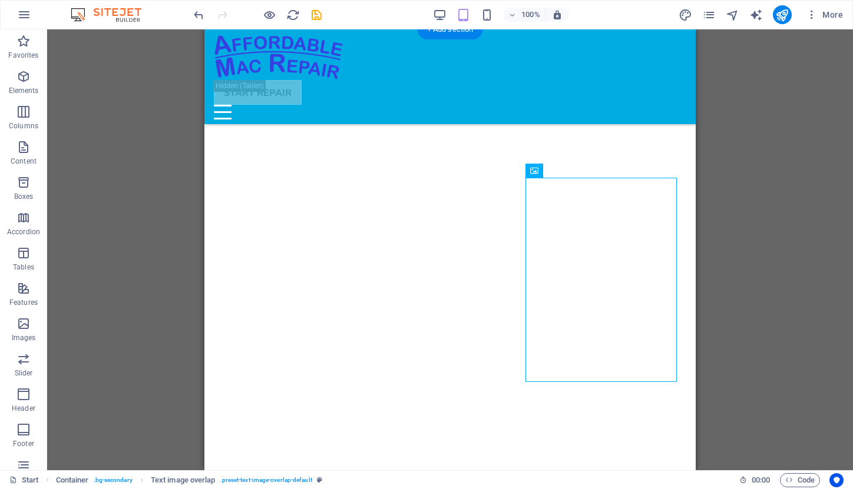
select select "%"
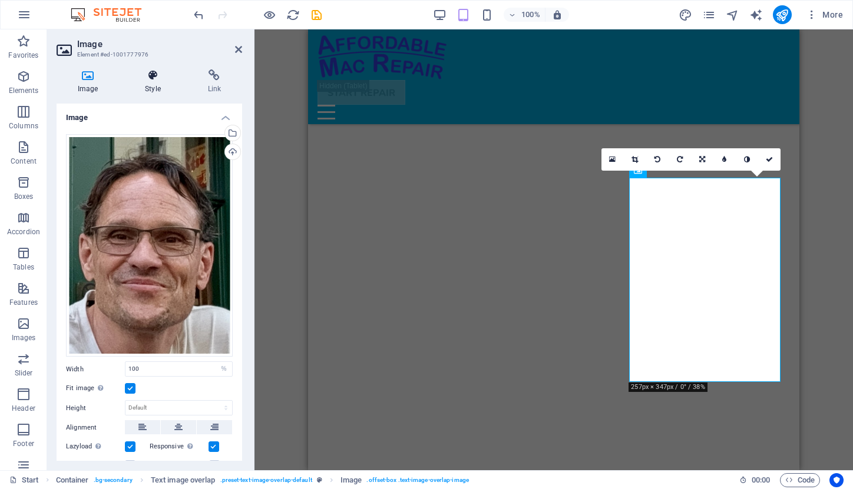
click at [150, 77] on icon at bounding box center [153, 75] width 58 height 12
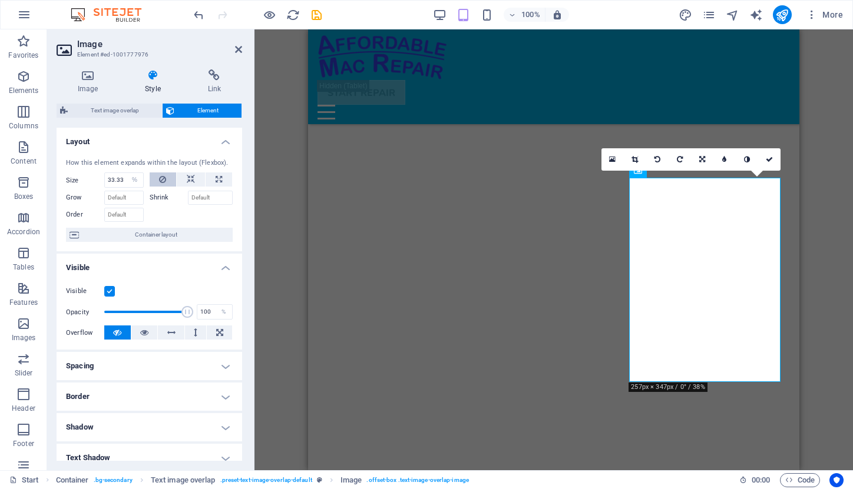
scroll to position [0, 0]
click at [82, 79] on icon at bounding box center [88, 75] width 62 height 12
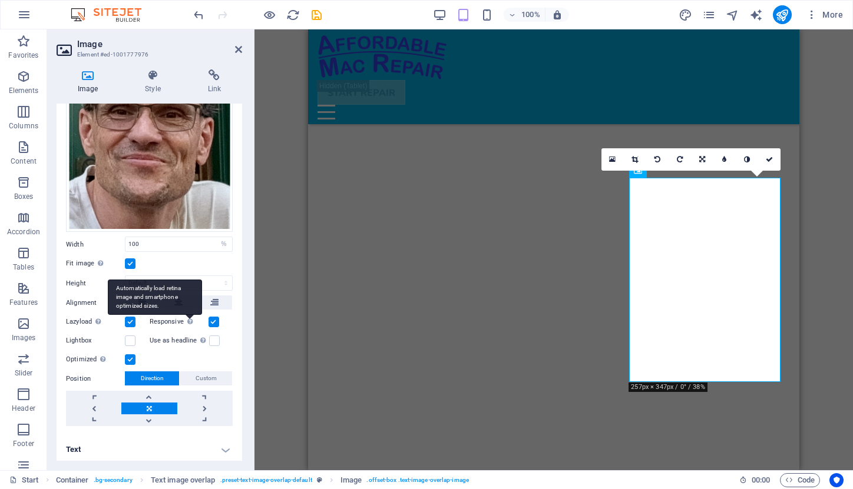
scroll to position [124, 0]
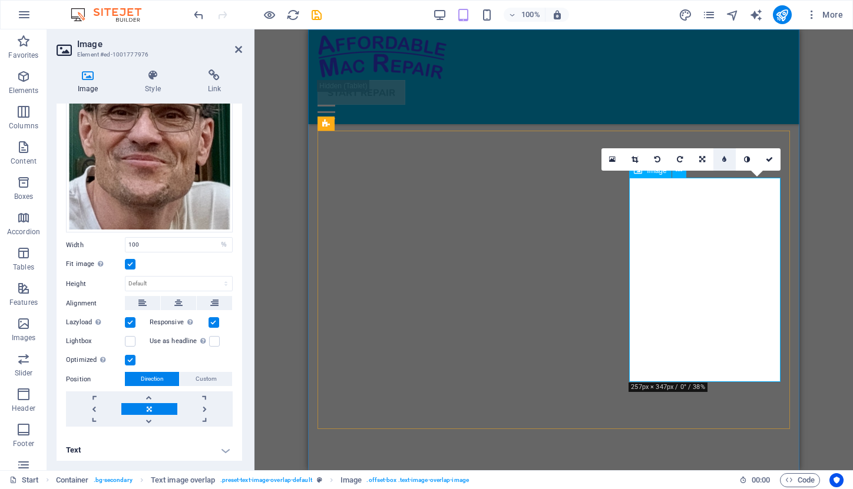
click at [724, 160] on icon at bounding box center [724, 159] width 4 height 7
click at [725, 160] on input "5" at bounding box center [727, 159] width 18 height 22
drag, startPoint x: 722, startPoint y: 160, endPoint x: 731, endPoint y: 160, distance: 8.2
click at [731, 160] on input "5" at bounding box center [727, 159] width 18 height 22
type input "1"
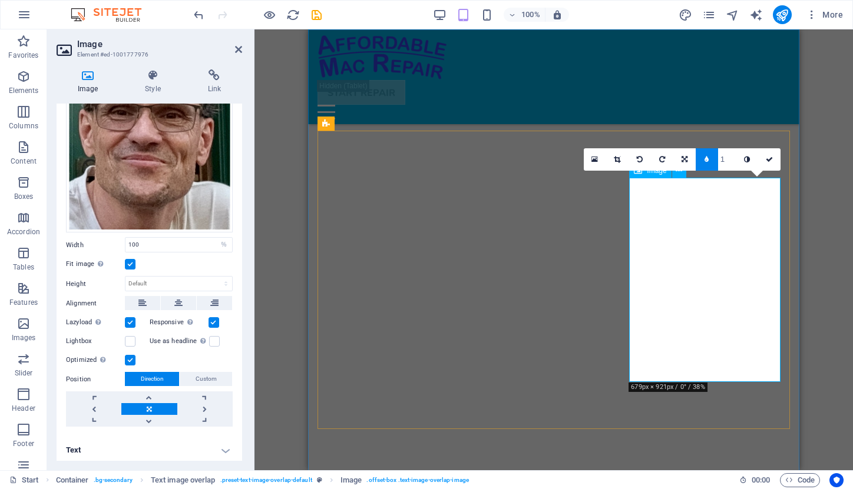
click at [727, 160] on input "1" at bounding box center [727, 159] width 18 height 22
type input "2"
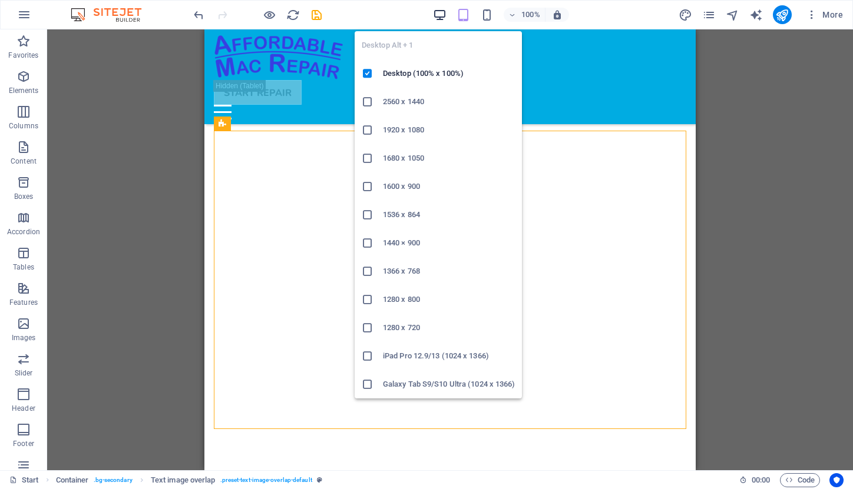
click at [441, 18] on icon "button" at bounding box center [440, 15] width 14 height 14
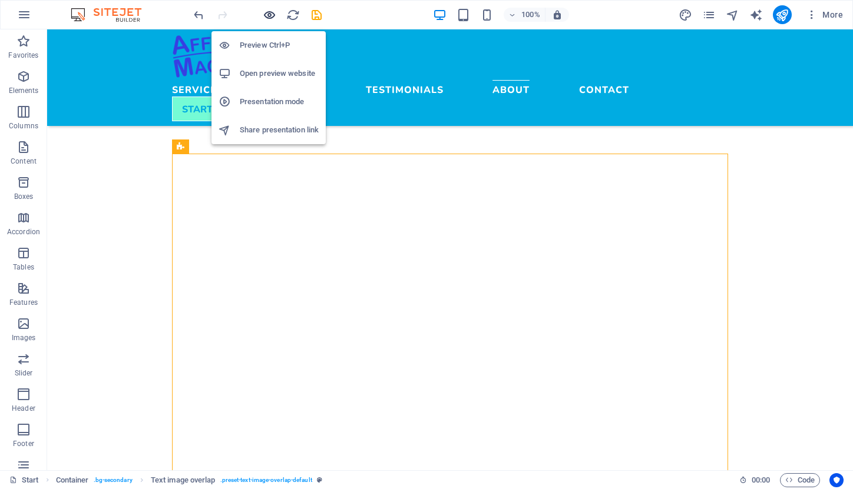
click at [269, 15] on icon "button" at bounding box center [270, 15] width 14 height 14
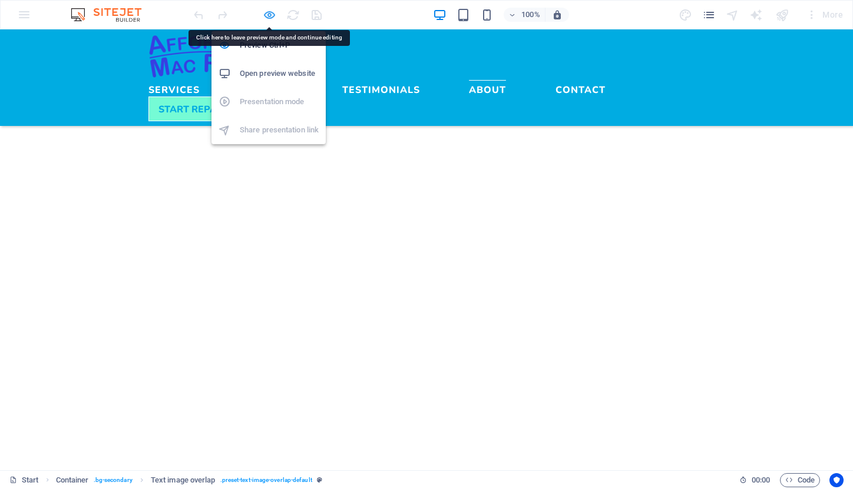
click at [272, 14] on icon "button" at bounding box center [270, 15] width 14 height 14
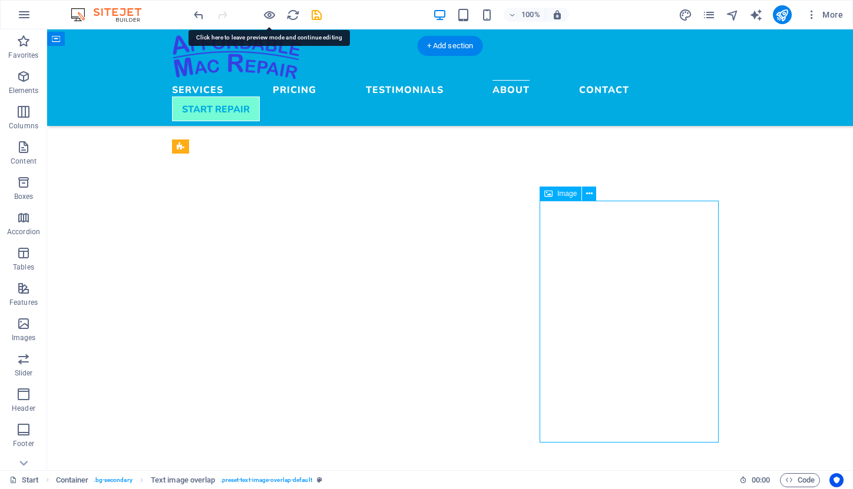
select select "%"
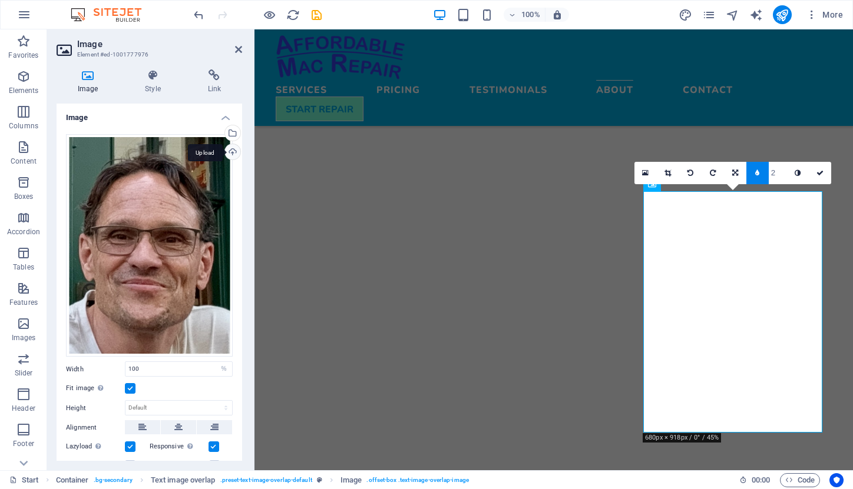
click at [227, 152] on div "Upload" at bounding box center [232, 153] width 18 height 18
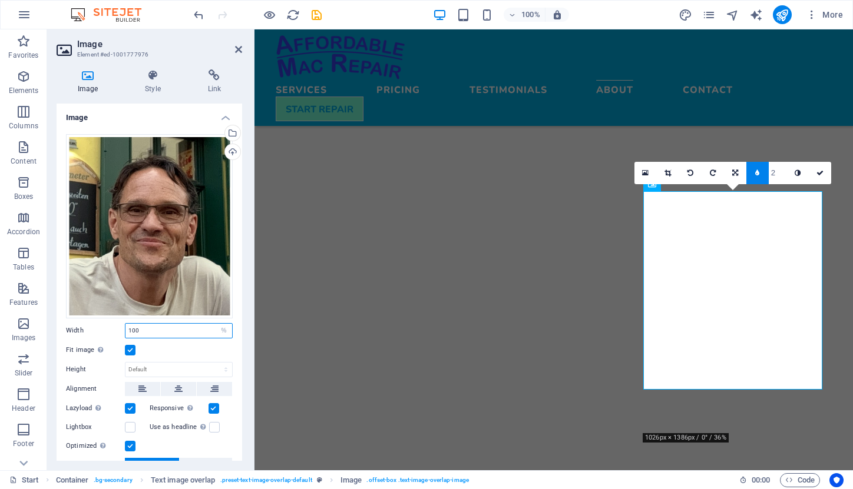
drag, startPoint x: 148, startPoint y: 330, endPoint x: 120, endPoint y: 330, distance: 27.7
click at [120, 330] on div "Width 100 Default auto px rem % em vh vw" at bounding box center [149, 330] width 167 height 15
type input "80"
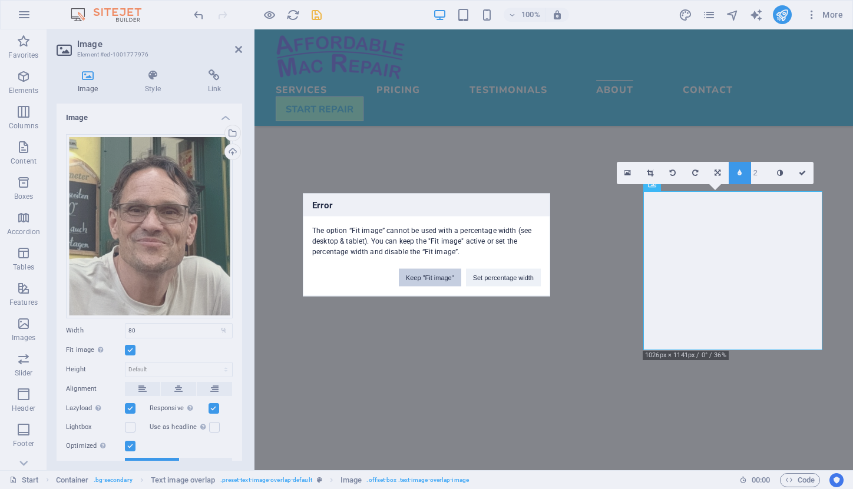
click at [433, 280] on button "Keep "Fit image"" at bounding box center [430, 277] width 62 height 18
select select "DISABLED_OPTION_VALUE"
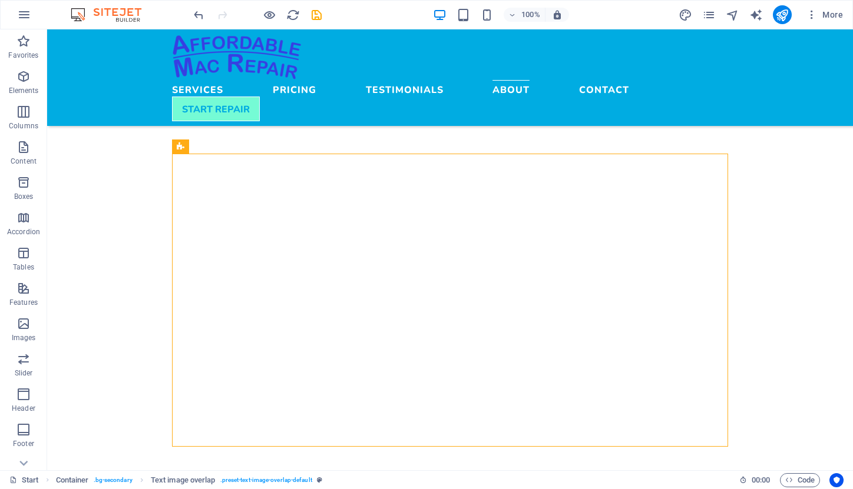
click at [488, 6] on div "100%" at bounding box center [501, 14] width 136 height 19
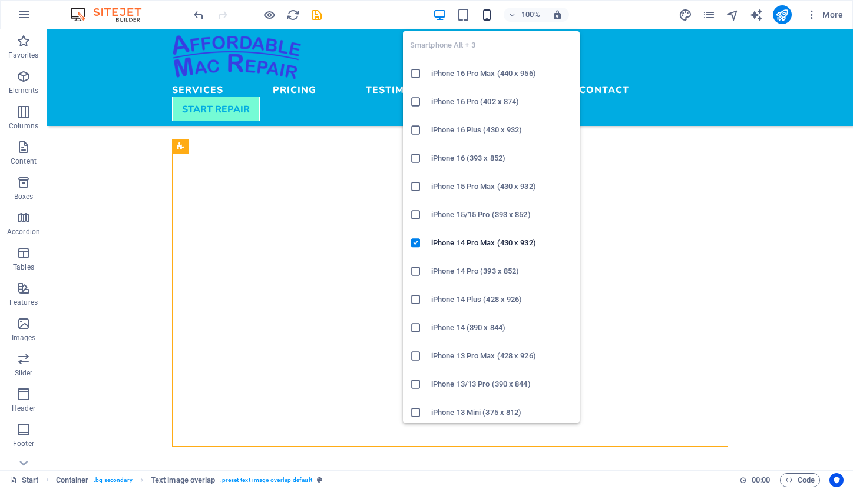
click at [487, 32] on ul "Smartphone Alt + 3 iPhone 16 Pro Max (440 x 956) iPhone 16 Pro (402 x 874) iPho…" at bounding box center [491, 497] width 177 height 933
click at [483, 9] on icon "button" at bounding box center [487, 15] width 14 height 14
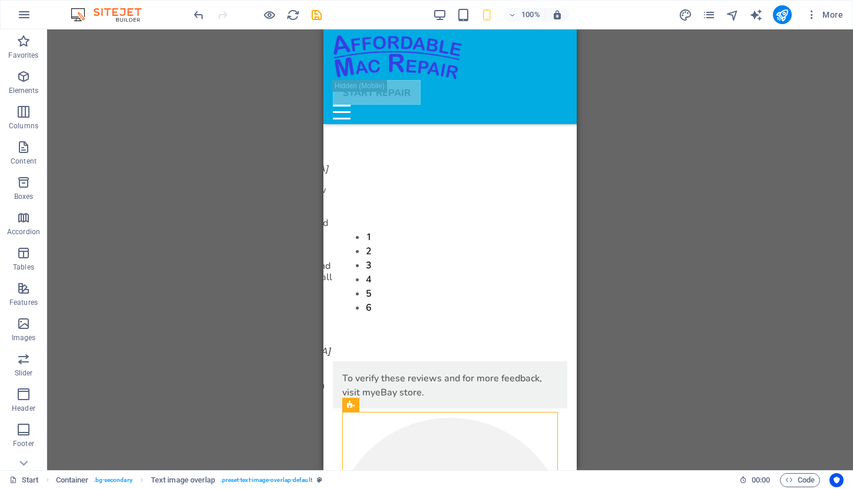
click at [615, 350] on div "Drag here to replace the existing content. Press “Ctrl” if you want to create a…" at bounding box center [449, 249] width 805 height 441
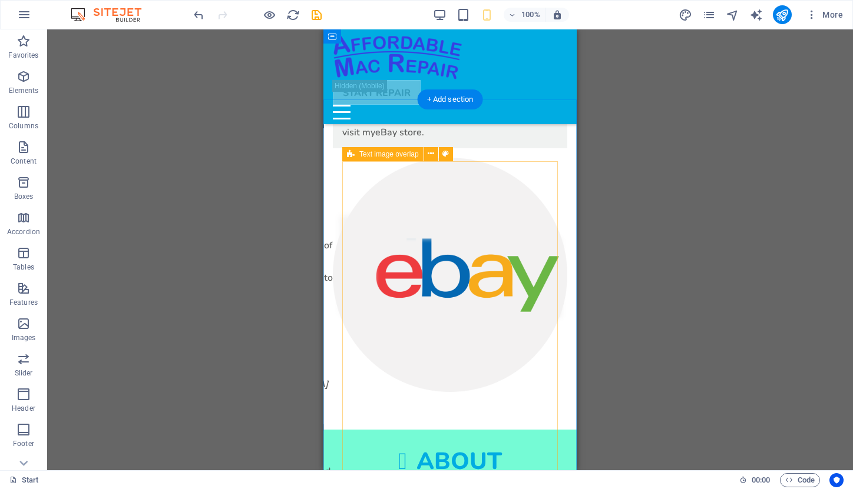
scroll to position [2636, 0]
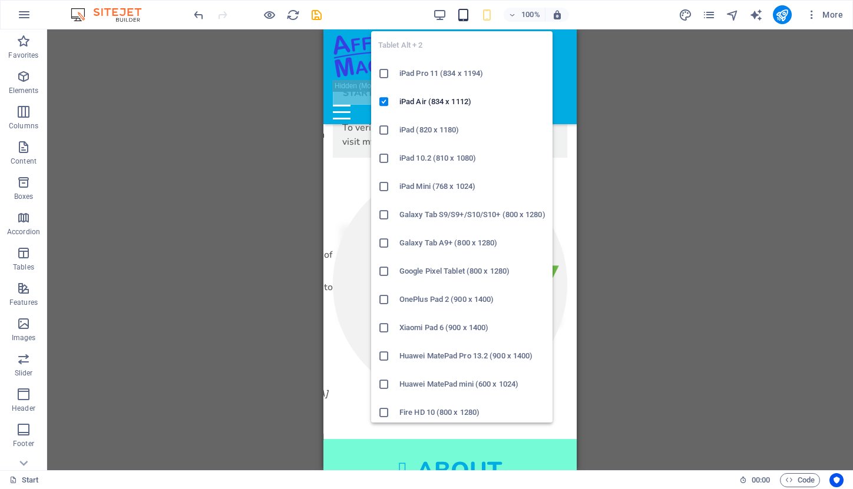
click at [462, 12] on icon "button" at bounding box center [463, 15] width 14 height 14
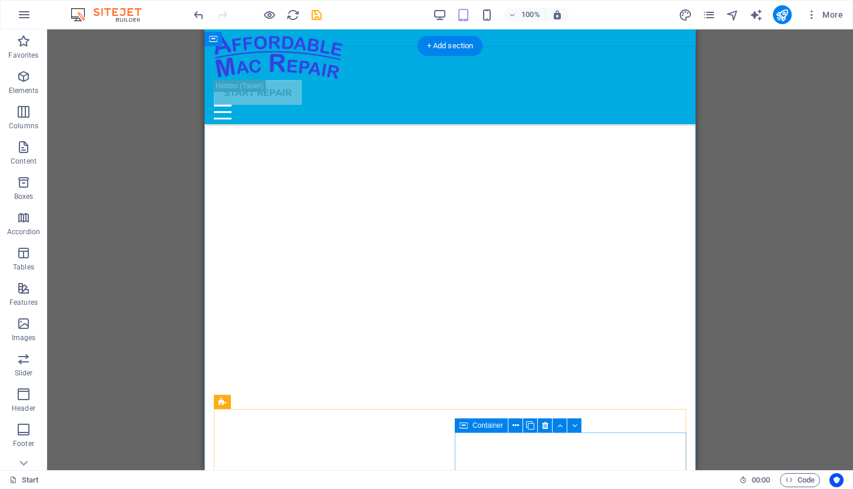
scroll to position [2369, 0]
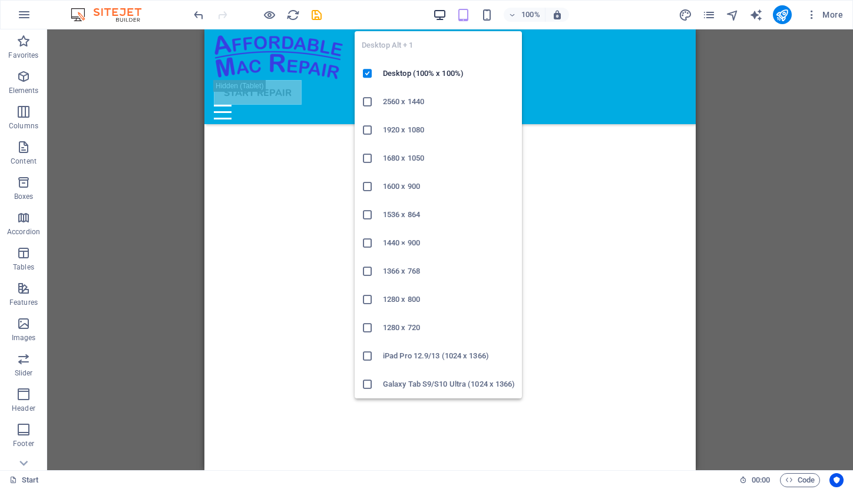
click at [443, 12] on icon "button" at bounding box center [440, 15] width 14 height 14
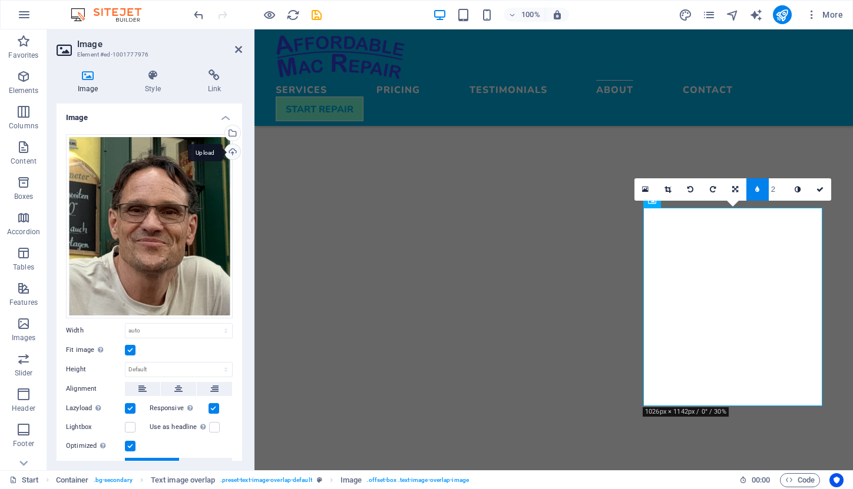
click at [229, 151] on div "Upload" at bounding box center [232, 153] width 18 height 18
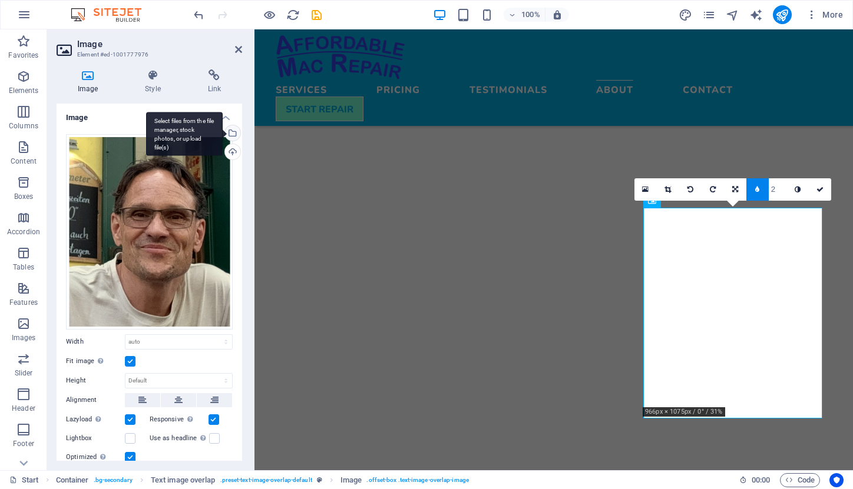
click at [231, 134] on div "Select files from the file manager, stock photos, or upload file(s)" at bounding box center [232, 134] width 18 height 18
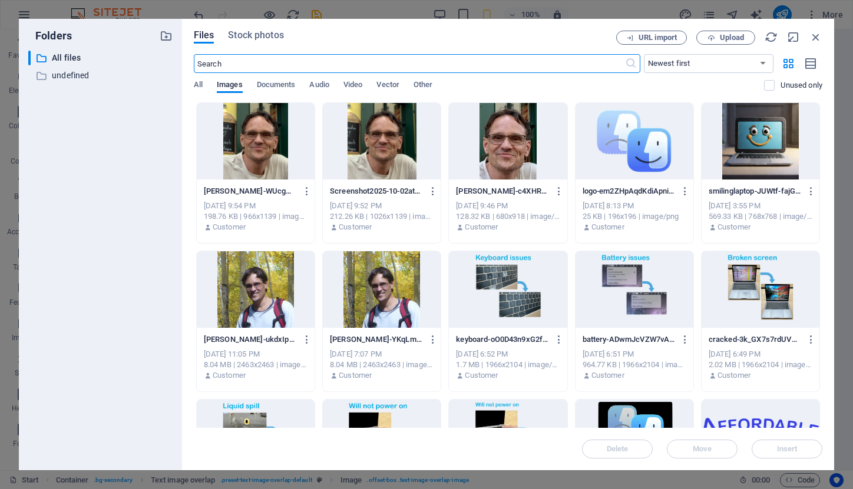
scroll to position [2711, 0]
click at [430, 339] on icon "button" at bounding box center [432, 339] width 11 height 11
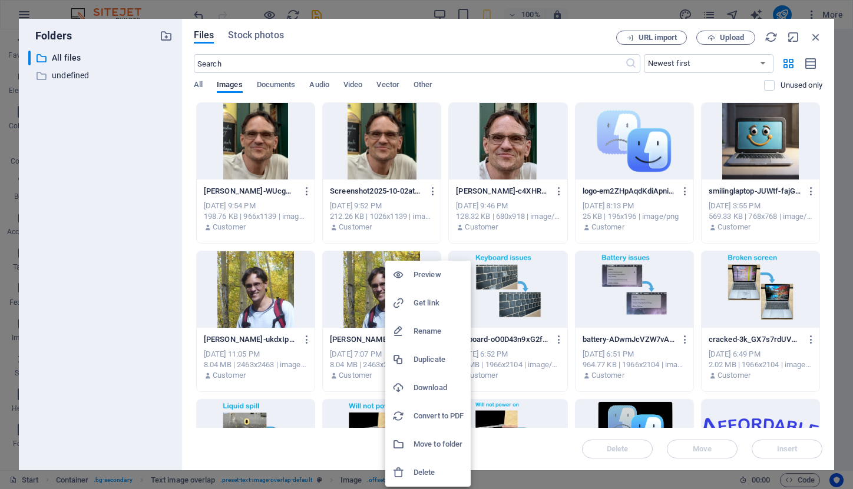
click at [429, 466] on h6 "Delete" at bounding box center [438, 473] width 50 height 14
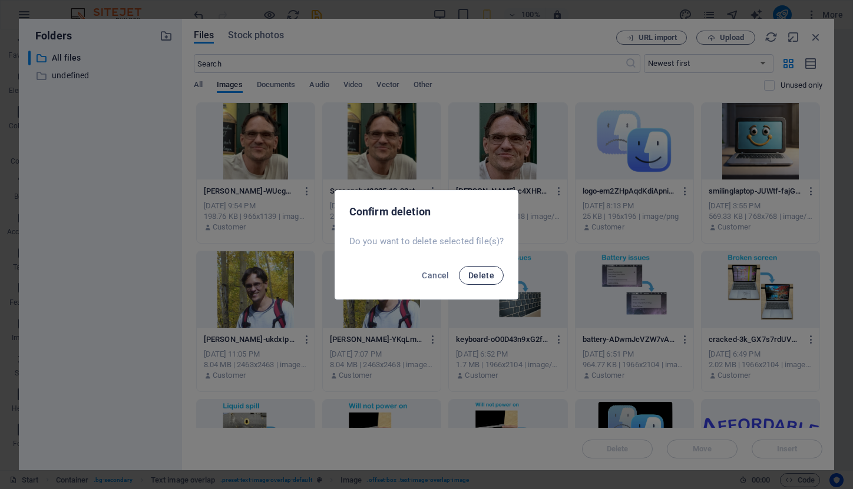
click at [470, 273] on span "Delete" at bounding box center [481, 275] width 26 height 9
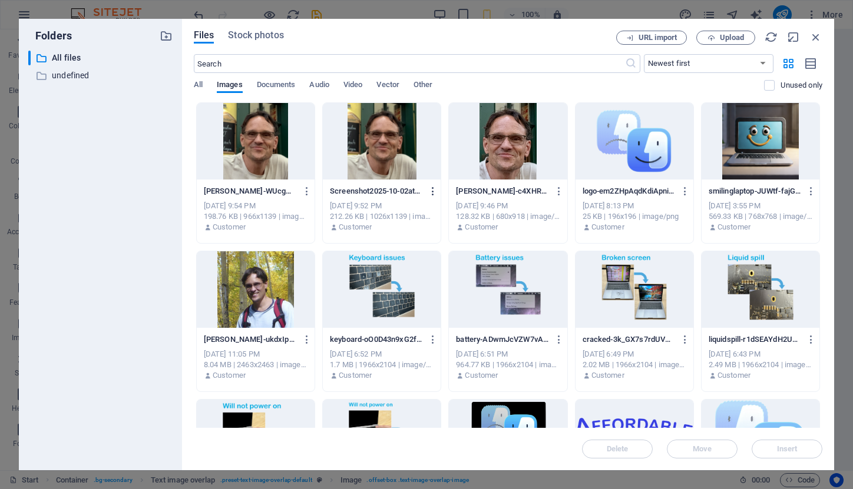
click at [429, 190] on icon "button" at bounding box center [432, 191] width 11 height 11
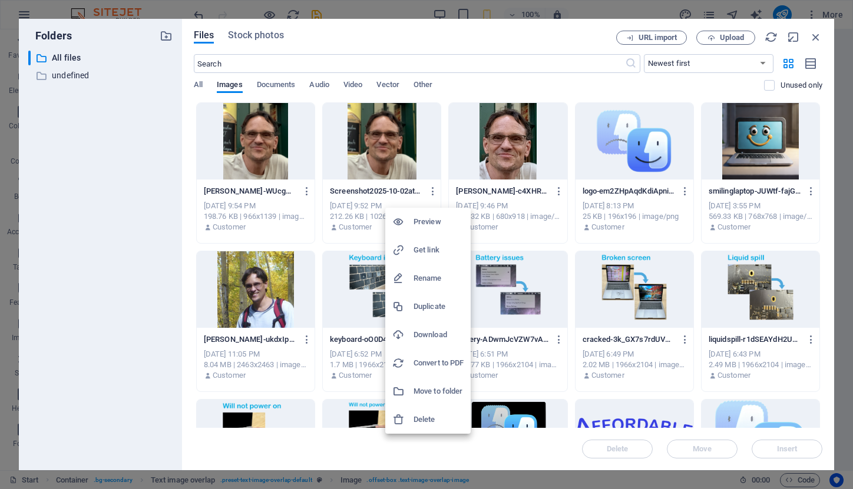
click at [439, 415] on h6 "Delete" at bounding box center [438, 420] width 50 height 14
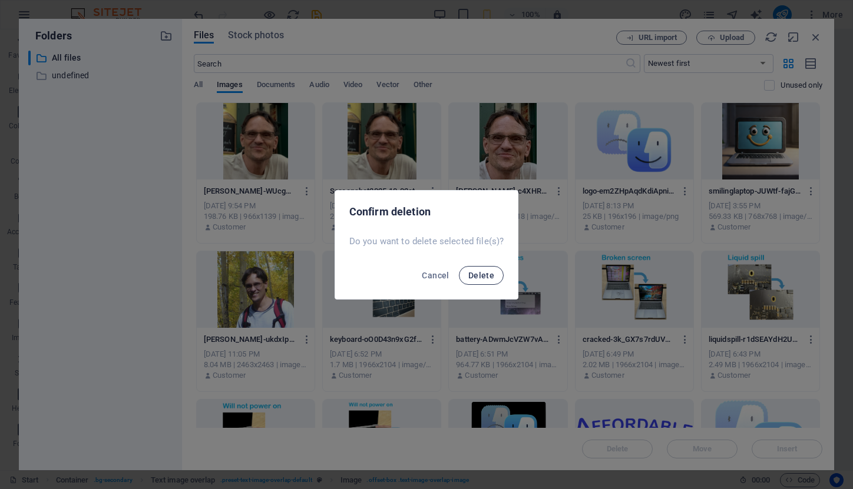
click at [476, 276] on span "Delete" at bounding box center [481, 275] width 26 height 9
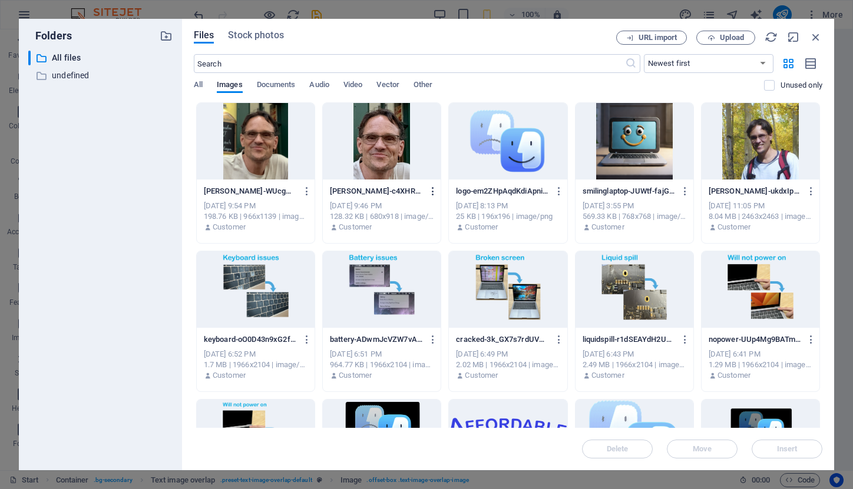
click at [430, 190] on icon "button" at bounding box center [432, 191] width 11 height 11
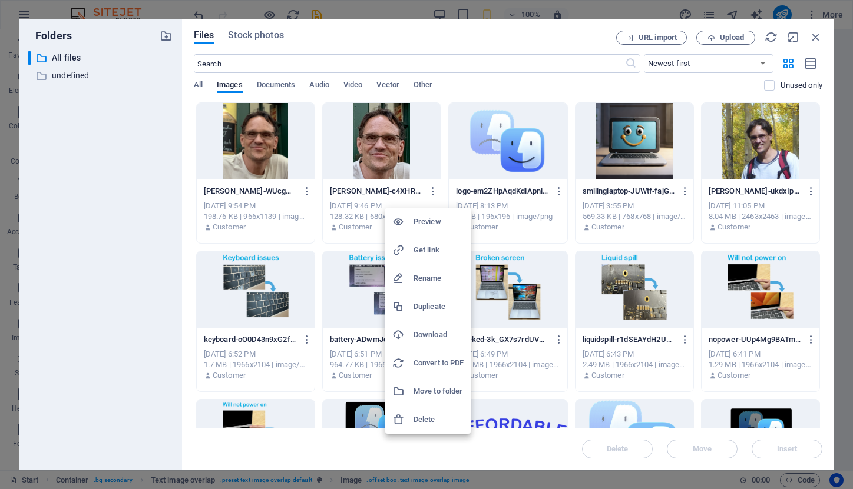
click at [427, 420] on h6 "Delete" at bounding box center [438, 420] width 50 height 14
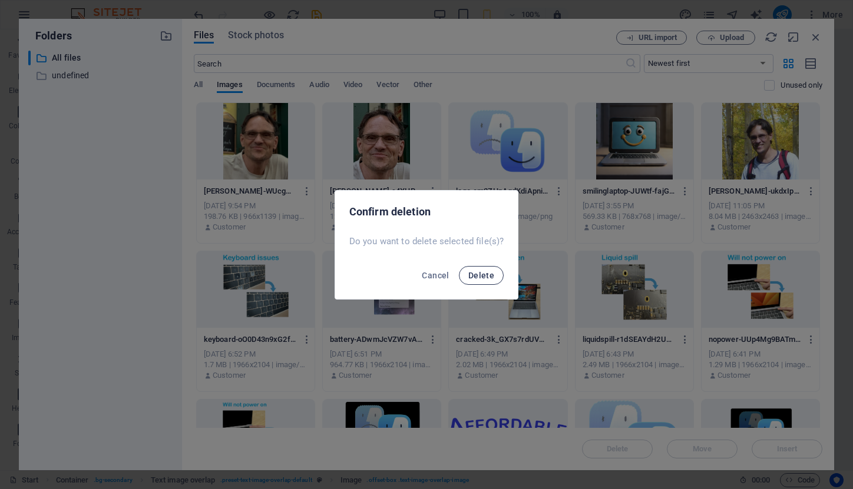
click at [481, 280] on button "Delete" at bounding box center [481, 275] width 45 height 19
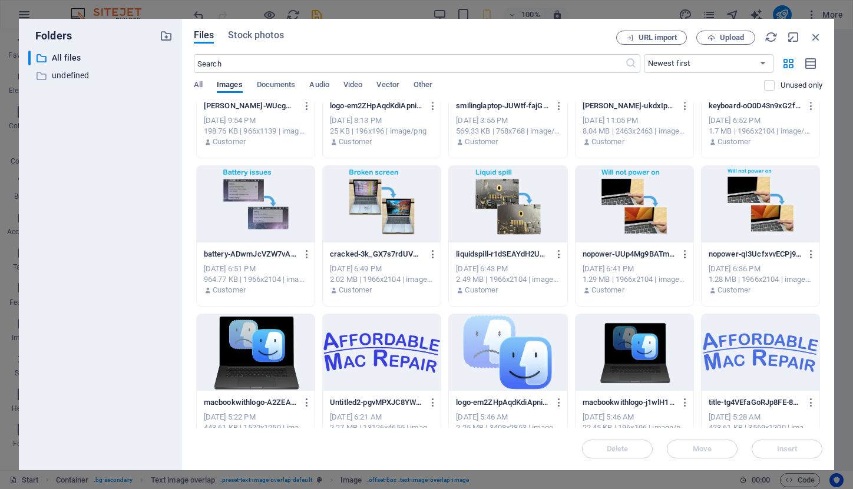
scroll to position [104, 0]
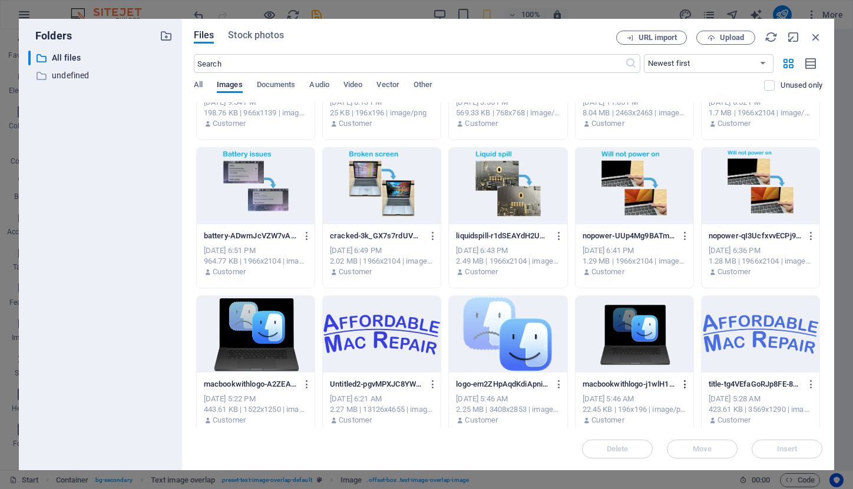
click at [684, 386] on icon "button" at bounding box center [684, 384] width 11 height 11
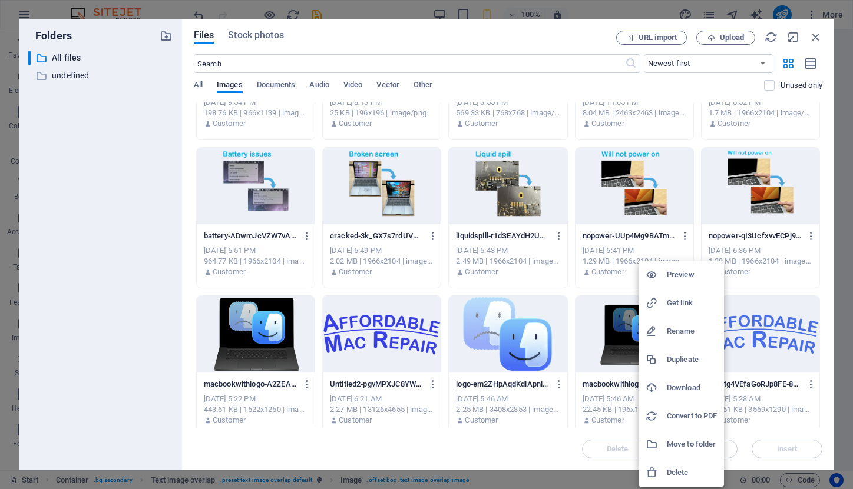
click at [697, 466] on h6 "Delete" at bounding box center [692, 473] width 50 height 14
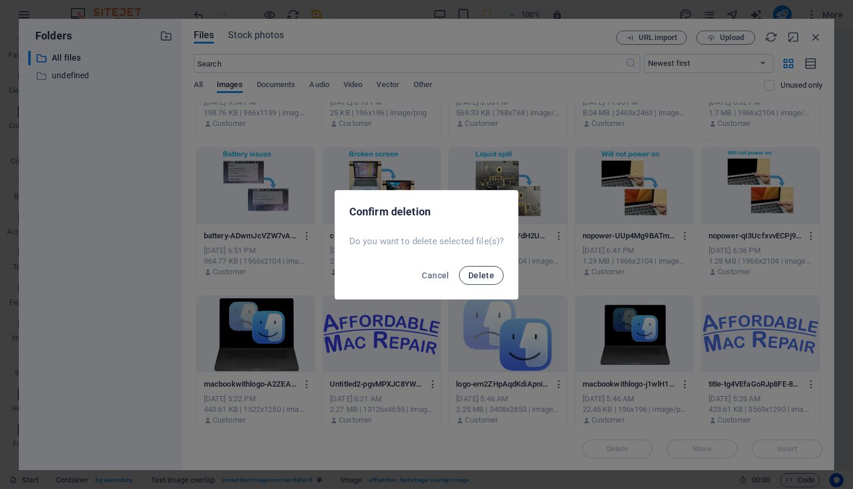
click at [490, 271] on span "Delete" at bounding box center [481, 275] width 26 height 9
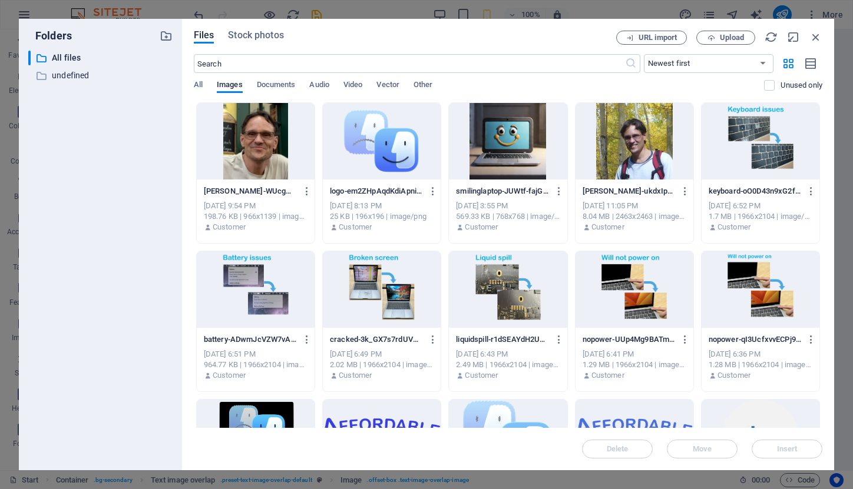
scroll to position [0, 0]
click at [815, 37] on icon "button" at bounding box center [815, 37] width 13 height 13
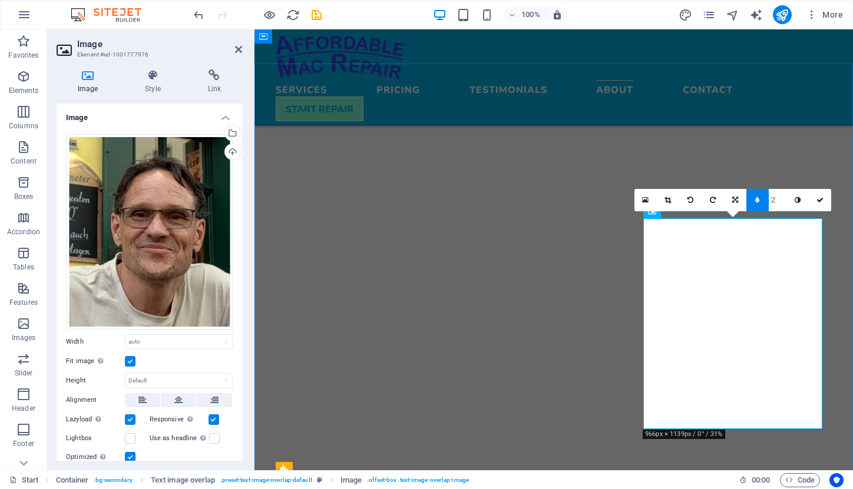
scroll to position [2352, 0]
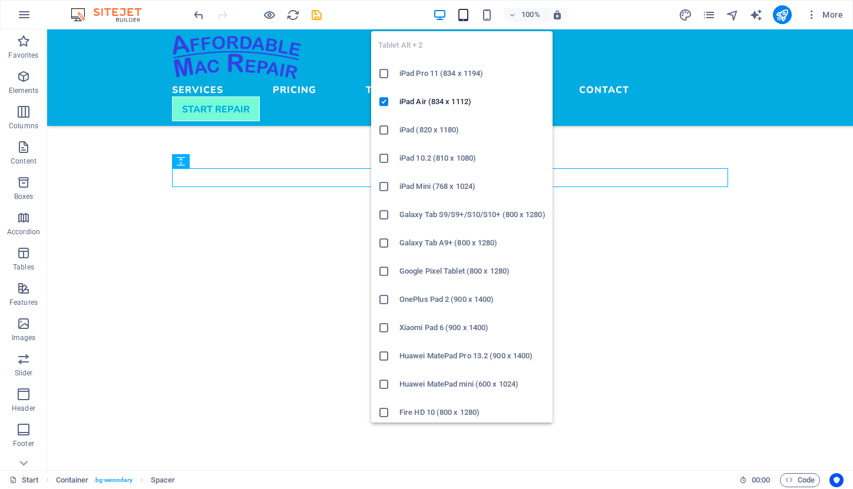
click at [462, 13] on icon "button" at bounding box center [463, 15] width 14 height 14
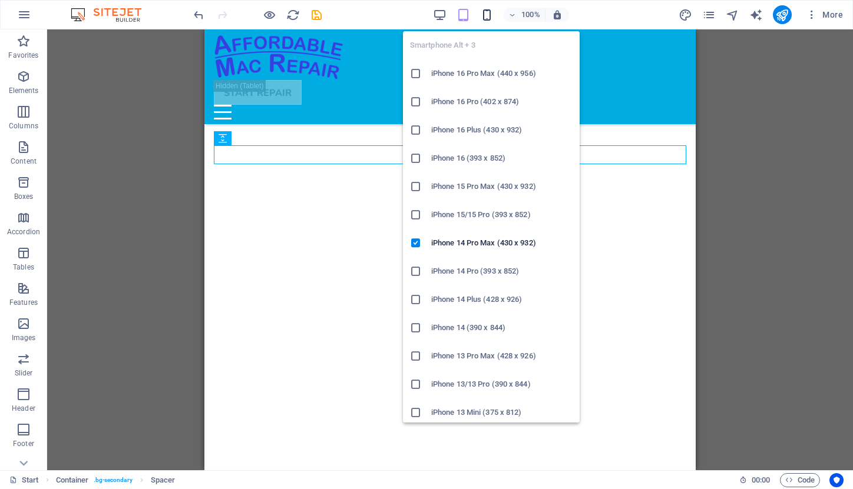
click at [490, 20] on icon "button" at bounding box center [487, 15] width 14 height 14
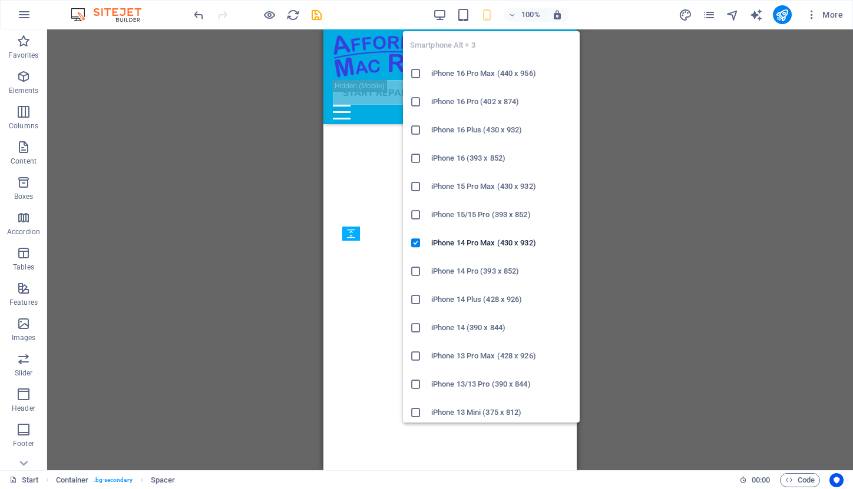
scroll to position [2591, 0]
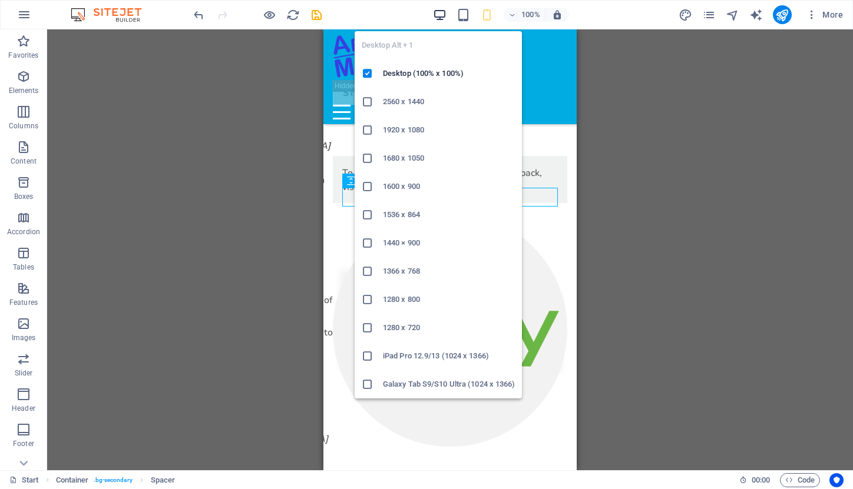
click at [437, 16] on icon "button" at bounding box center [440, 15] width 14 height 14
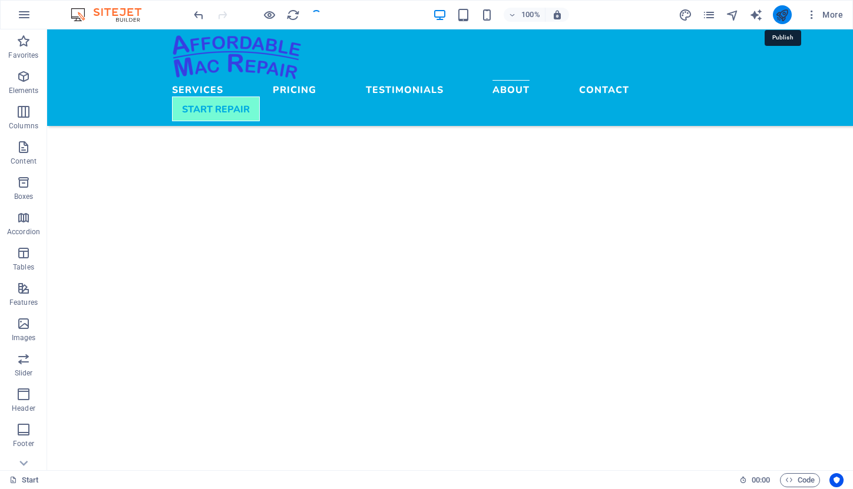
click at [781, 12] on icon "publish" at bounding box center [782, 15] width 14 height 14
click at [785, 12] on icon "publish" at bounding box center [782, 15] width 14 height 14
